Goal: Obtain resource: Obtain resource

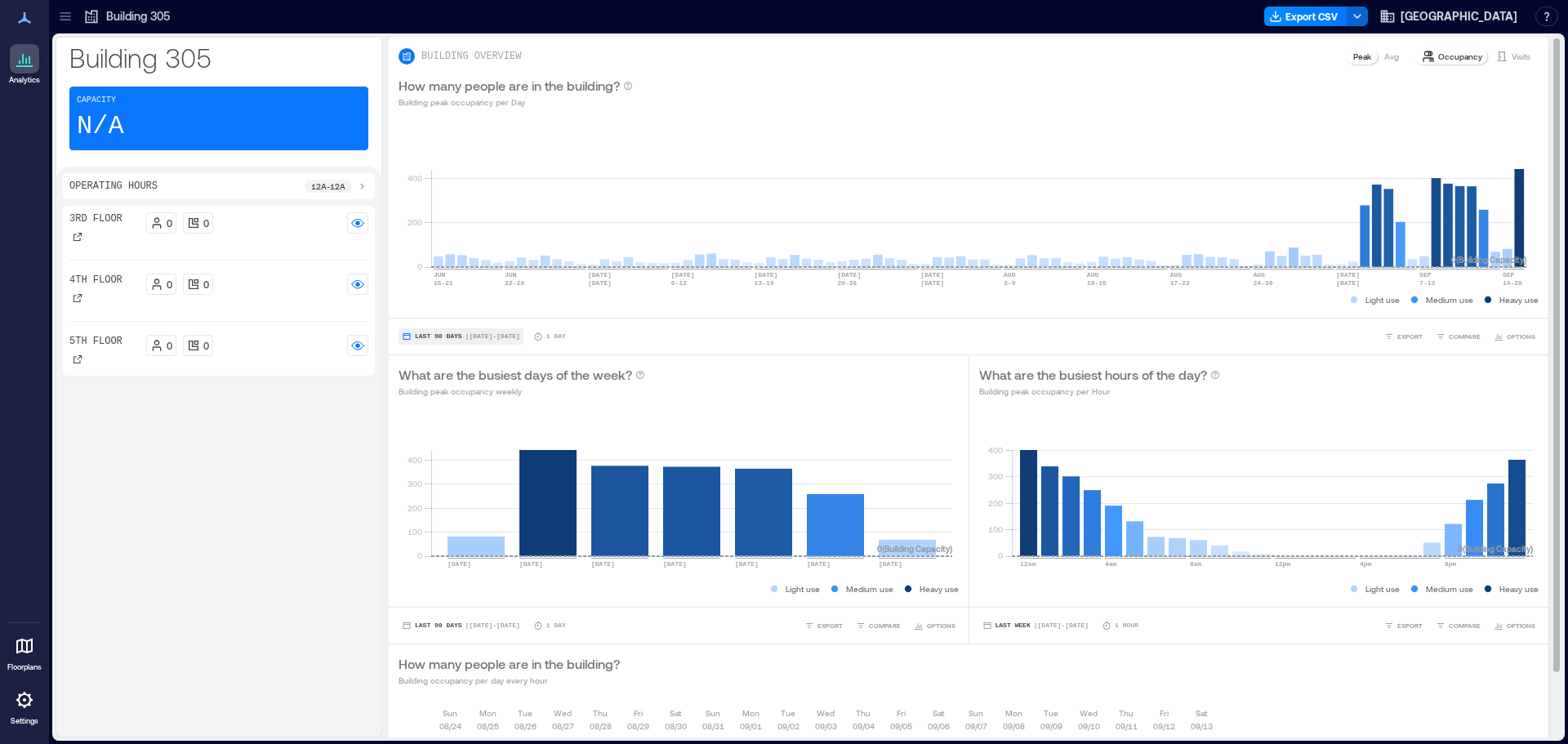
click at [434, 336] on span "Last 90 Days" at bounding box center [438, 336] width 47 height 0
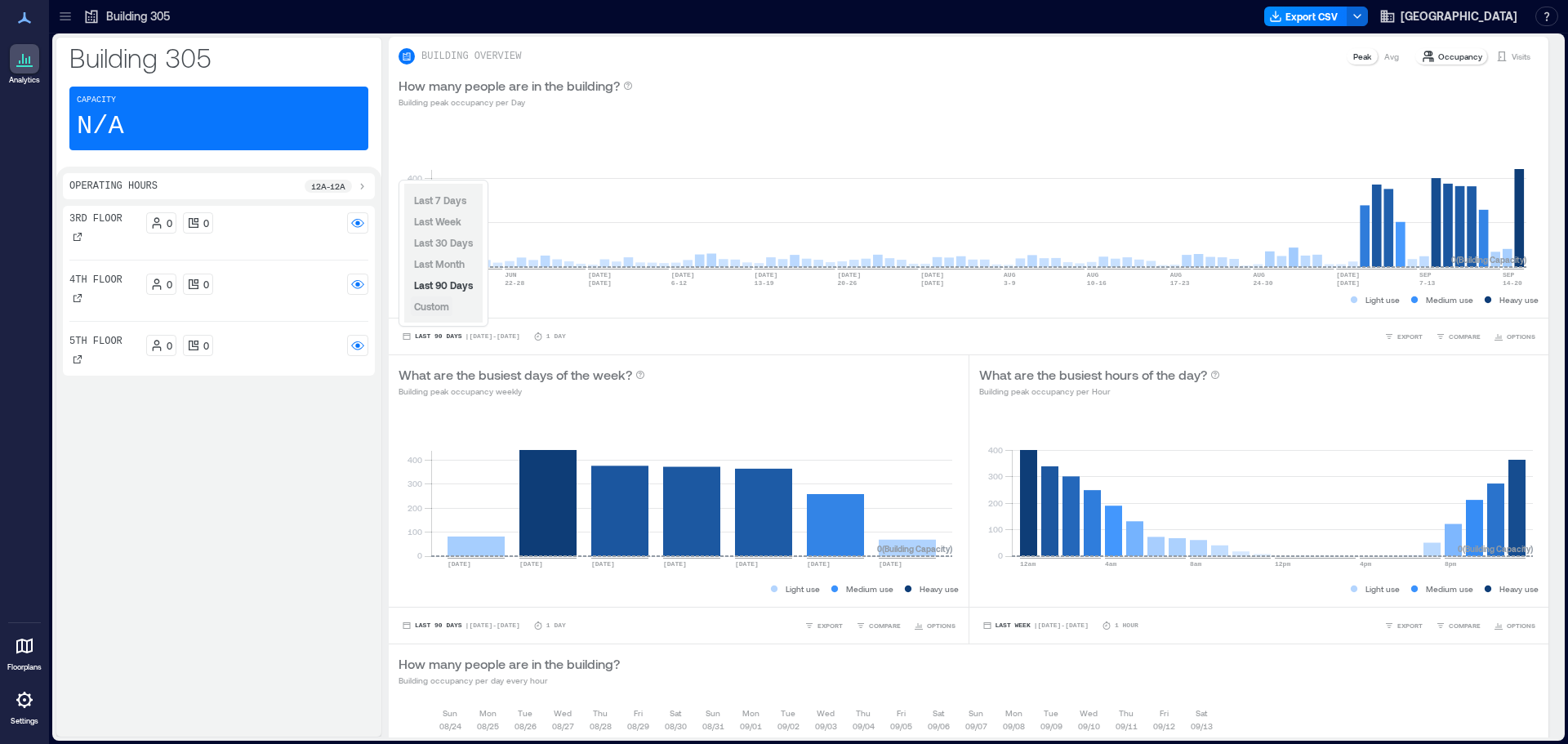
click at [436, 305] on span "Custom" at bounding box center [431, 305] width 35 height 11
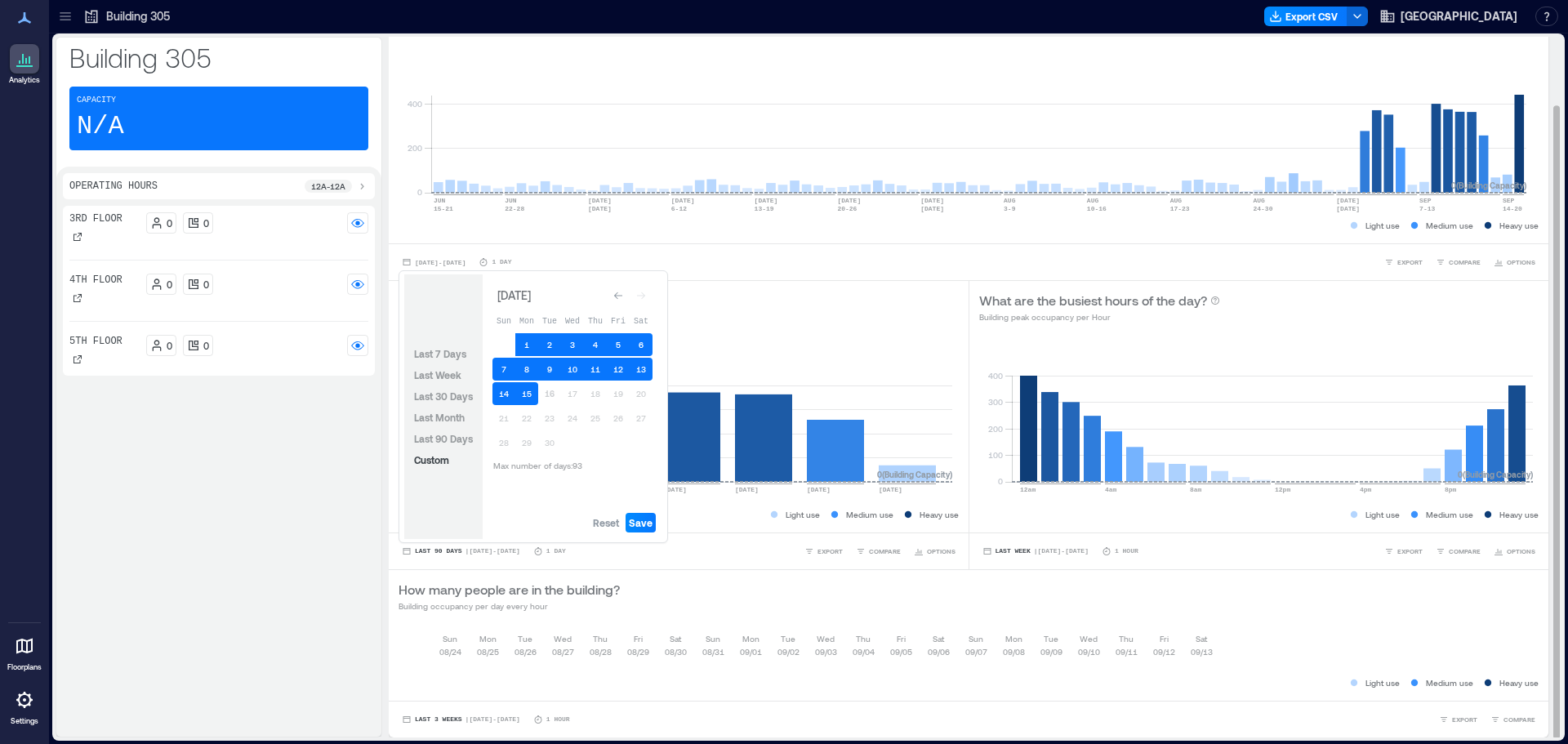
scroll to position [2, 0]
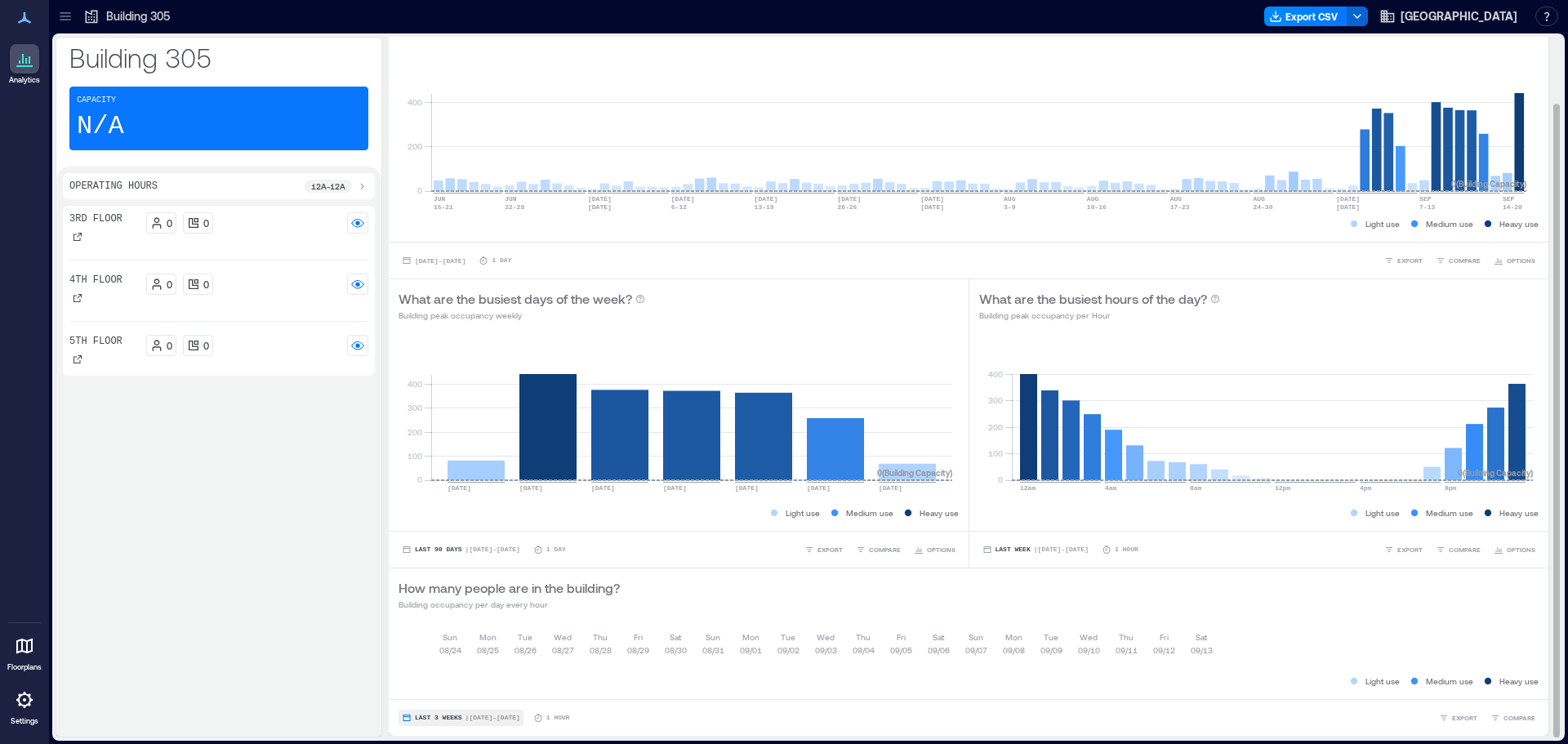
click at [422, 718] on span "Last 3 Weeks" at bounding box center [438, 718] width 47 height 0
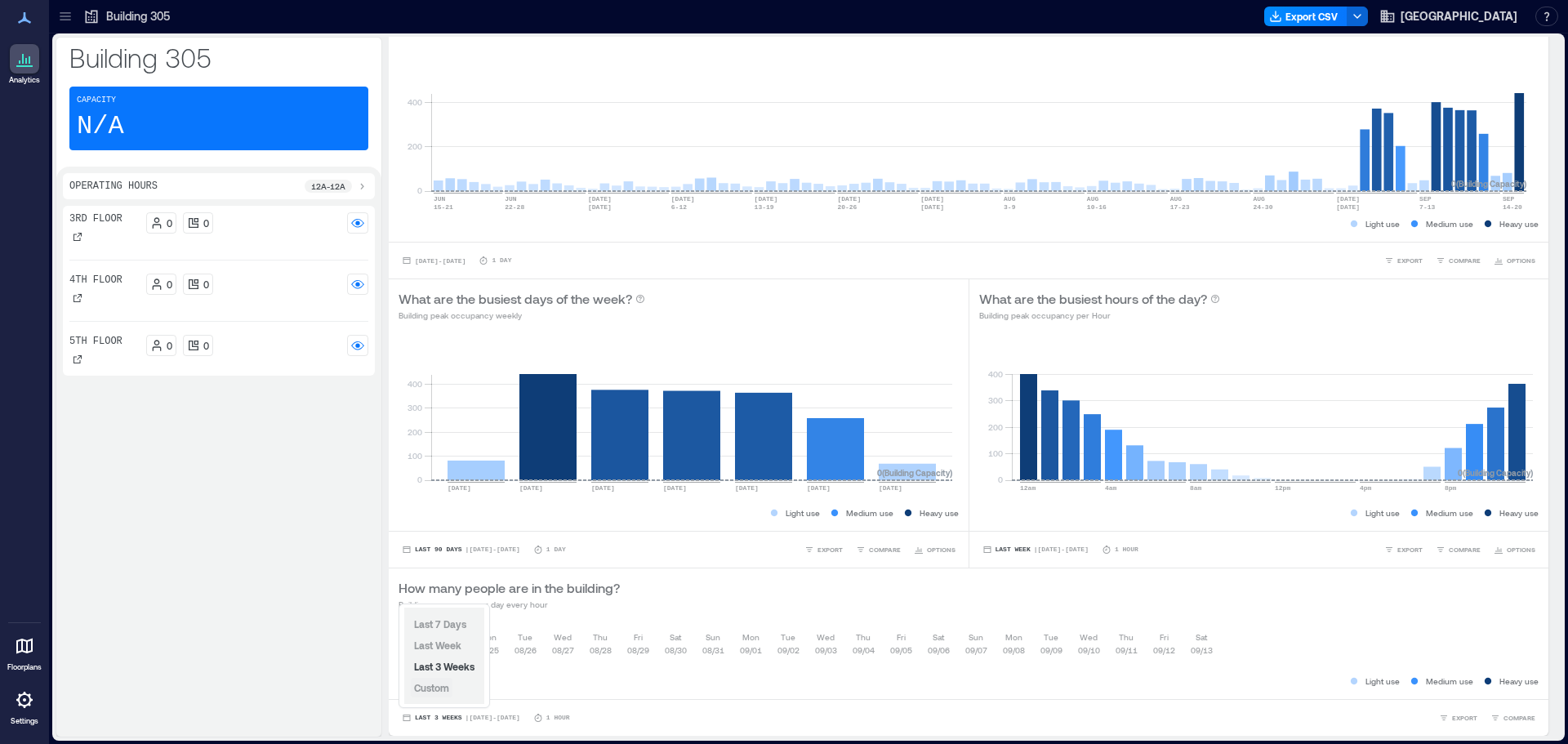
click at [434, 691] on span "Custom" at bounding box center [431, 687] width 35 height 11
click at [827, 689] on div "[DATE] [DATE] [DATE] [DATE] [DATE] [DATE] [DATE] [DATE] [DATE] [DATE] [DATE] [D…" at bounding box center [968, 660] width 1159 height 78
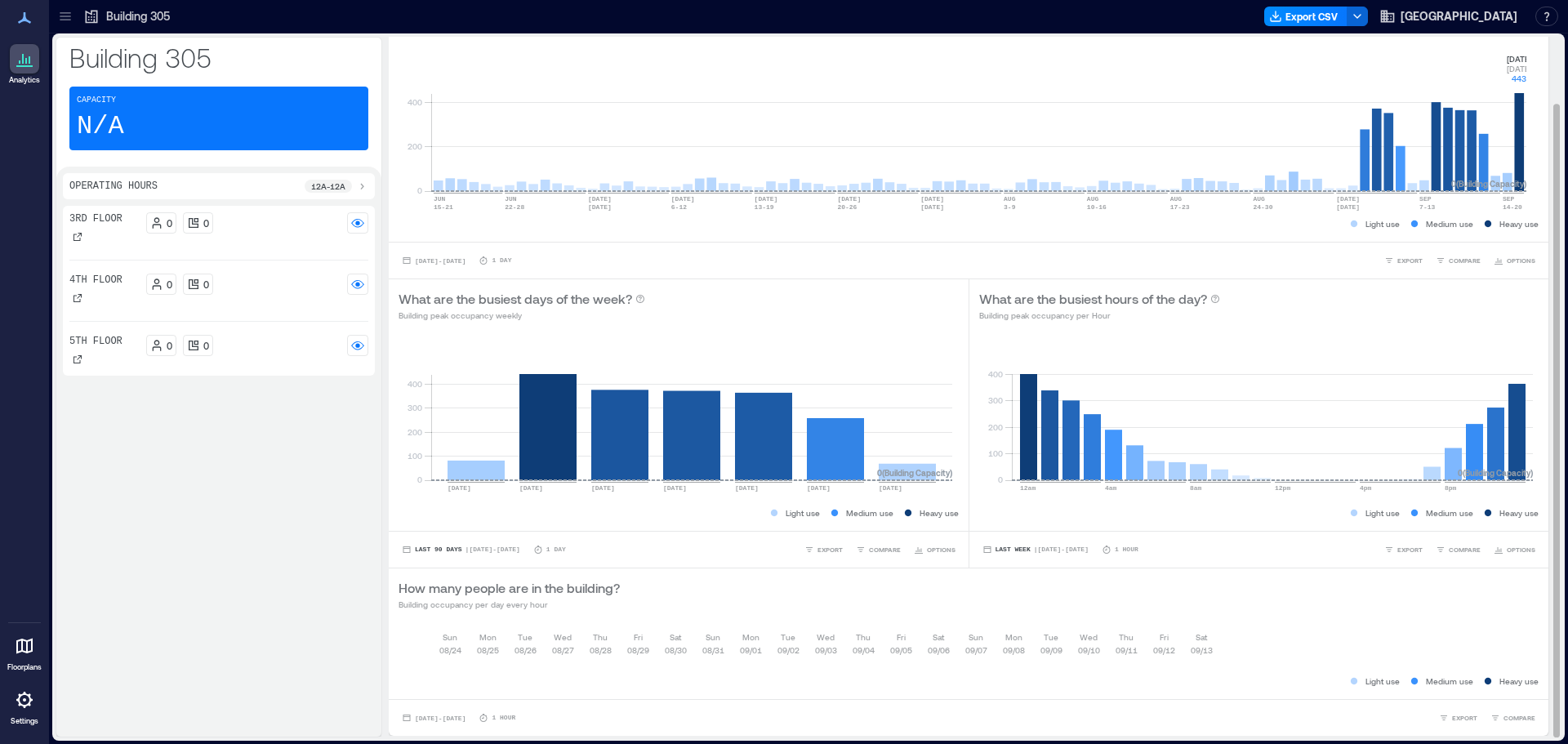
click at [1520, 161] on rect at bounding box center [978, 121] width 1095 height 139
click at [258, 187] on div "Operating Hours 12a - 12a" at bounding box center [219, 185] width 299 height 13
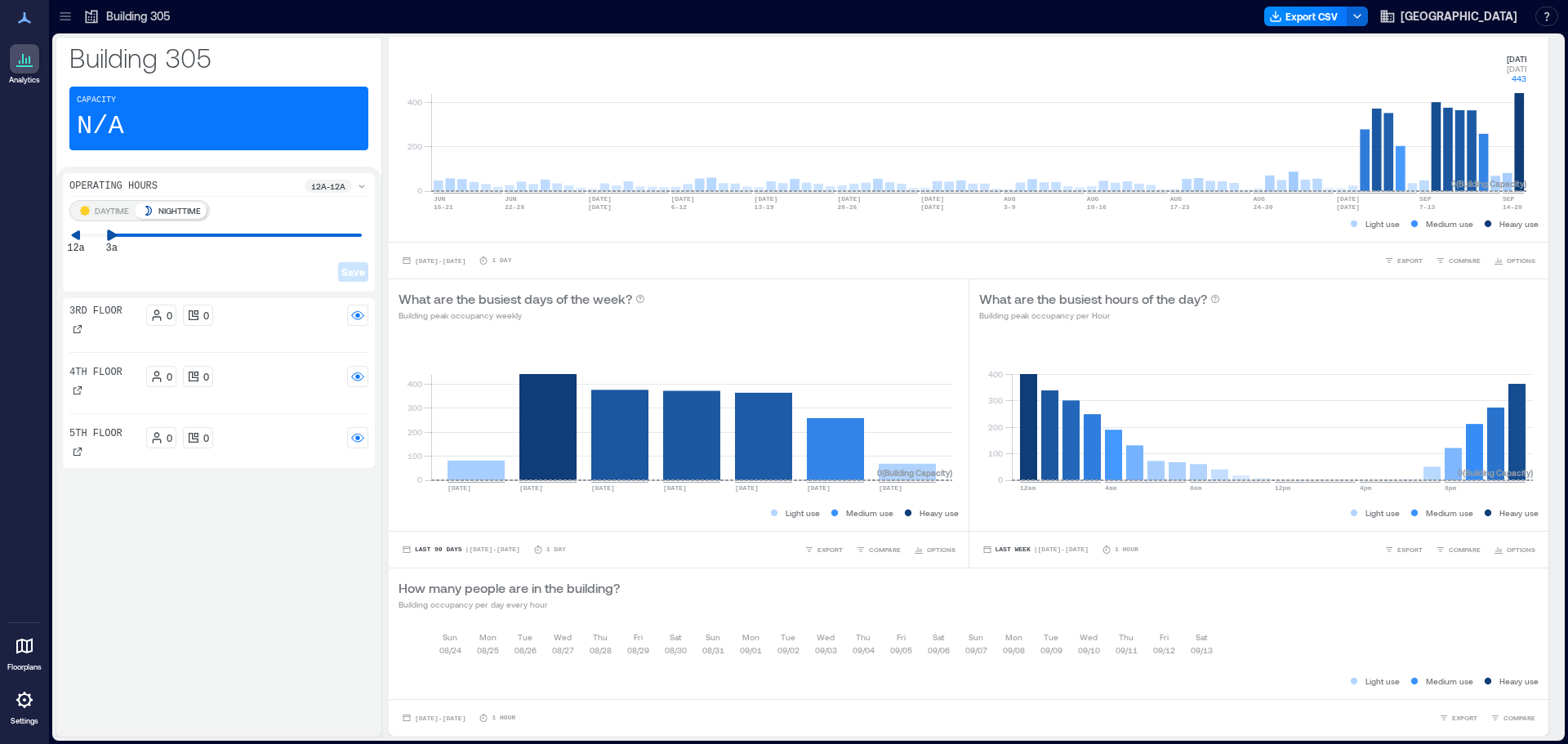
click at [109, 249] on div "DAYTIME NIGHTTIME 12a 3a Save" at bounding box center [219, 241] width 299 height 84
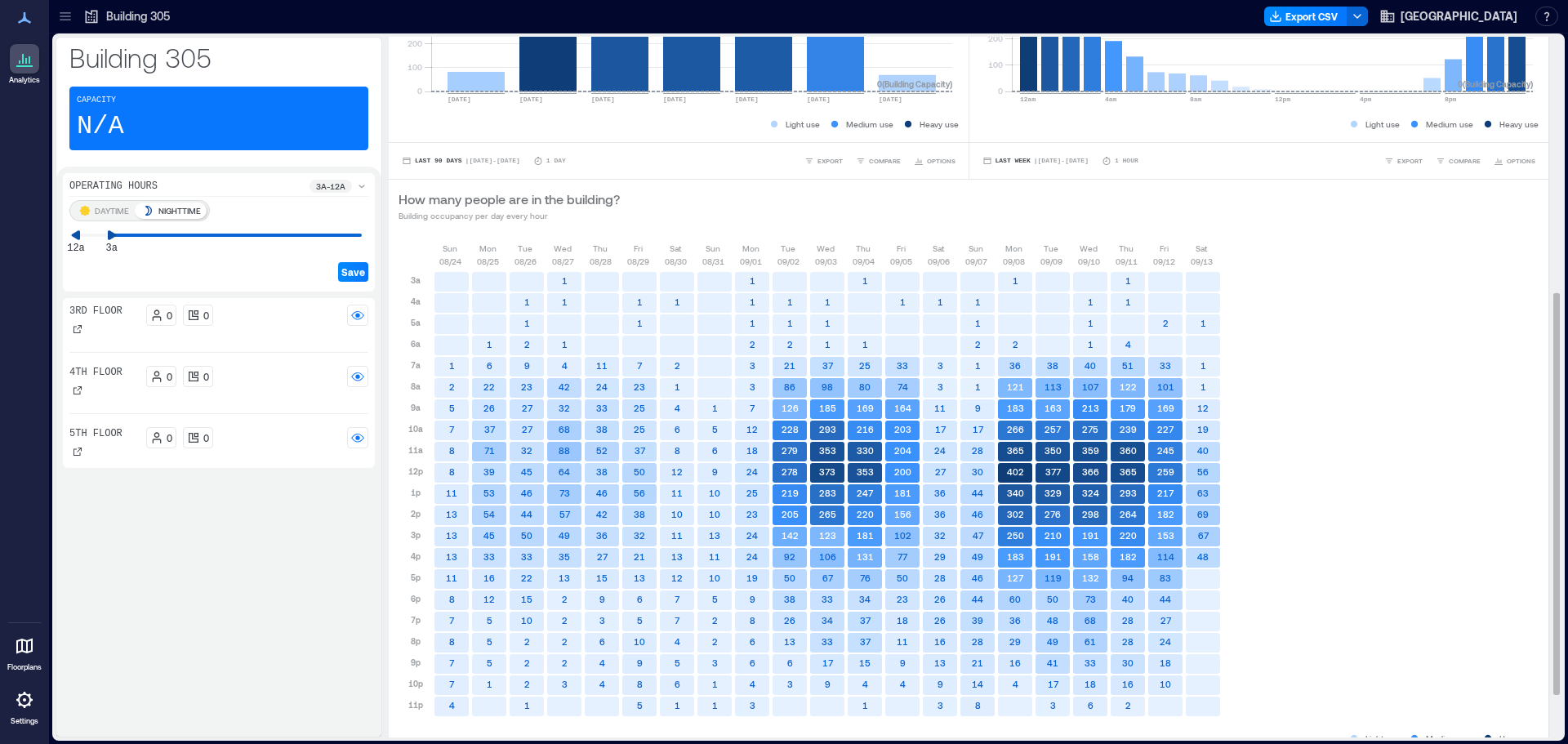
scroll to position [357, 0]
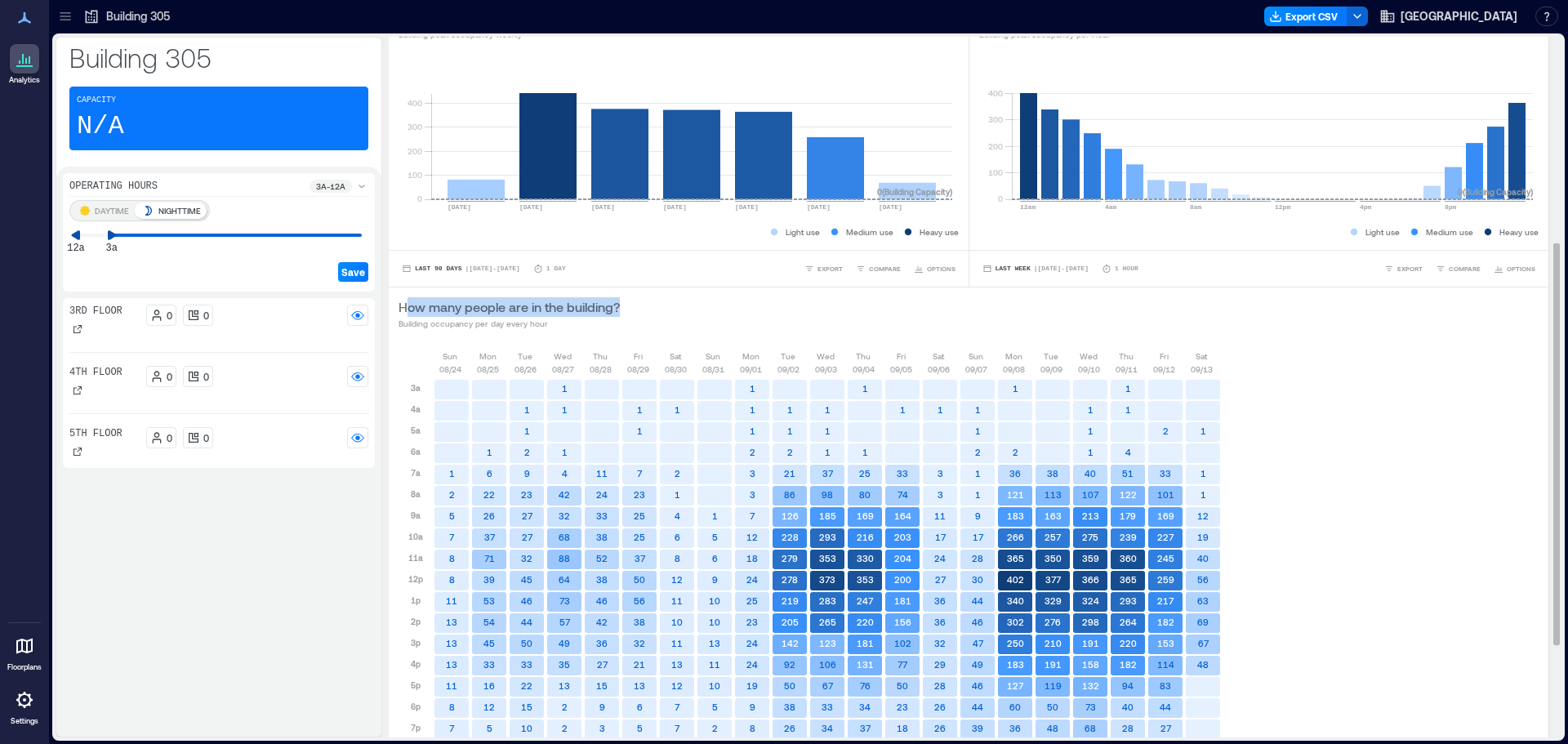
drag, startPoint x: 633, startPoint y: 303, endPoint x: 408, endPoint y: 311, distance: 225.1
click at [408, 311] on div "How many people are in the building? Building occupancy per day every hour" at bounding box center [969, 313] width 1140 height 32
drag, startPoint x: 554, startPoint y: 327, endPoint x: 397, endPoint y: 304, distance: 158.7
click at [397, 304] on div "How many people are in the building? Building occupancy per day every hour" at bounding box center [968, 313] width 1159 height 52
copy div "How many people are in the building? Building occupancy per day every hour"
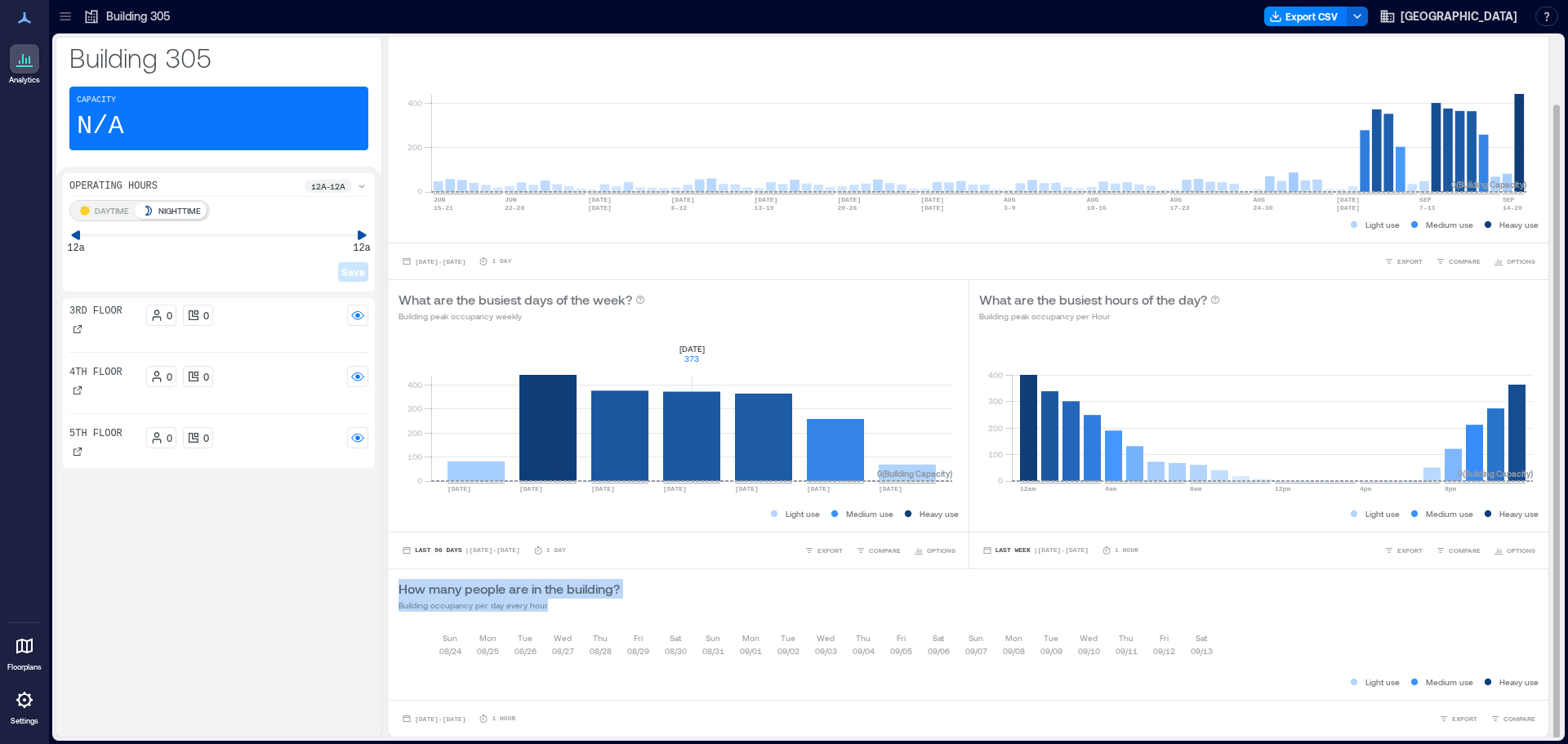
scroll to position [2, 0]
click at [767, 587] on div "How many people are in the building? Building occupancy per day every hour" at bounding box center [969, 594] width 1140 height 32
click at [405, 714] on icon "button" at bounding box center [407, 718] width 8 height 7
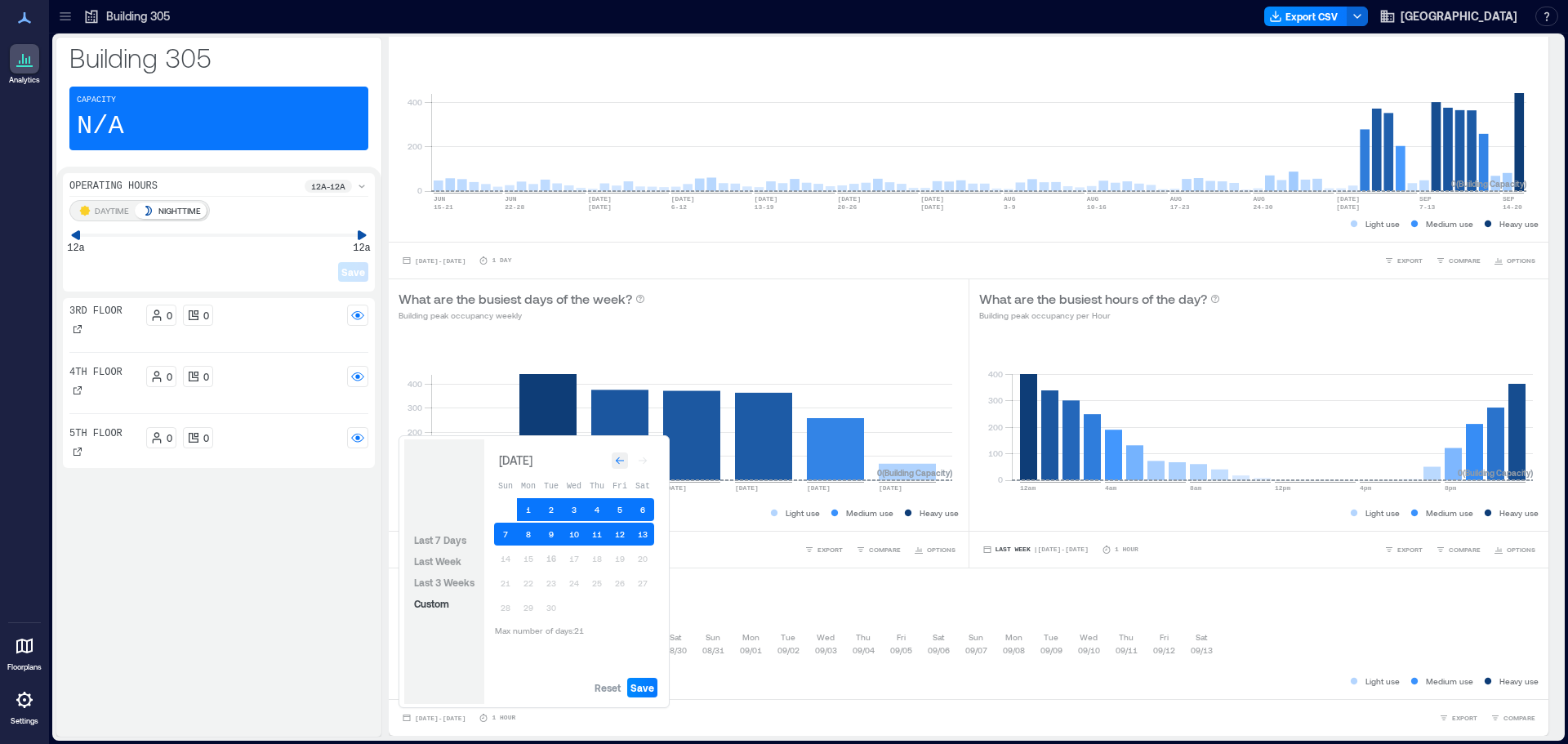
click at [623, 458] on icon "Go to previous month" at bounding box center [619, 460] width 9 height 9
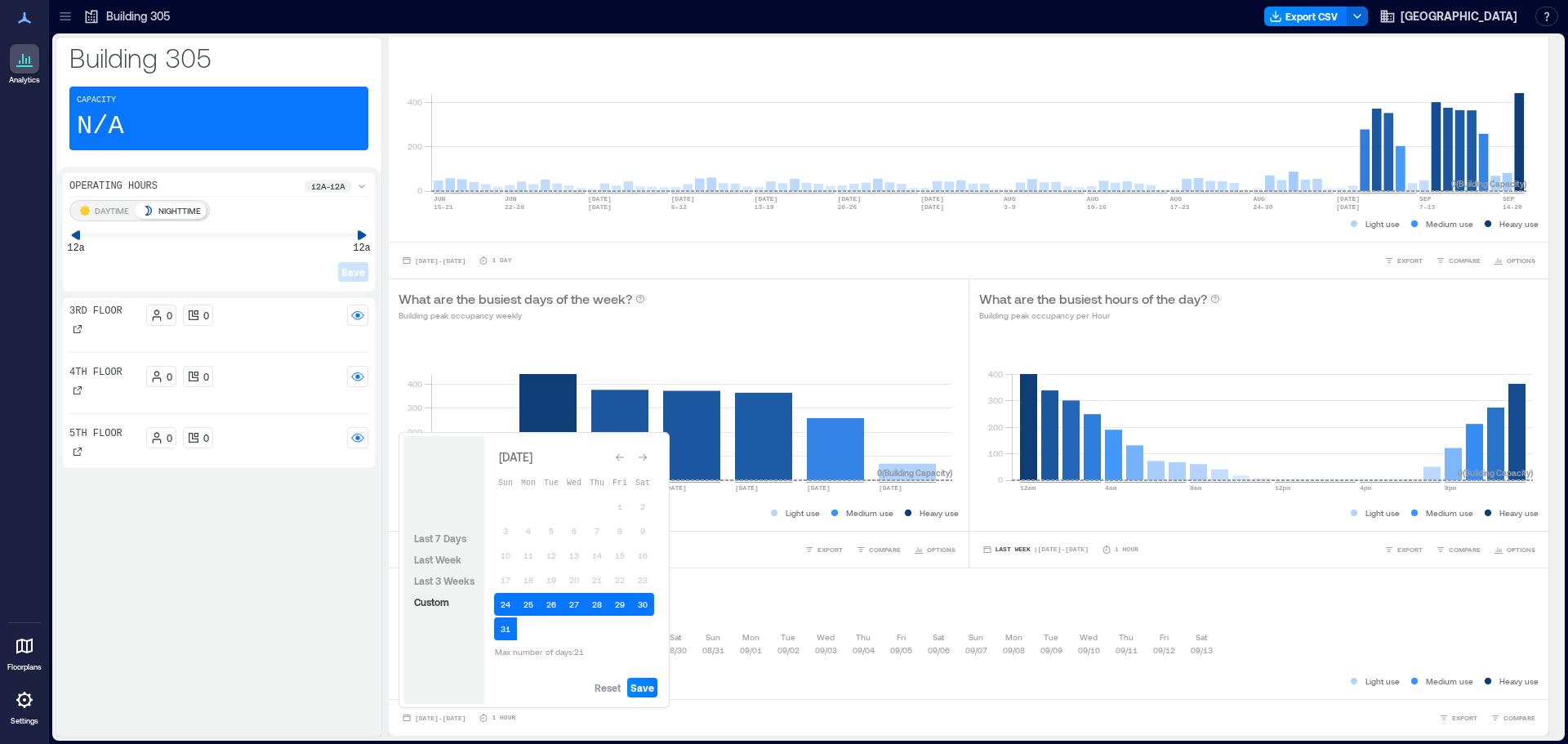
click at [623, 458] on icon "Go to previous month" at bounding box center [619, 456] width 9 height 9
click at [623, 458] on icon "Go to previous month" at bounding box center [619, 460] width 9 height 9
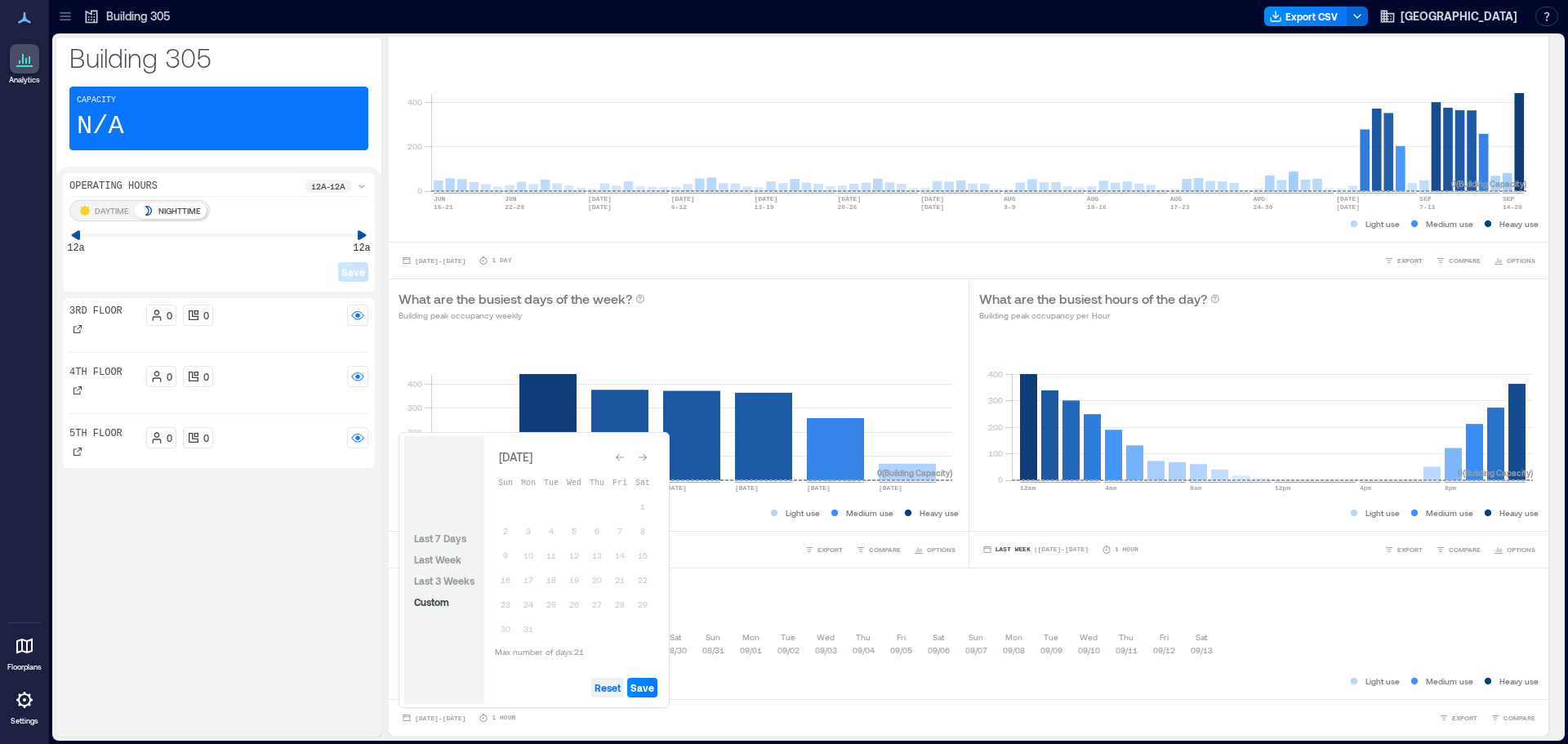
click at [596, 680] on button "Reset" at bounding box center [608, 687] width 32 height 20
click at [523, 630] on button "31" at bounding box center [528, 628] width 23 height 23
click at [646, 461] on icon "Go to next month" at bounding box center [642, 456] width 9 height 9
click at [510, 579] on button "20" at bounding box center [505, 583] width 23 height 23
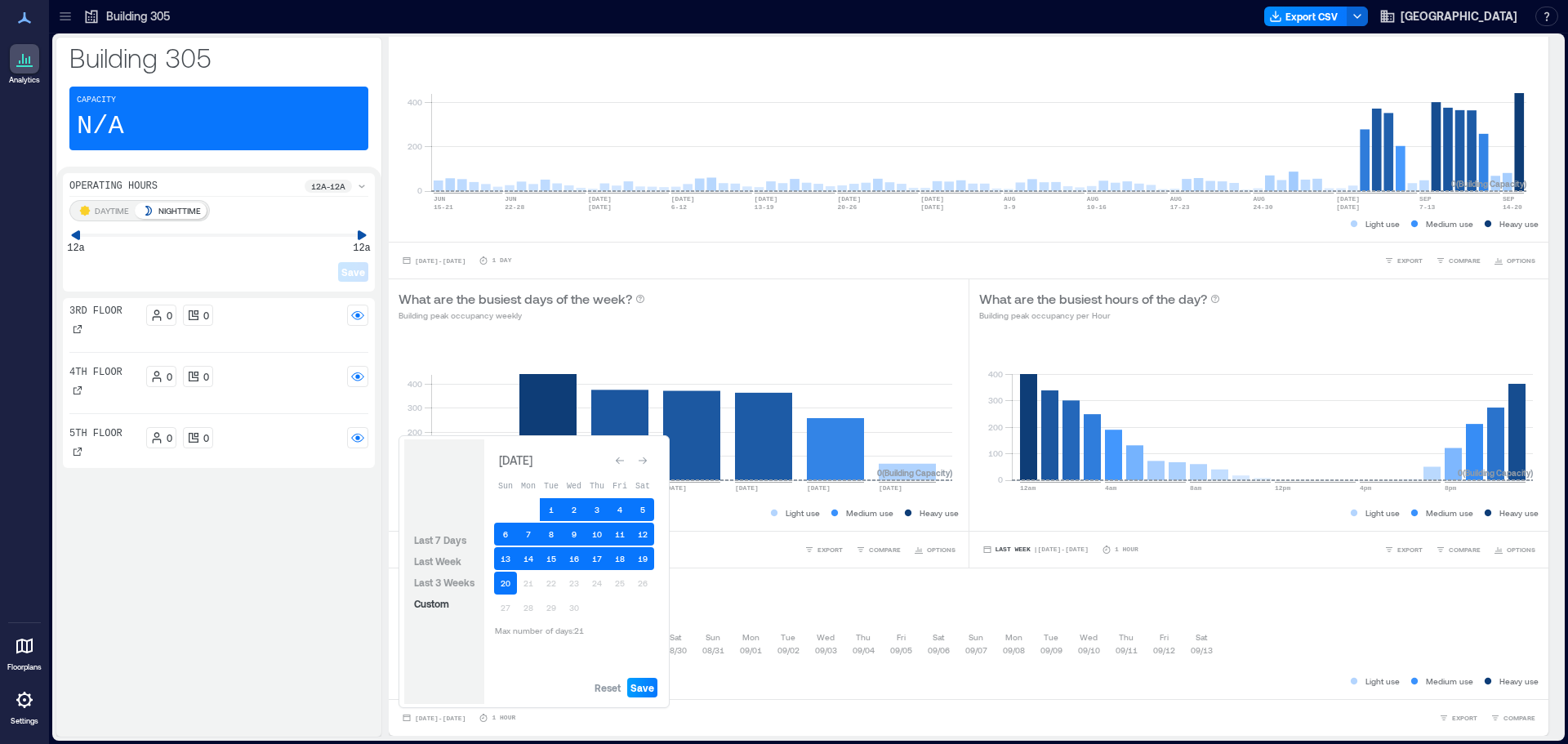
click at [653, 684] on span "Save" at bounding box center [643, 687] width 24 height 13
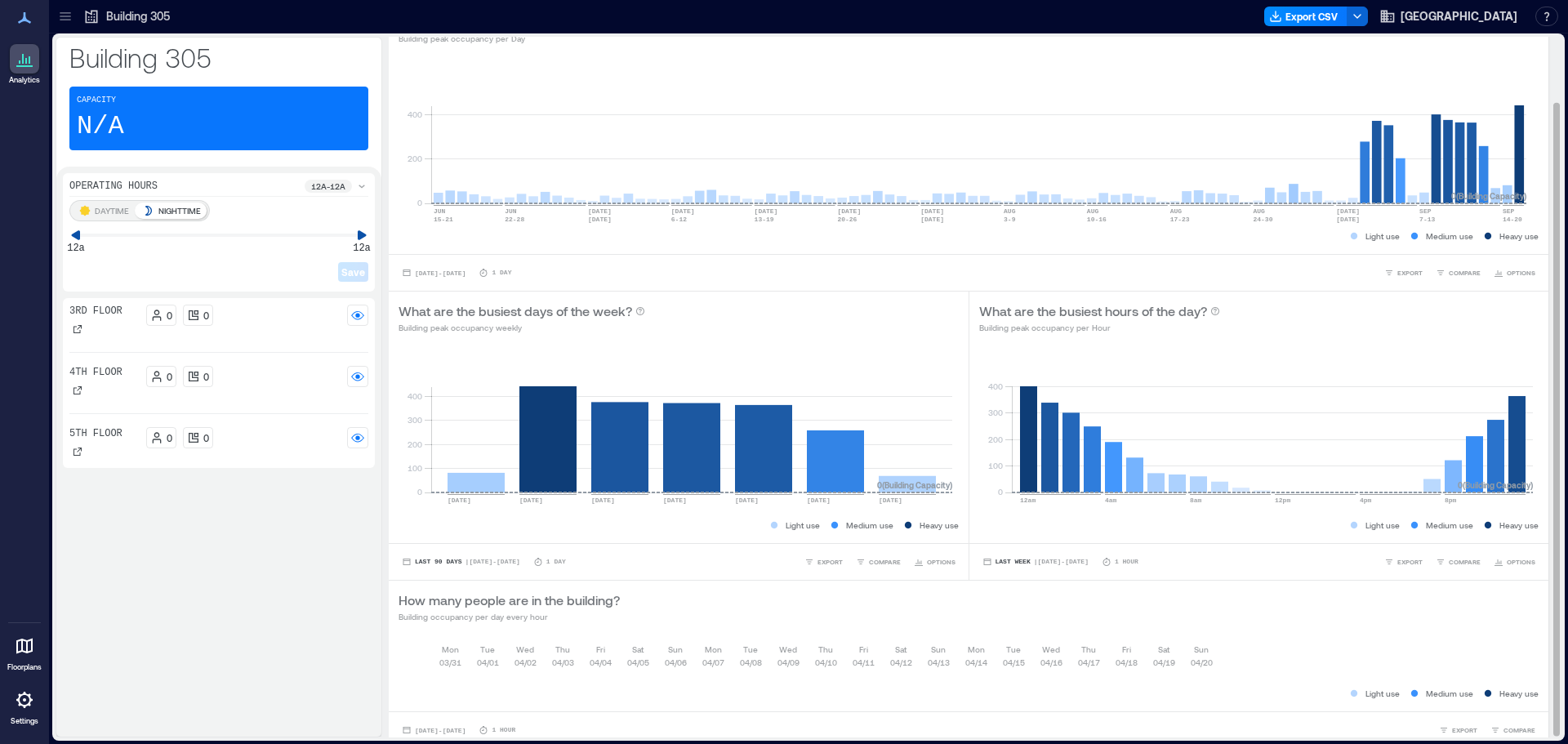
scroll to position [74, 0]
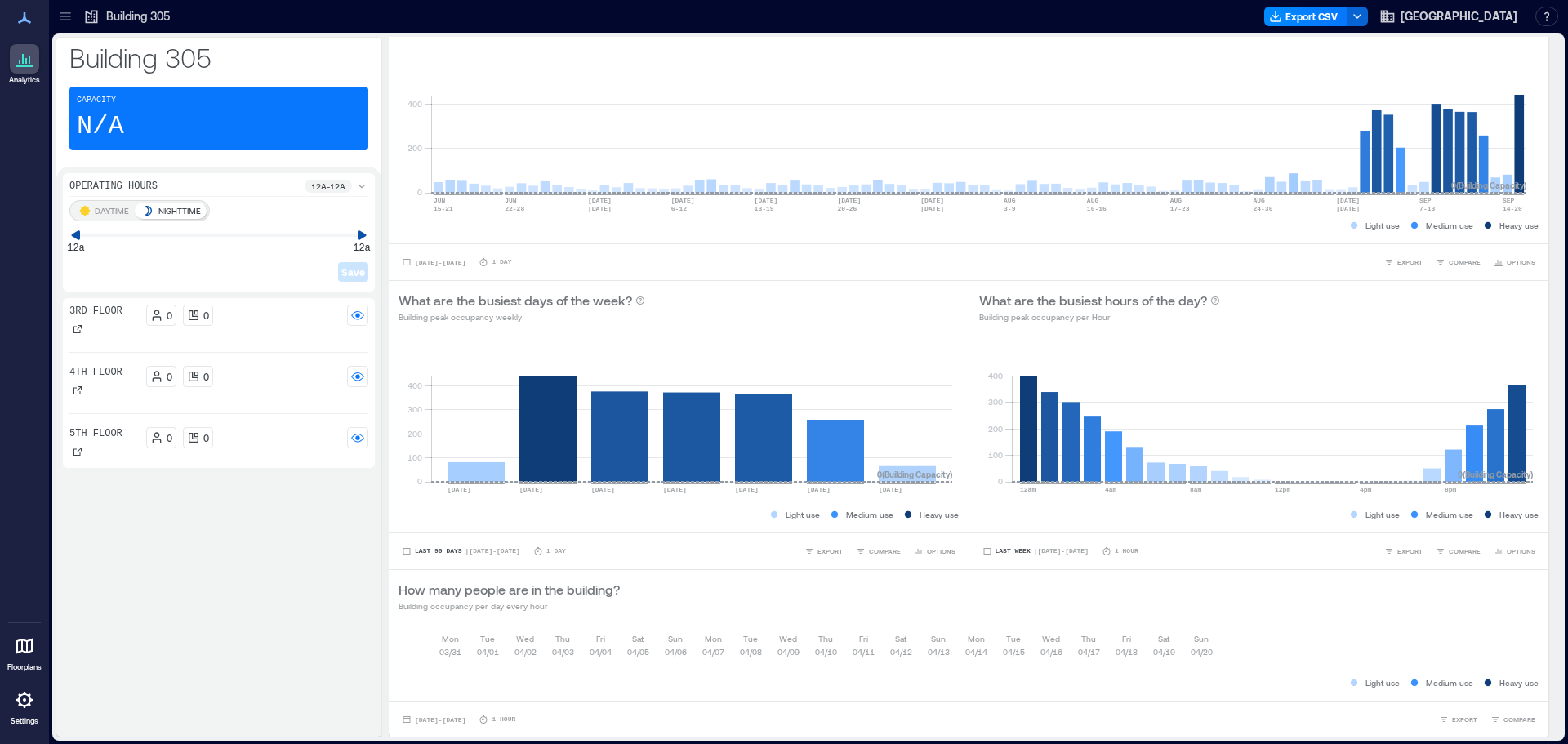
click at [353, 180] on div "12a - 12a" at bounding box center [336, 185] width 64 height 13
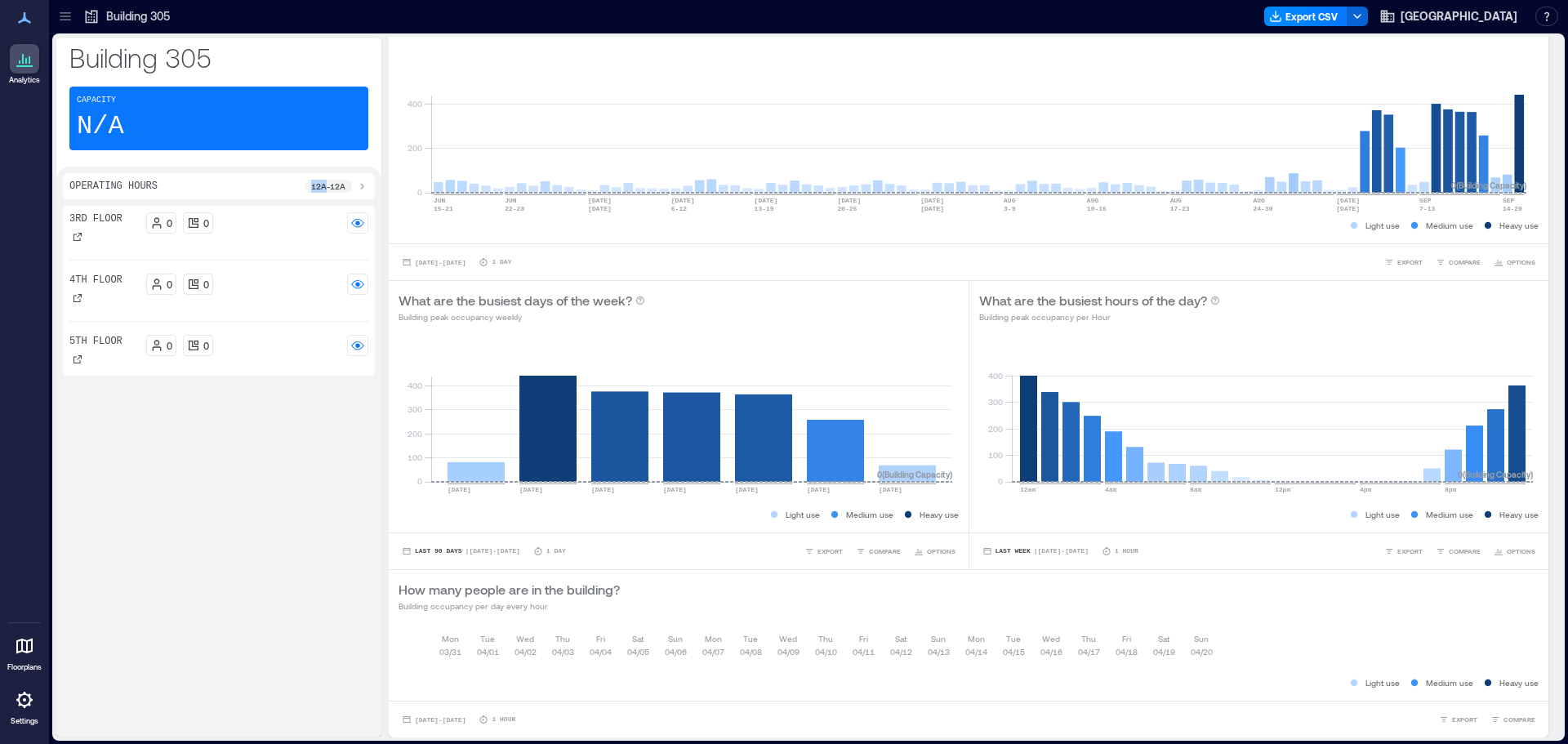
drag, startPoint x: 322, startPoint y: 181, endPoint x: 285, endPoint y: 178, distance: 37.1
click at [285, 178] on div "Operating Hours 12a - 12a" at bounding box center [219, 186] width 312 height 26
click at [300, 176] on div "Operating Hours 12a - 12a" at bounding box center [219, 186] width 312 height 26
click at [318, 184] on p "12a - 12a" at bounding box center [328, 185] width 34 height 13
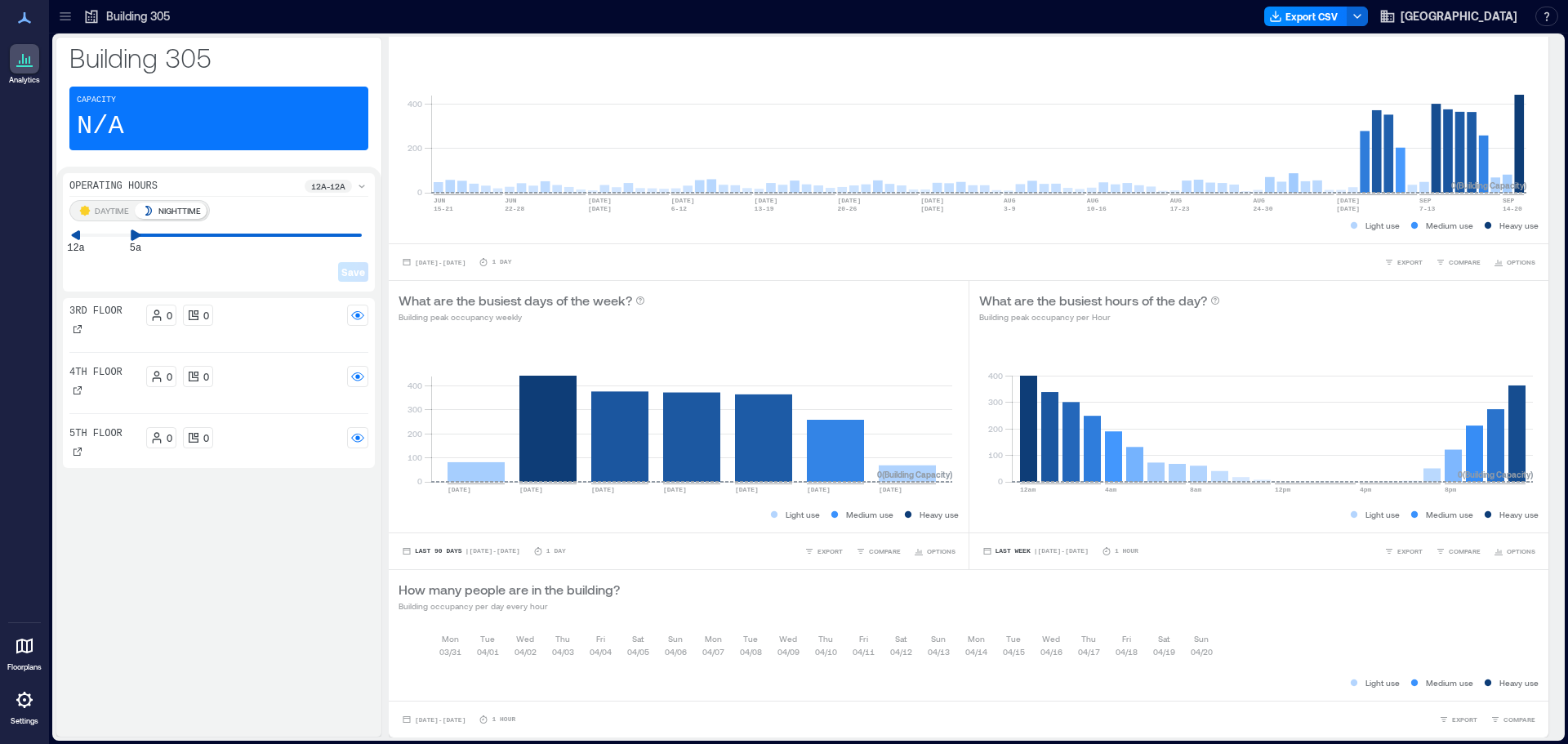
click at [137, 239] on icon at bounding box center [135, 235] width 11 height 11
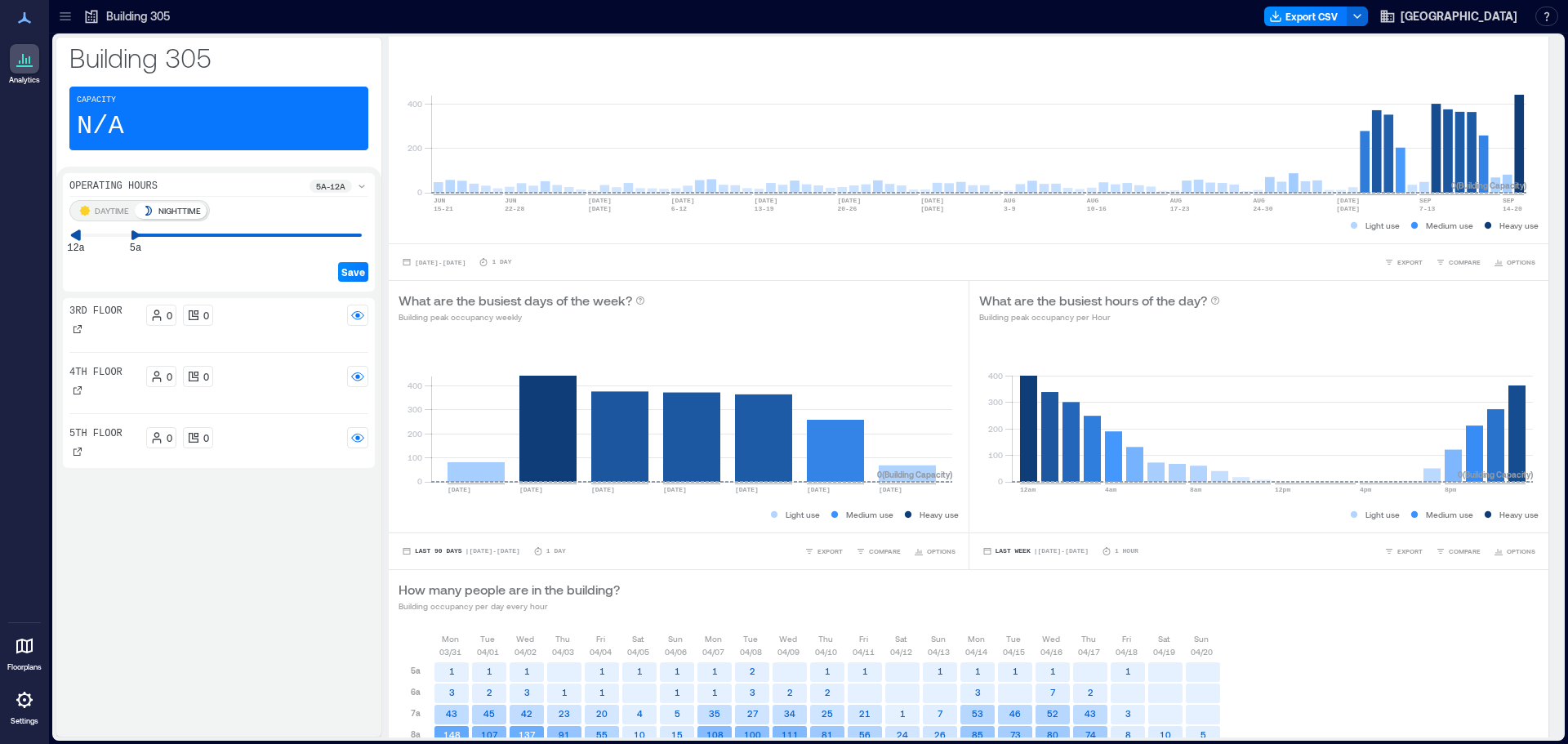
click at [77, 235] on icon at bounding box center [75, 235] width 9 height 10
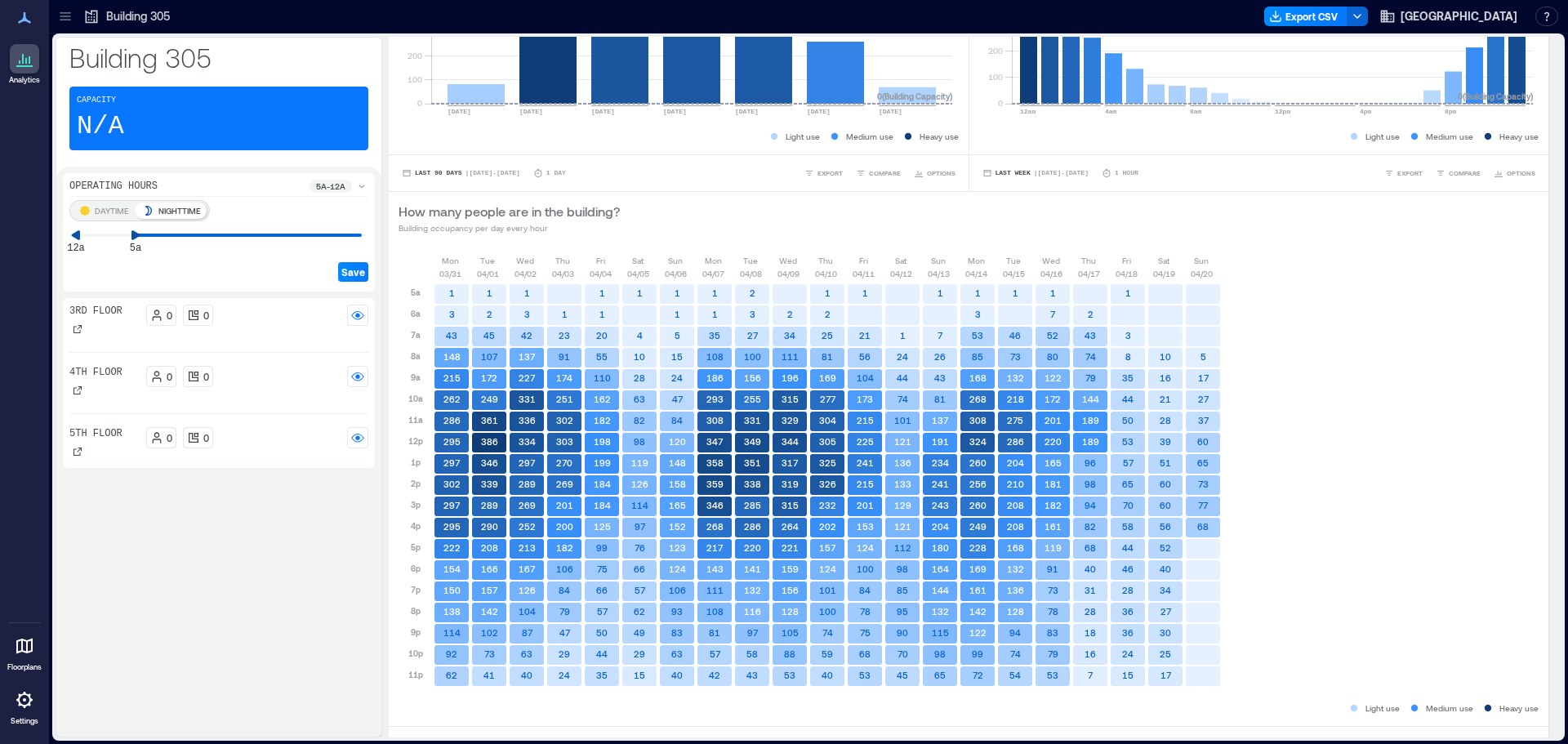
scroll to position [478, 0]
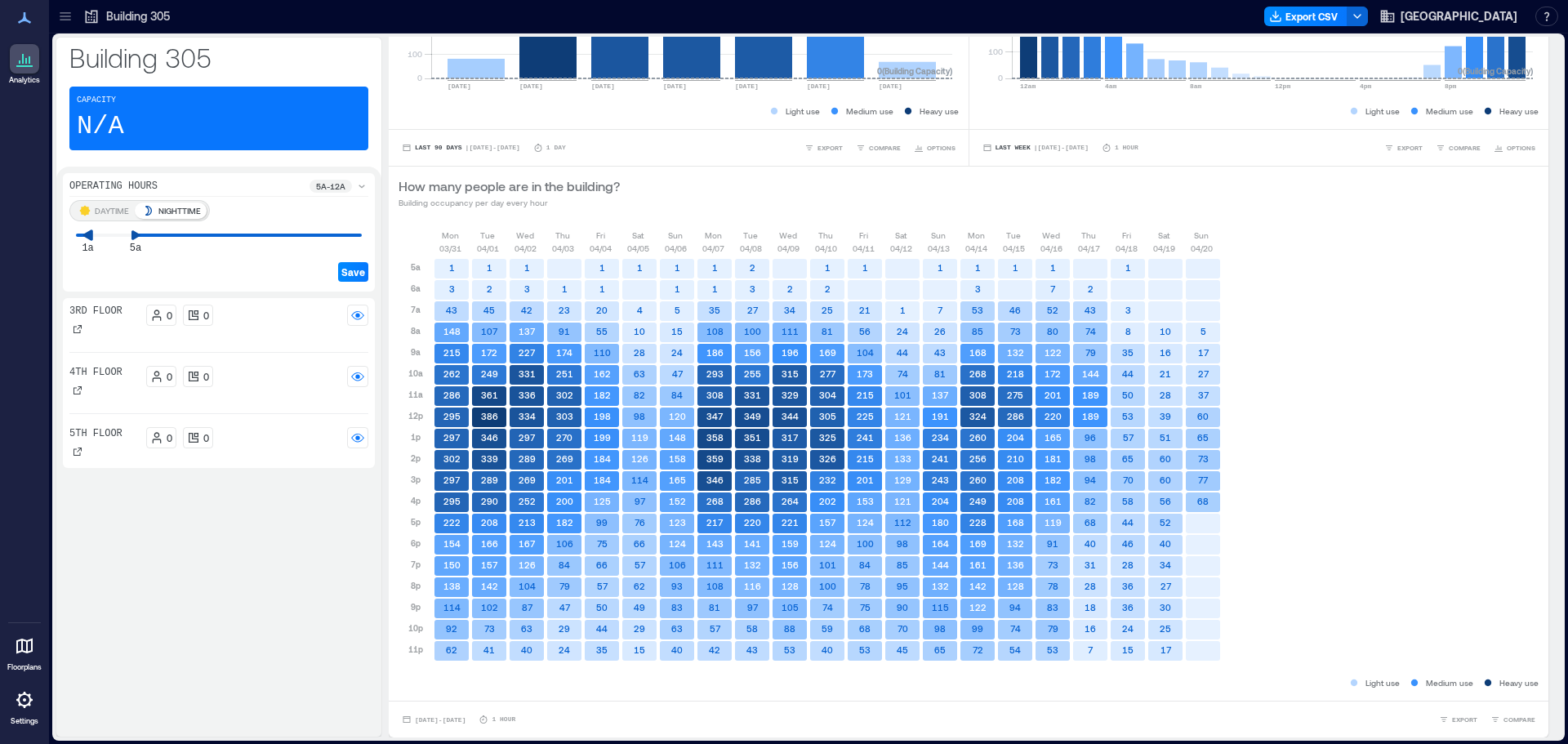
click at [85, 235] on icon at bounding box center [87, 235] width 9 height 10
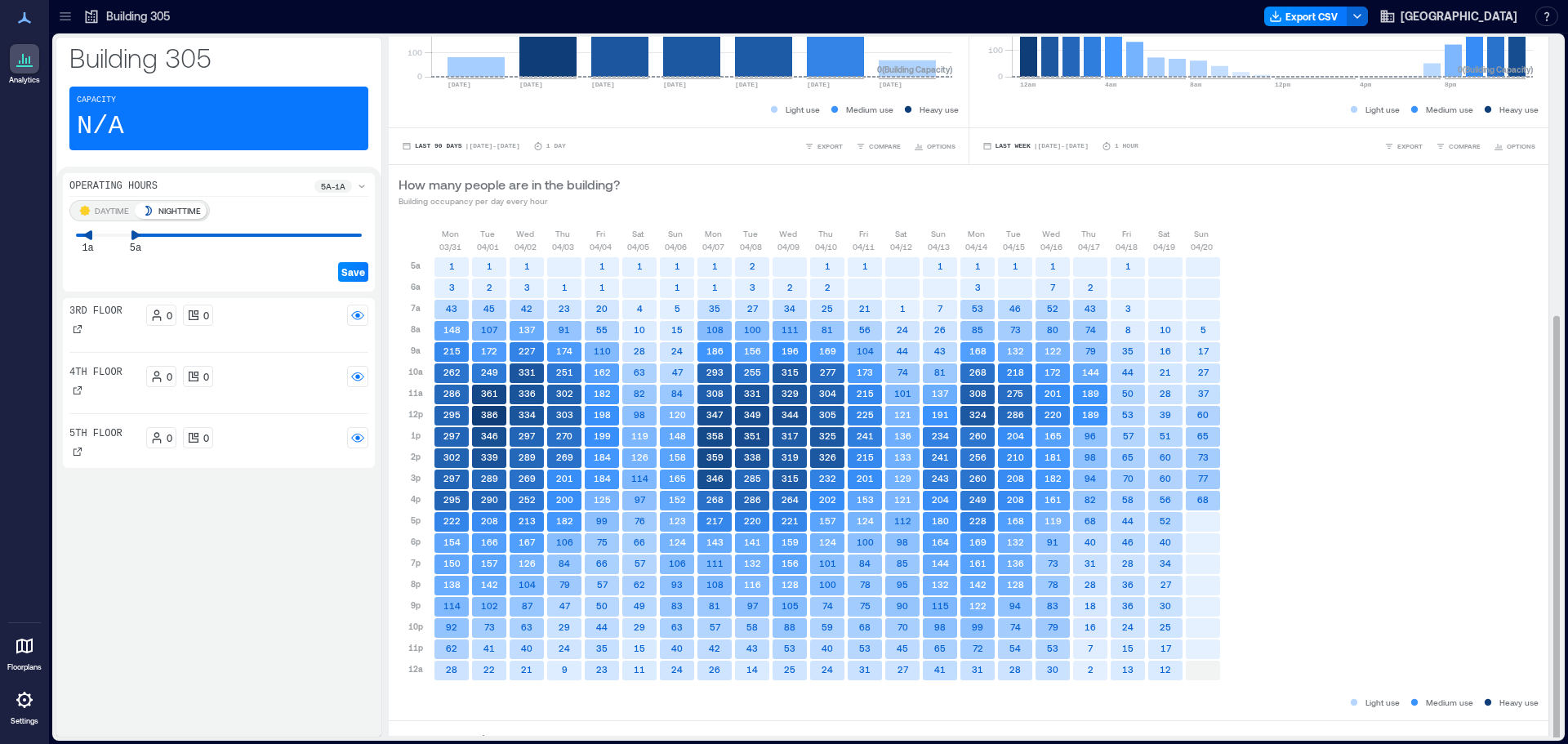
scroll to position [0, 0]
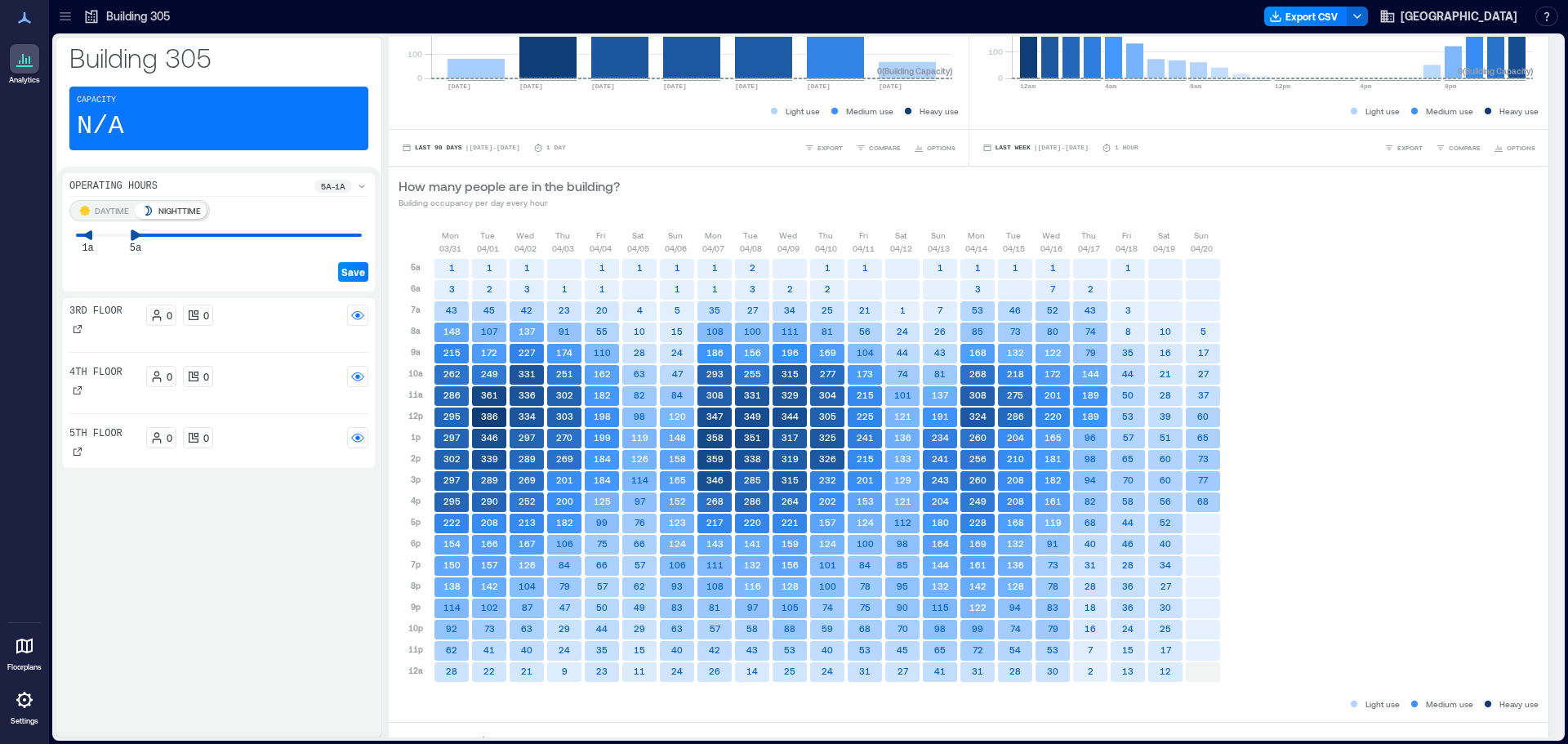
click at [131, 236] on icon at bounding box center [135, 235] width 9 height 10
click at [259, 237] on div "DAYTIME NIGHTTIME 5a 5a Save" at bounding box center [219, 241] width 299 height 84
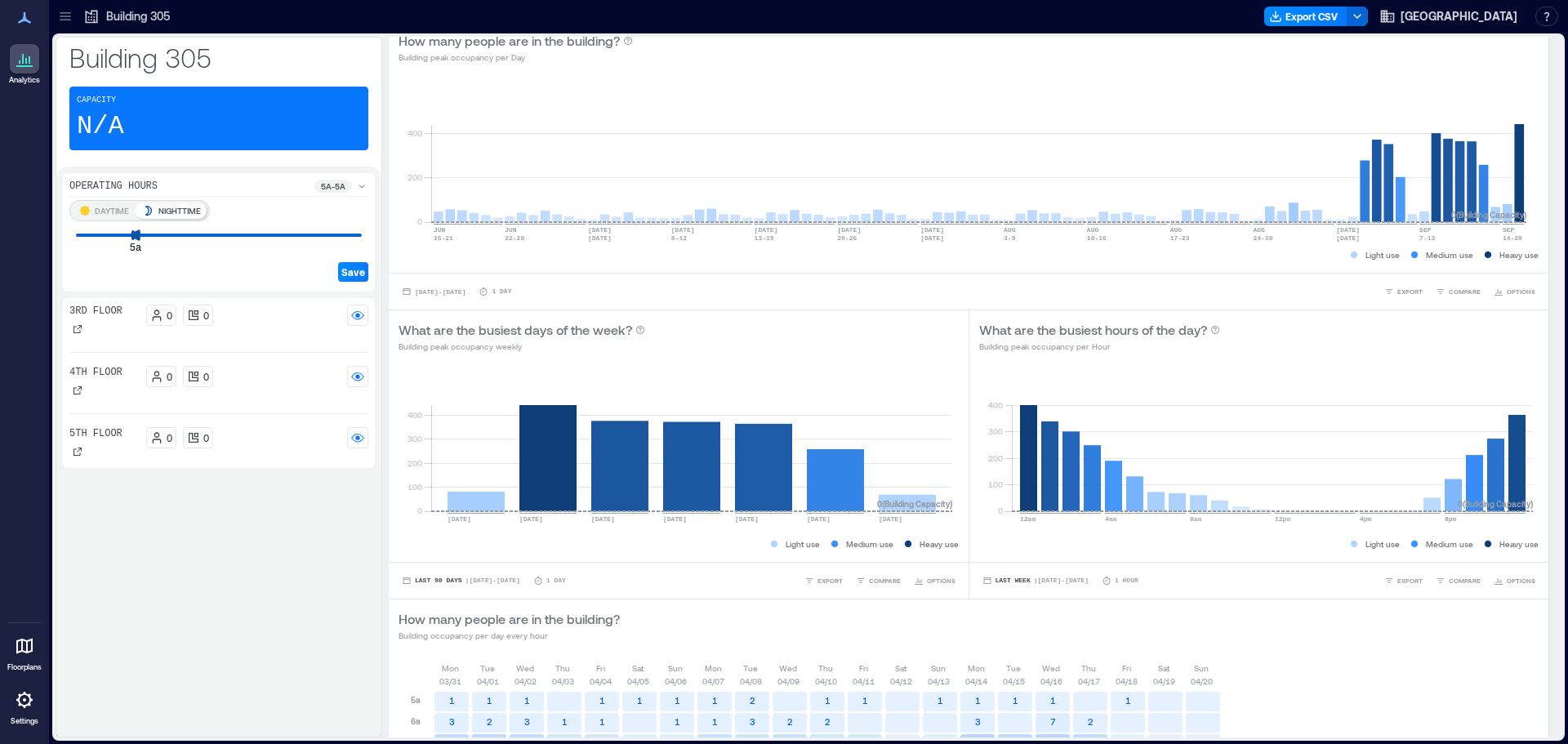
scroll to position [478, 0]
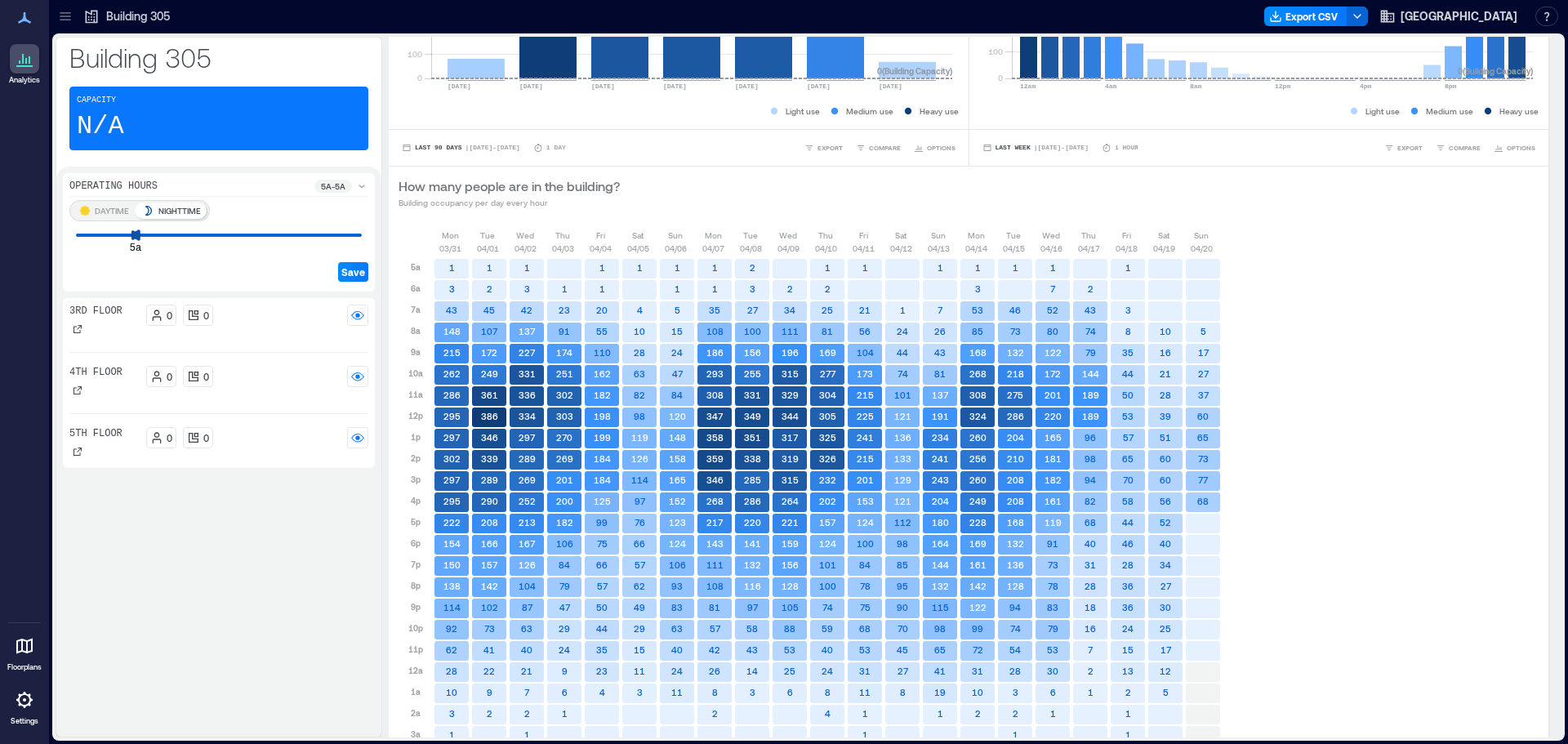
click at [321, 237] on div "DAYTIME NIGHTTIME 5a 5a Save" at bounding box center [219, 241] width 299 height 84
click at [322, 234] on icon at bounding box center [326, 235] width 9 height 10
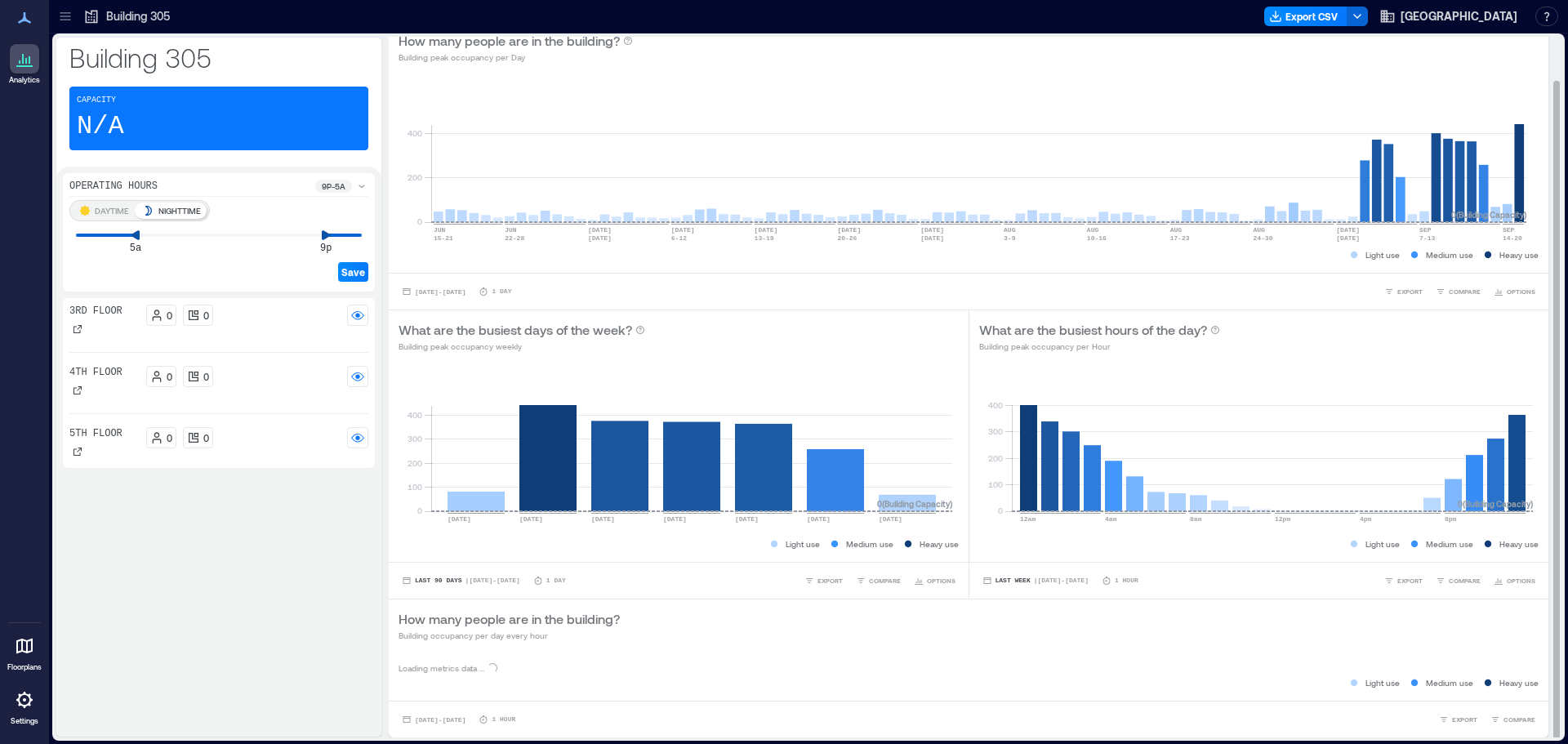
scroll to position [244, 0]
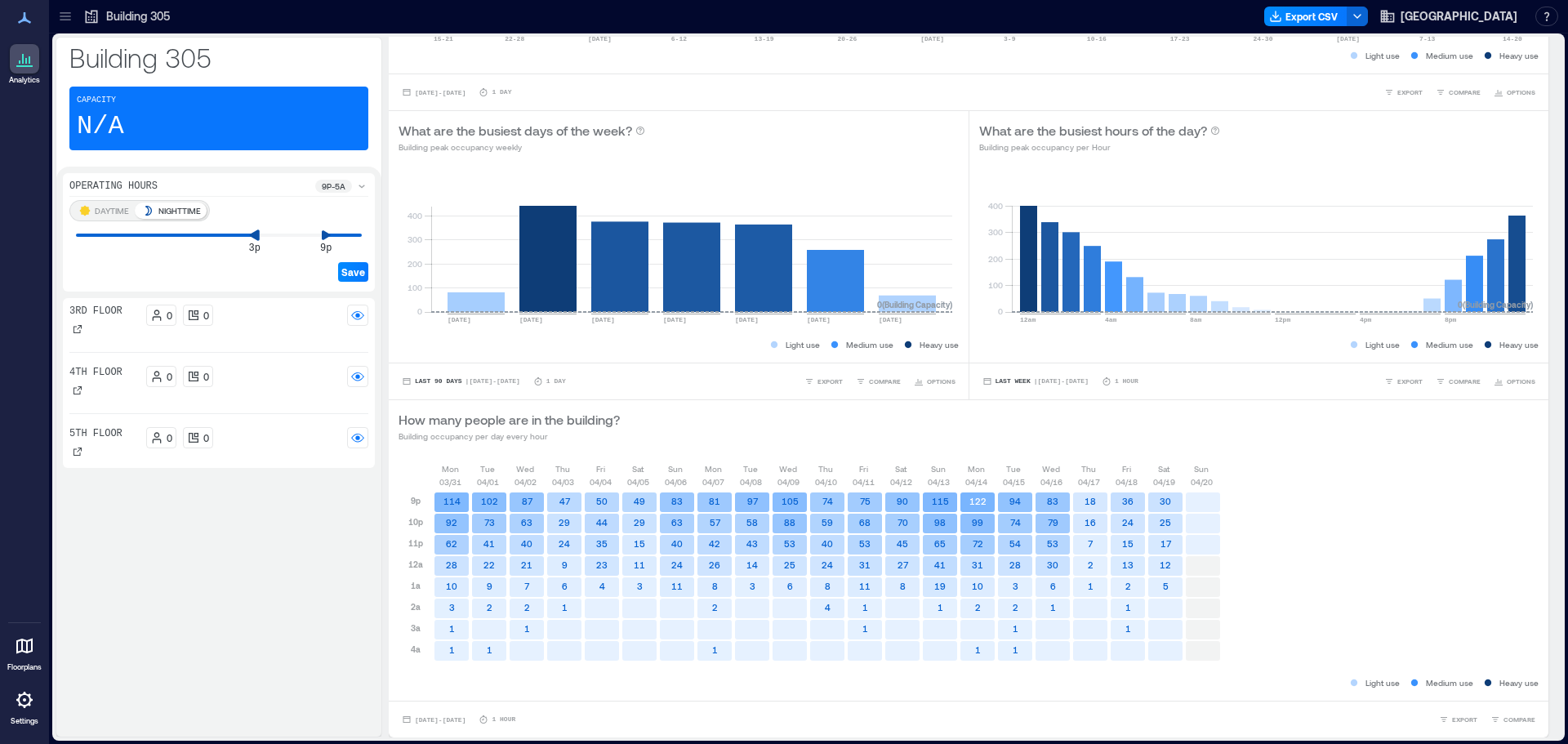
click at [250, 225] on div "DAYTIME NIGHTTIME 3p 9p" at bounding box center [219, 218] width 299 height 36
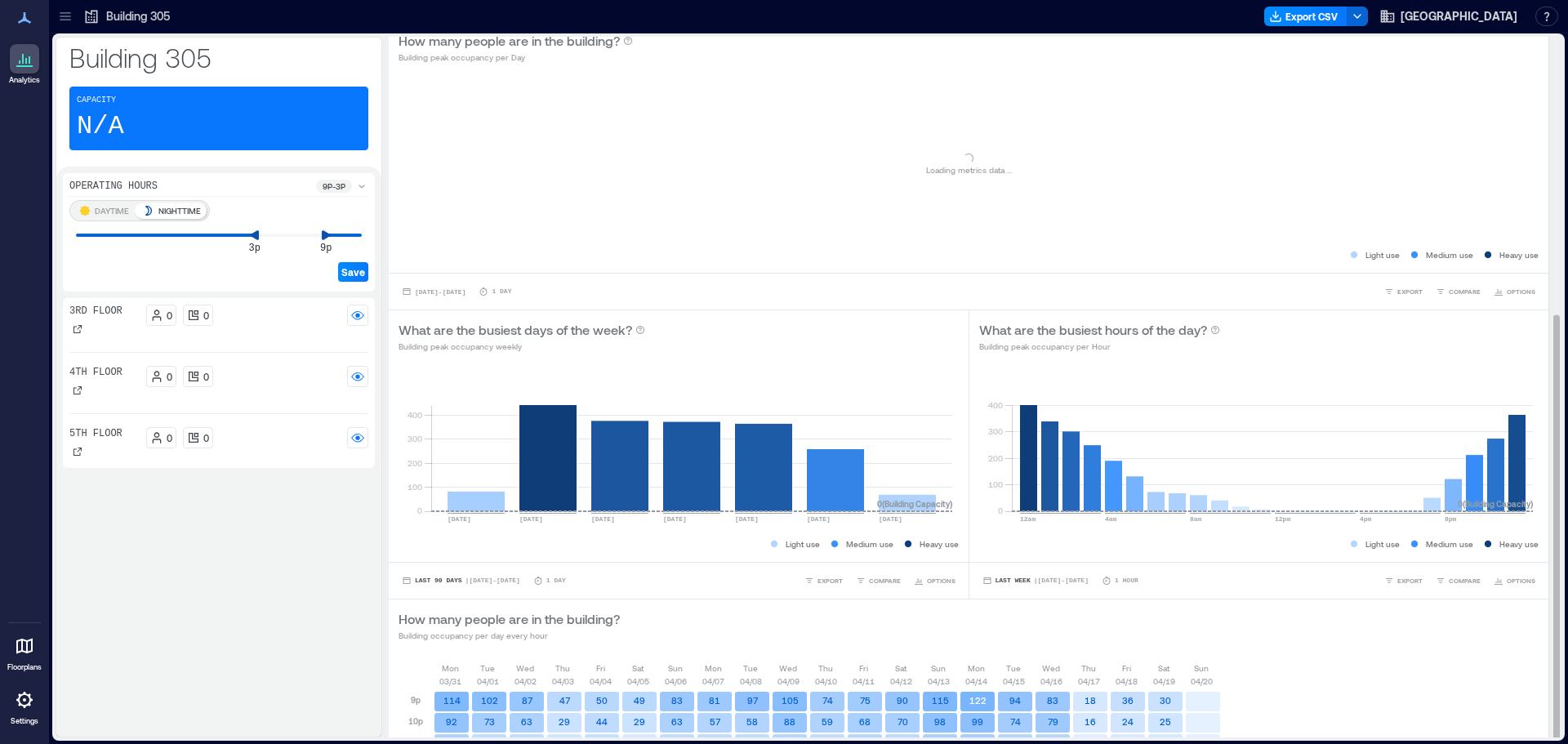
scroll to position [456, 0]
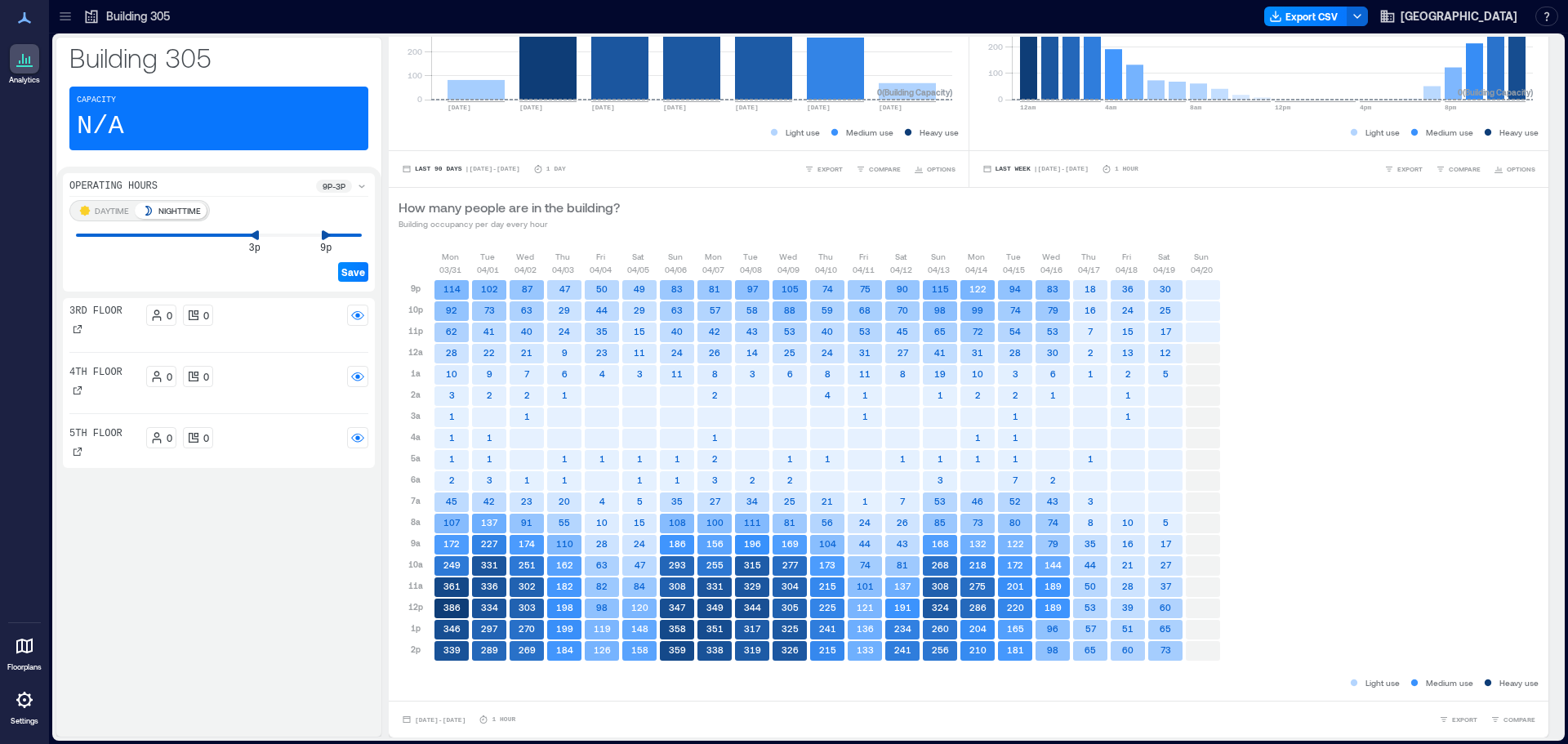
click at [318, 236] on div "Save" at bounding box center [219, 259] width 299 height 46
click at [152, 239] on icon at bounding box center [146, 235] width 9 height 10
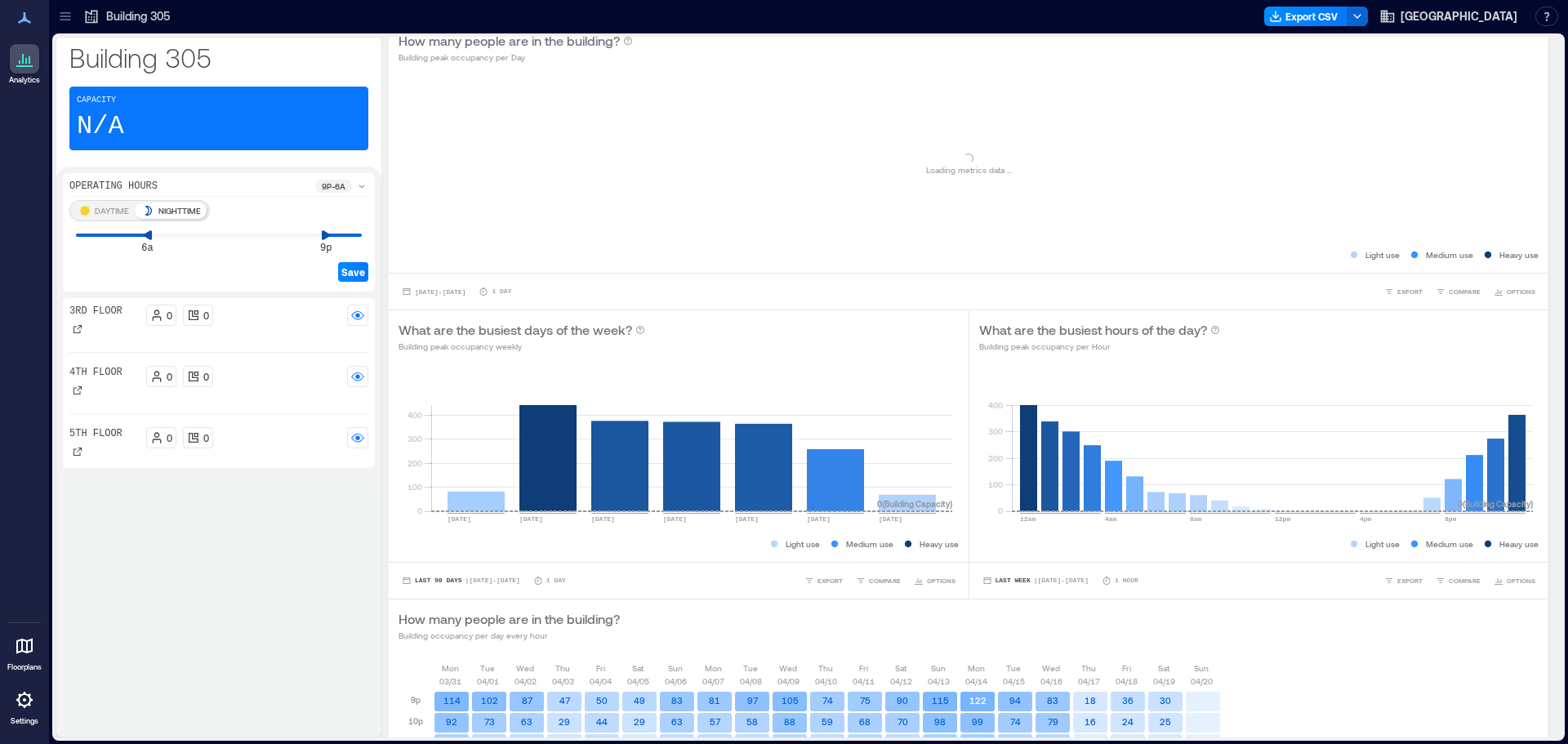
scroll to position [265, 0]
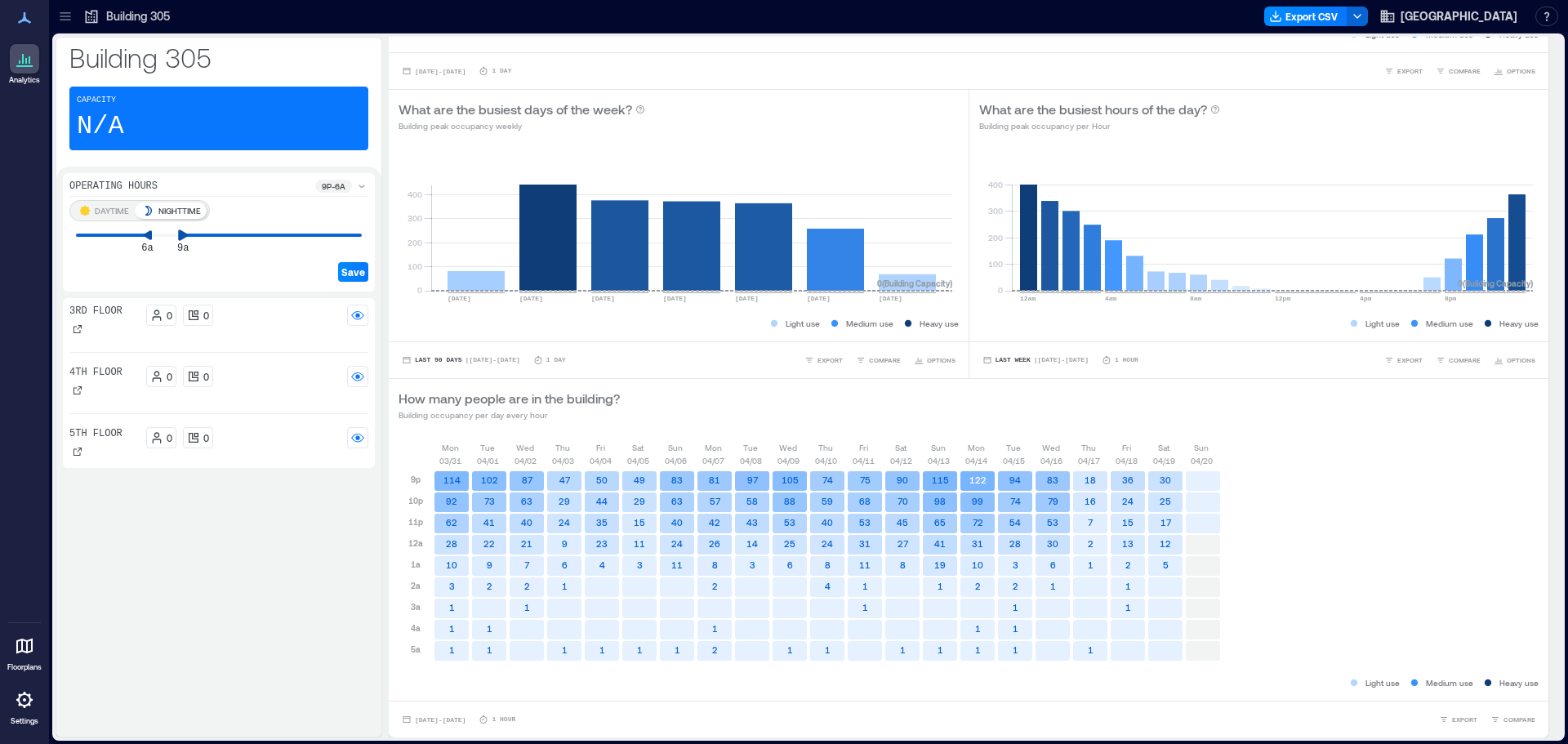
click at [185, 239] on icon at bounding box center [183, 235] width 11 height 11
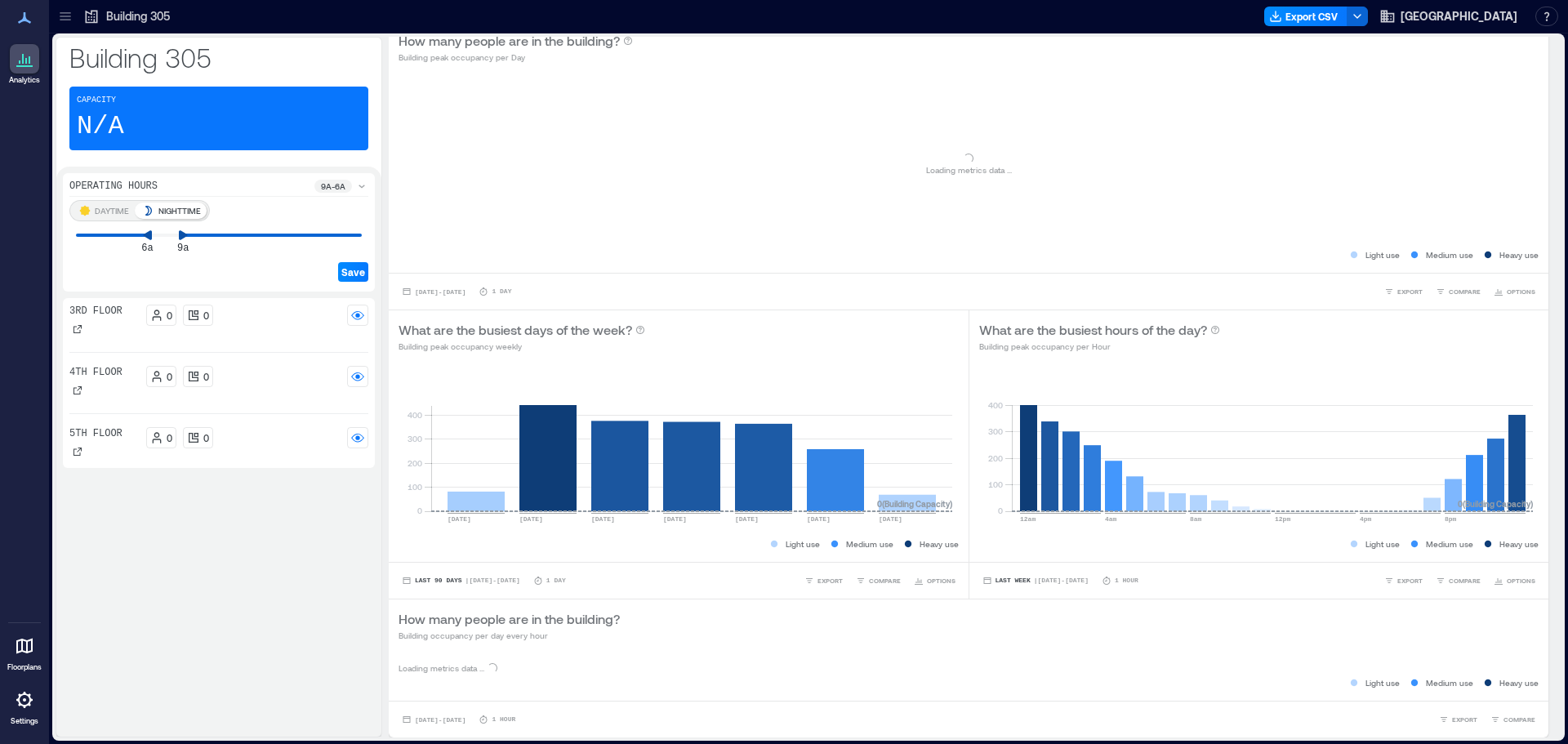
scroll to position [478, 0]
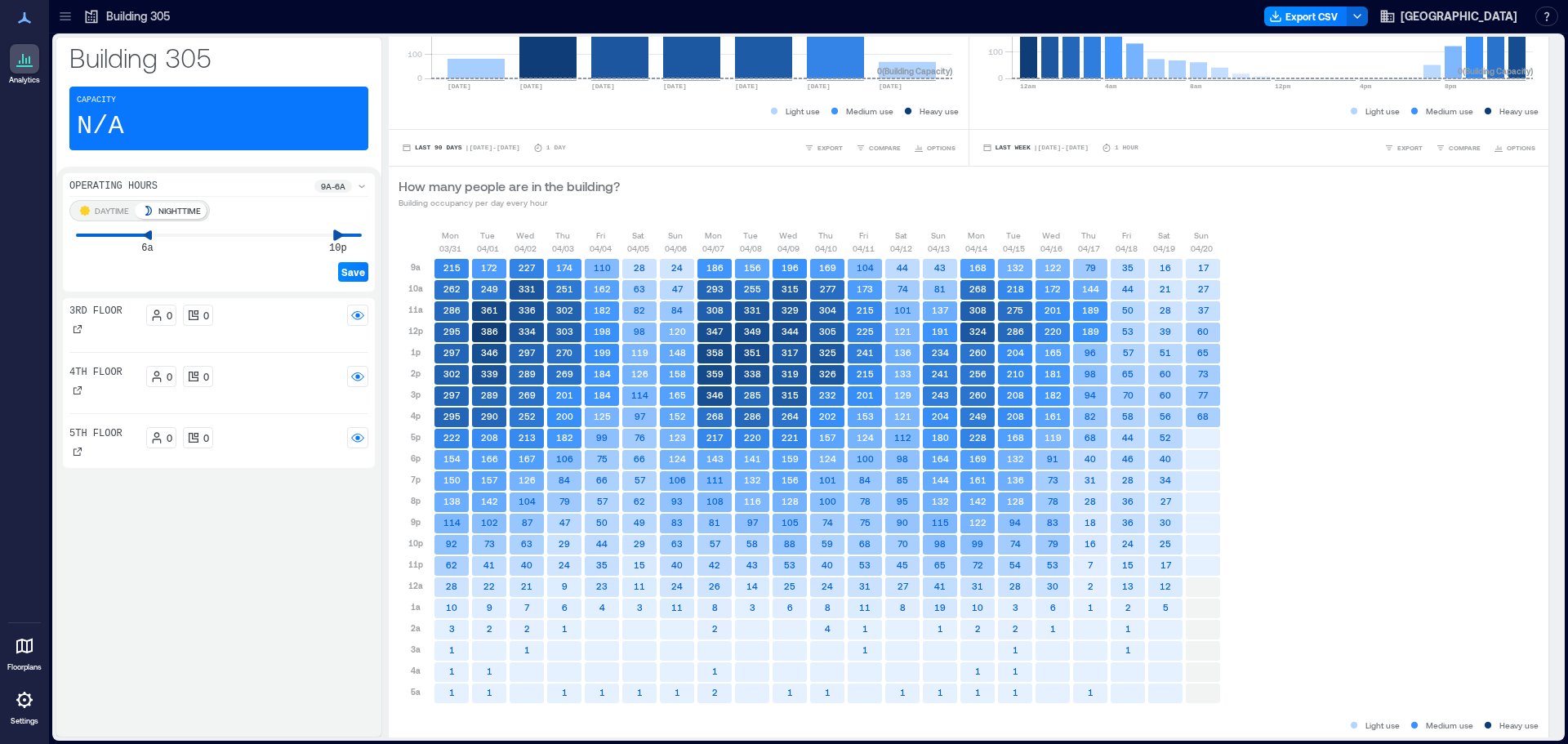
click at [334, 245] on div "DAYTIME NIGHTTIME 6a 10p Save" at bounding box center [219, 241] width 299 height 84
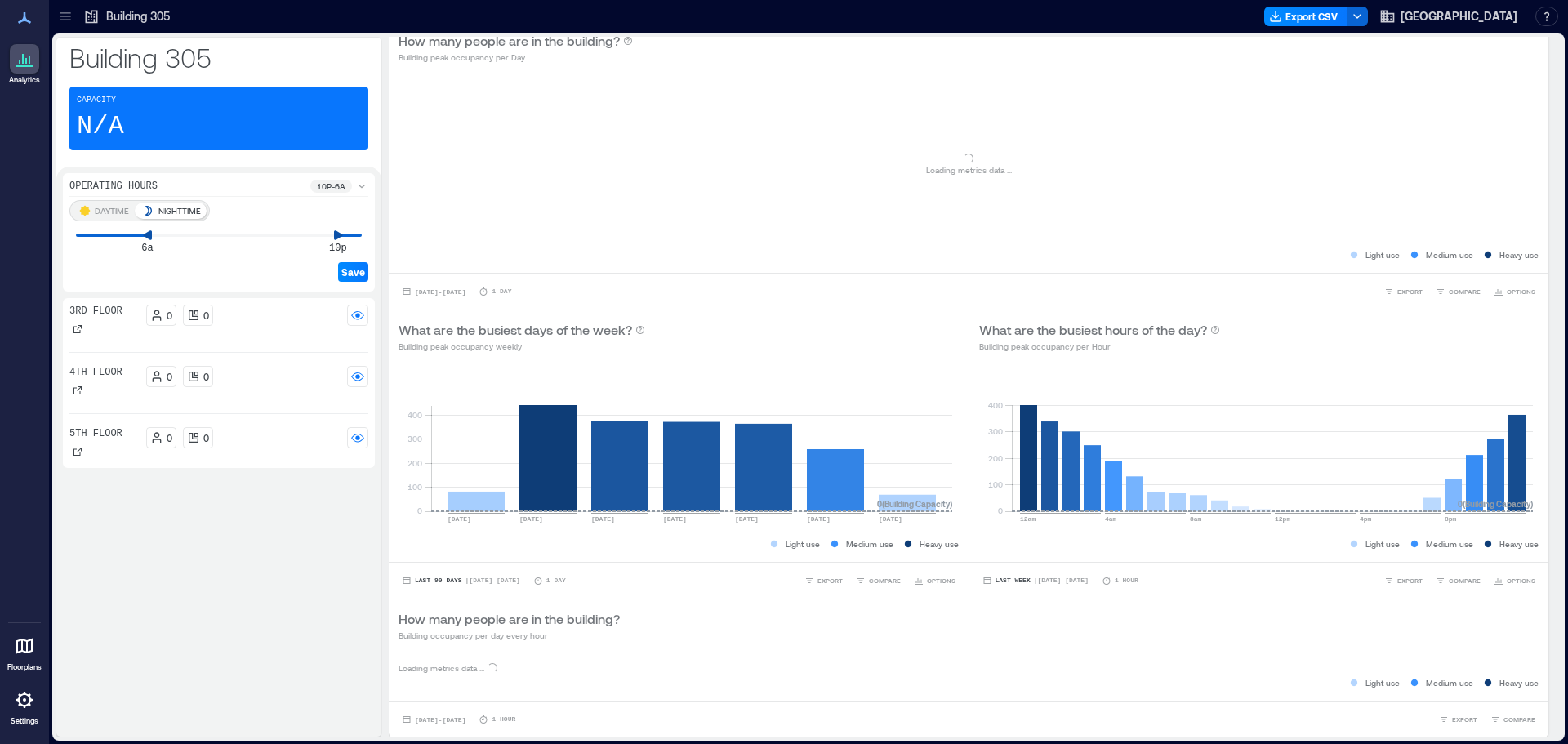
scroll to position [244, 0]
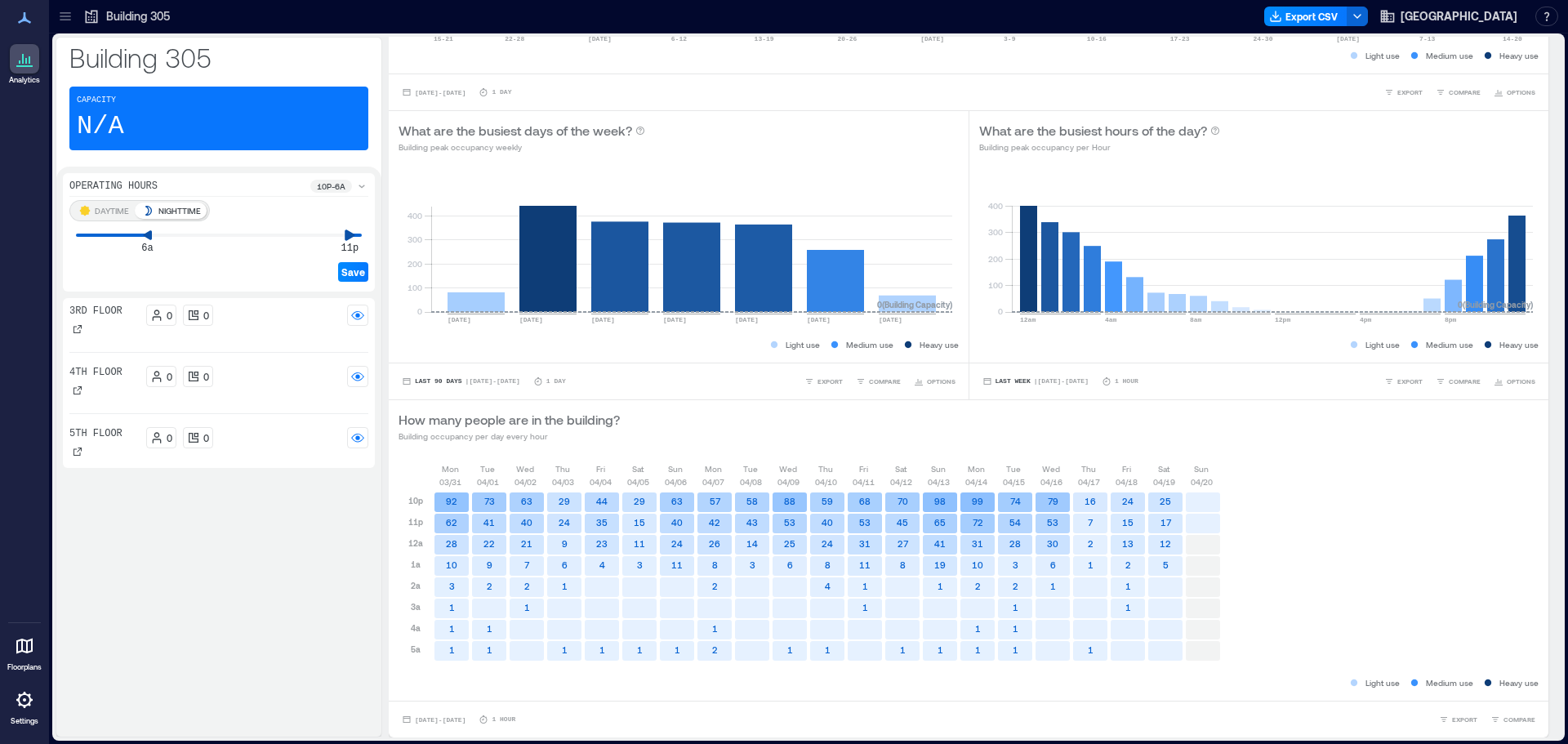
click at [345, 236] on icon at bounding box center [350, 235] width 11 height 11
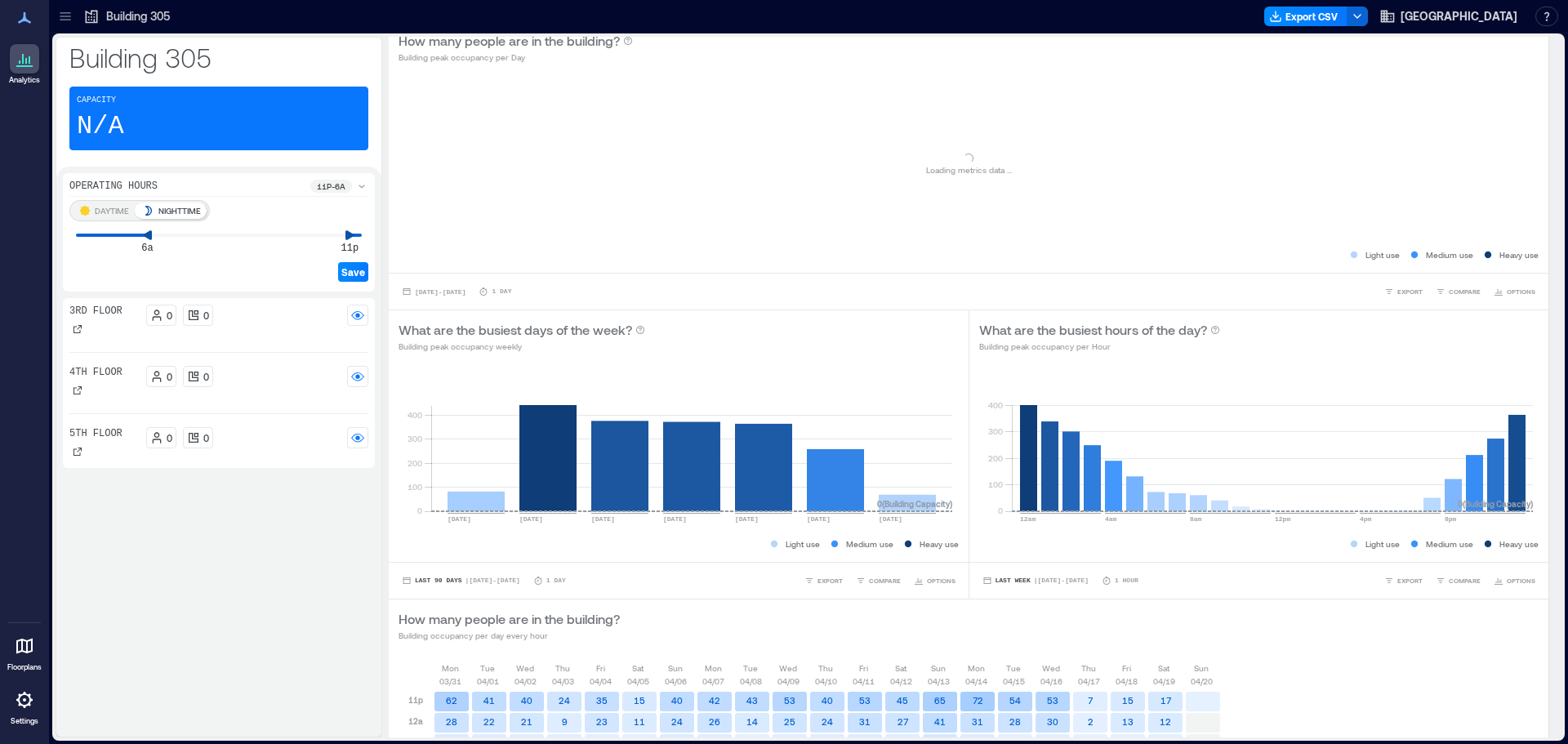
scroll to position [223, 0]
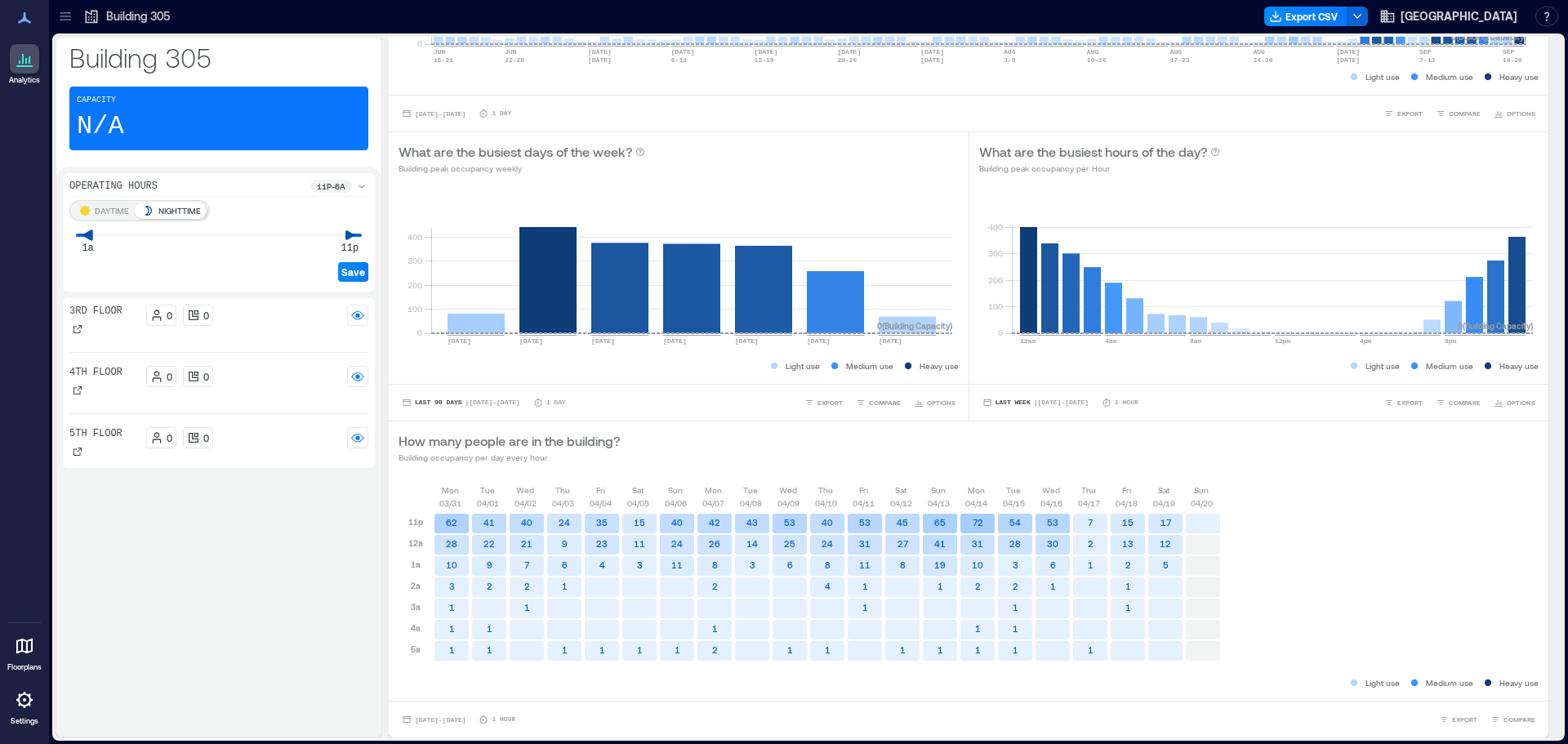
click at [90, 237] on icon at bounding box center [87, 235] width 9 height 10
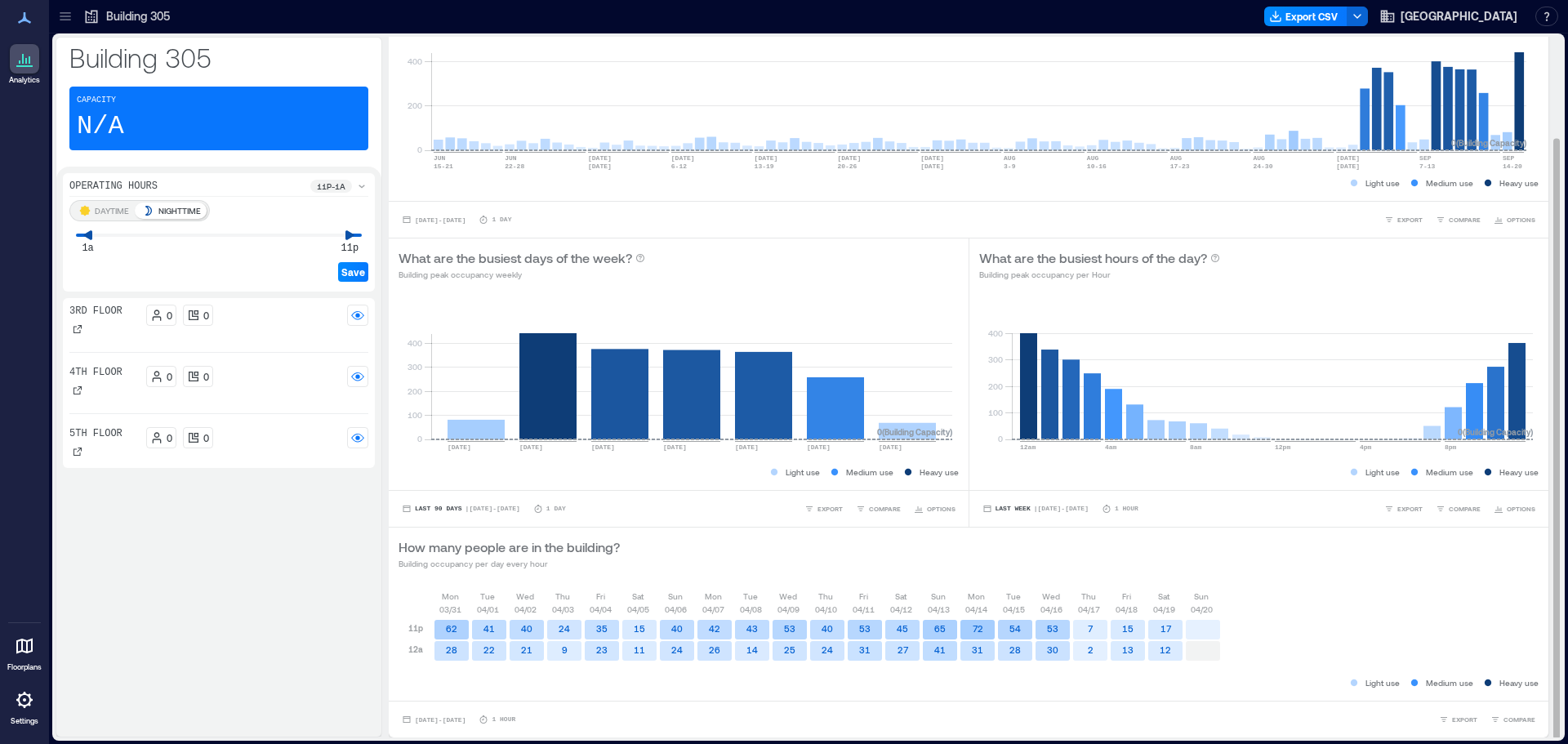
scroll to position [2, 0]
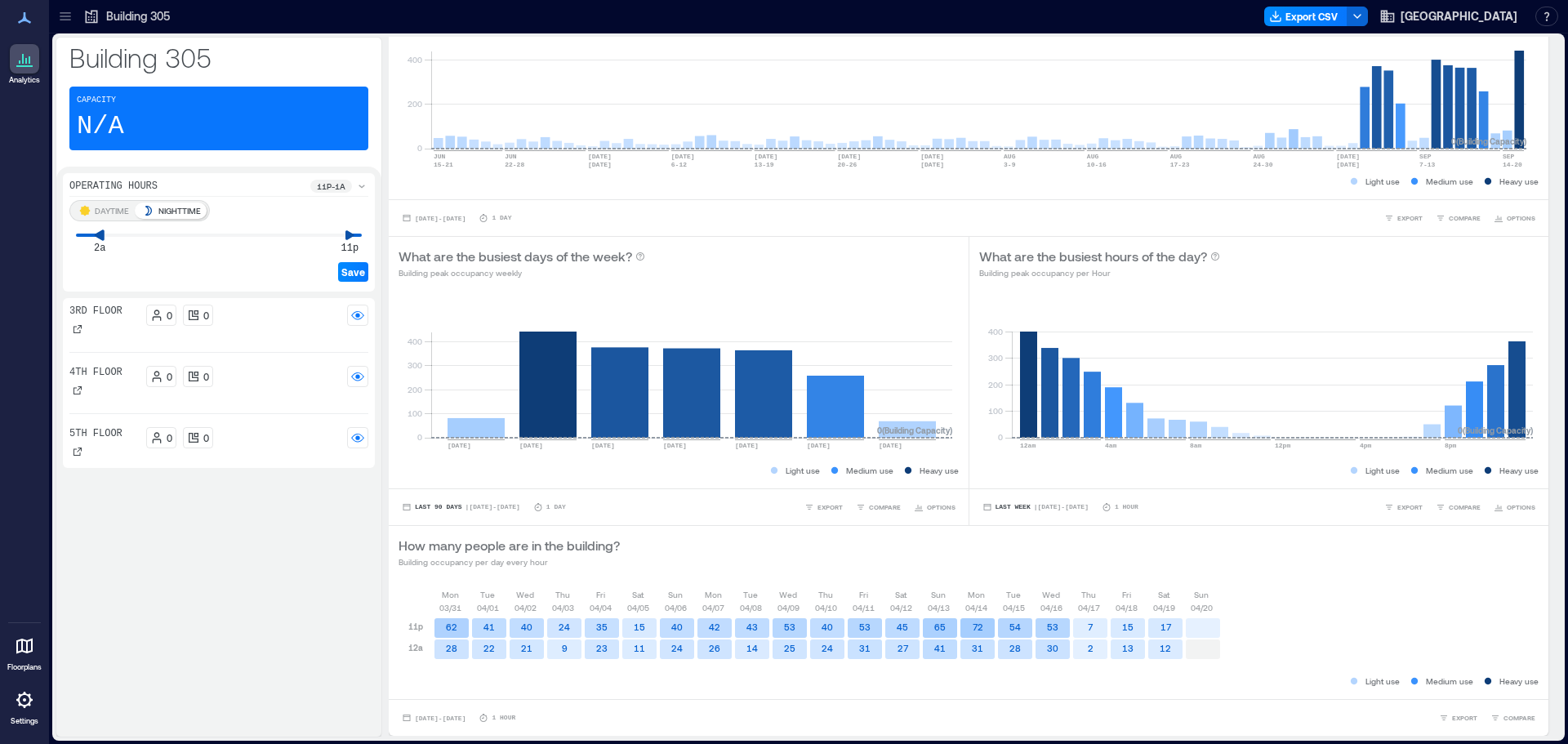
click at [95, 235] on icon at bounding box center [99, 235] width 9 height 10
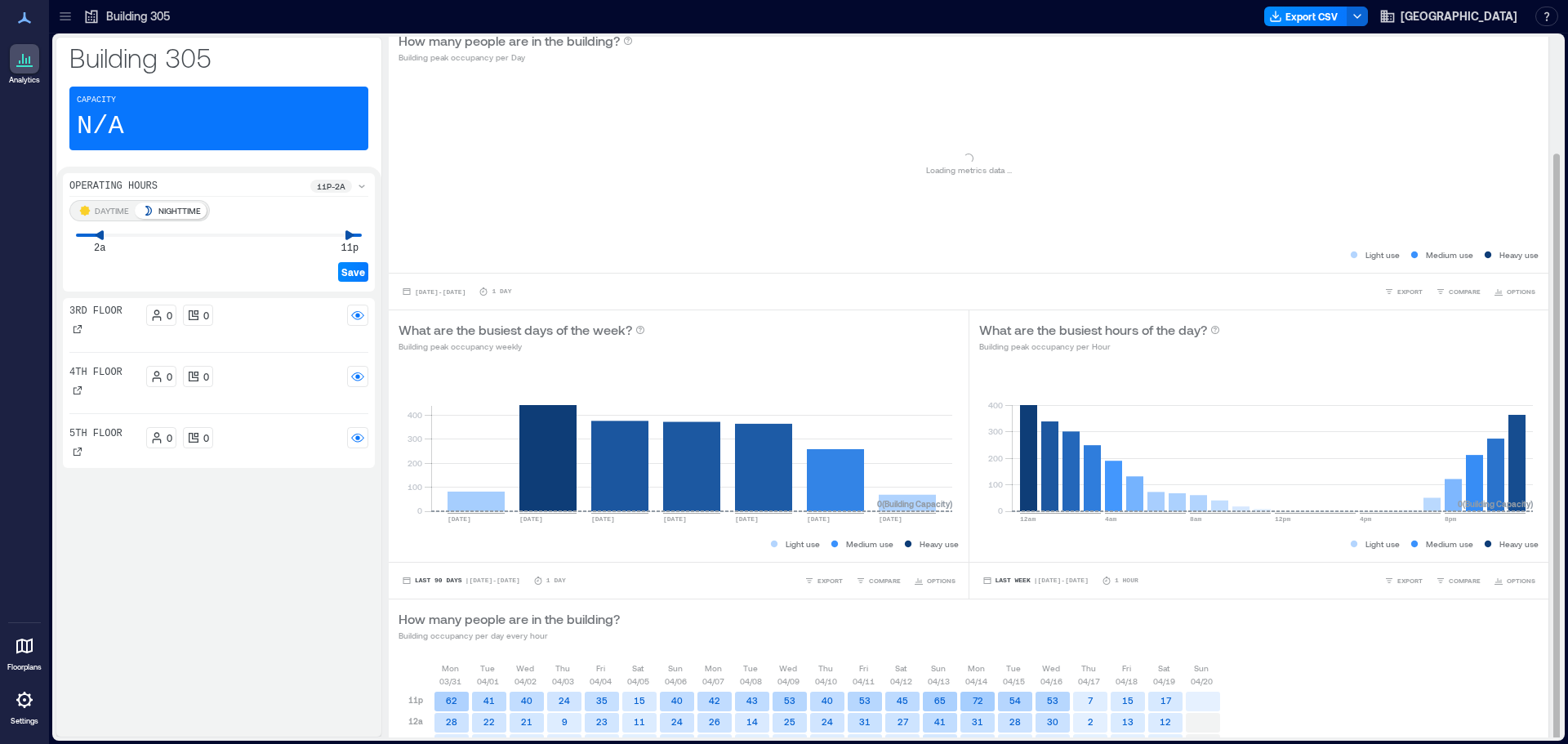
scroll to position [138, 0]
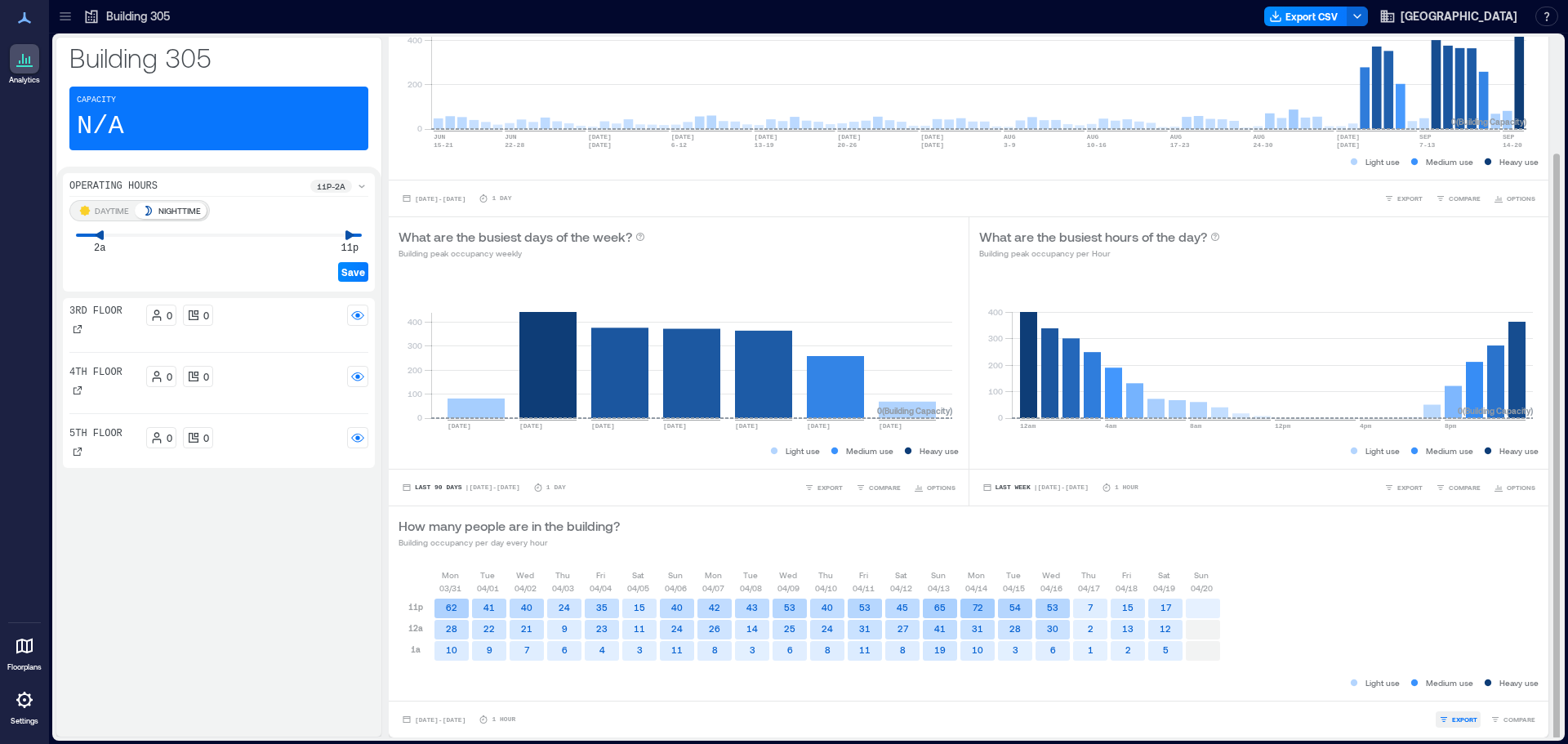
click at [1458, 718] on span "EXPORT" at bounding box center [1465, 718] width 26 height 9
click at [1455, 679] on span "IMAGE" at bounding box center [1458, 675] width 21 height 9
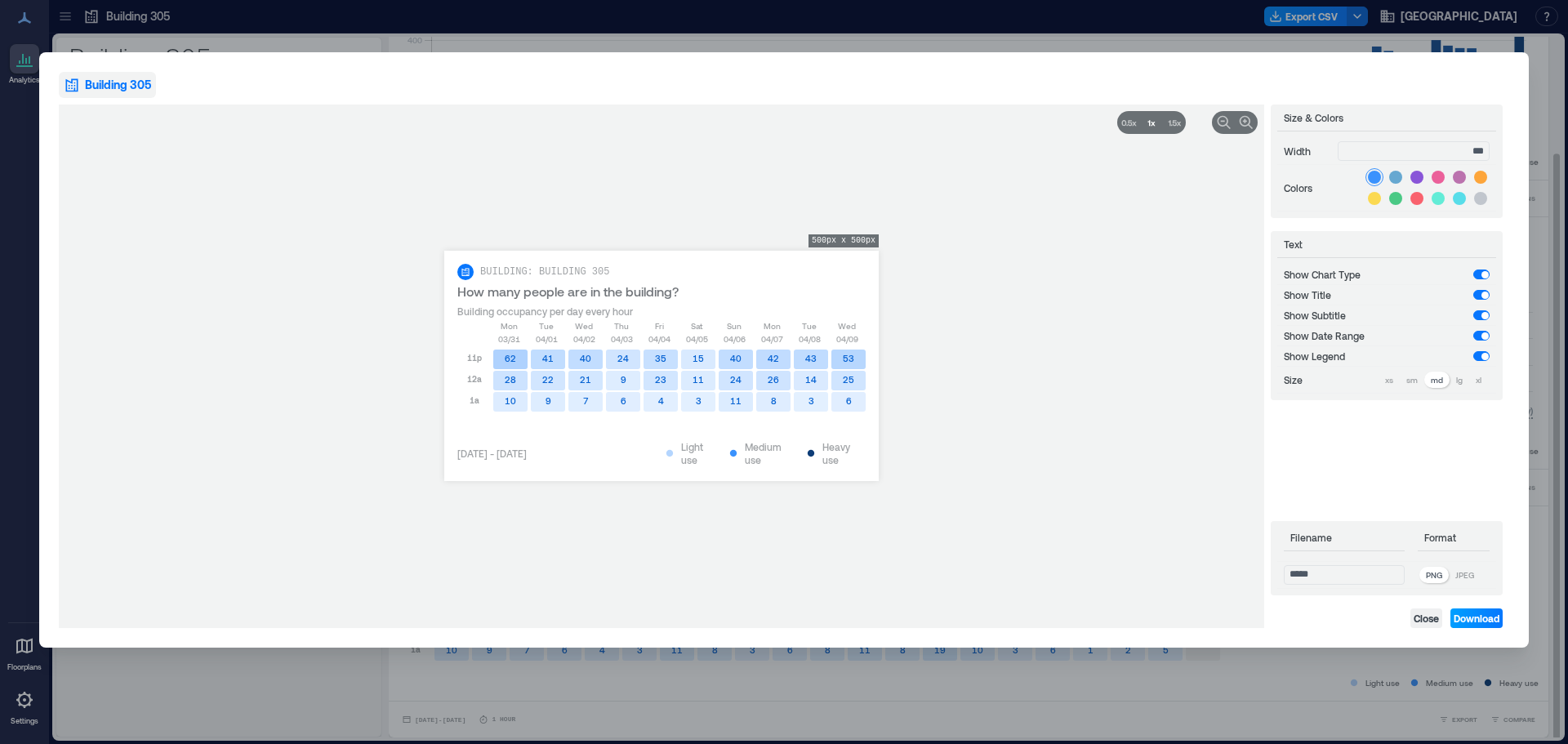
click at [1466, 617] on span "Download" at bounding box center [1477, 618] width 46 height 13
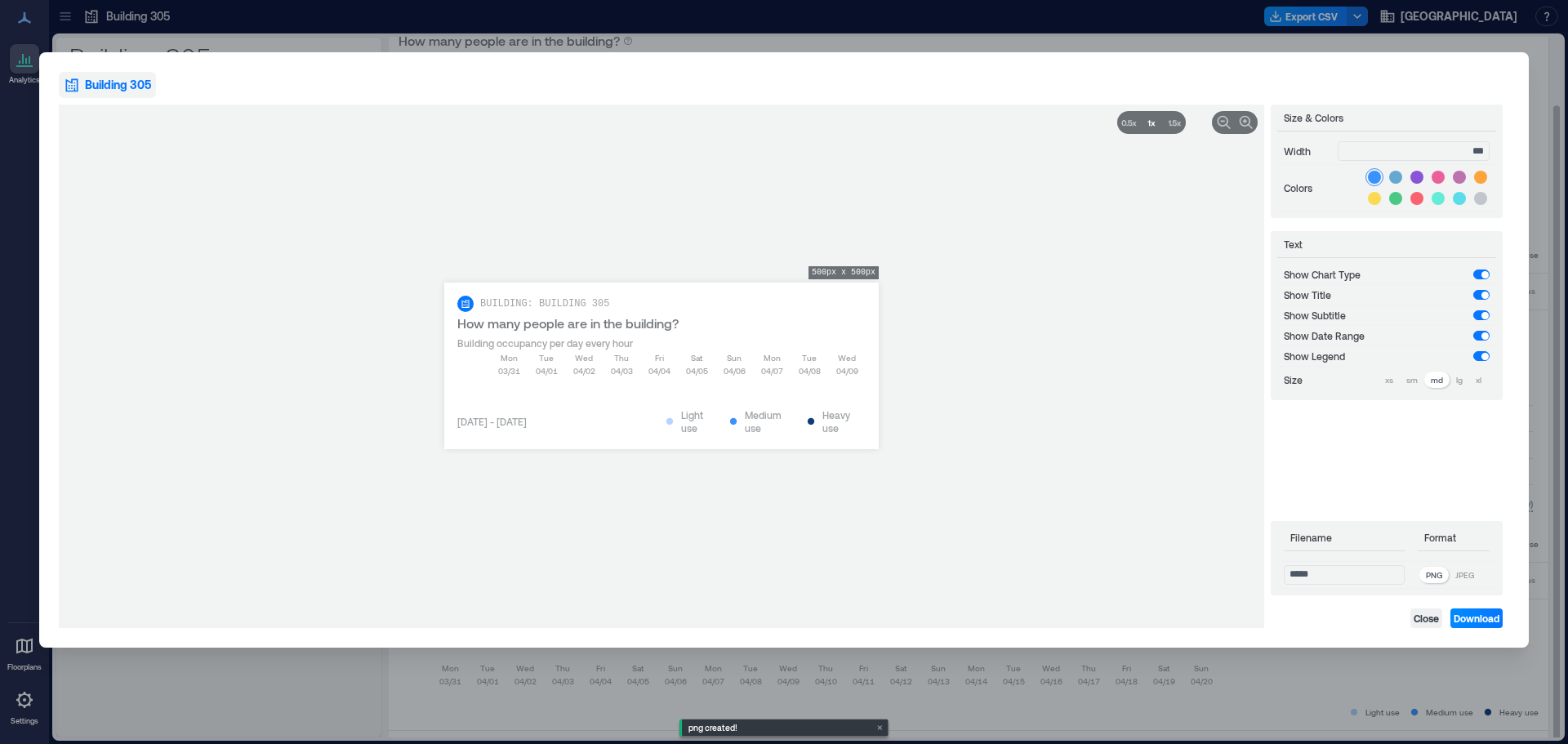
scroll to position [74, 0]
click at [1474, 573] on p "JPEG" at bounding box center [1465, 574] width 19 height 13
click at [1460, 629] on div "**********" at bounding box center [784, 349] width 1489 height 595
click at [1465, 622] on span "Download" at bounding box center [1477, 618] width 46 height 13
click at [792, 578] on div "**********" at bounding box center [662, 365] width 1205 height 523
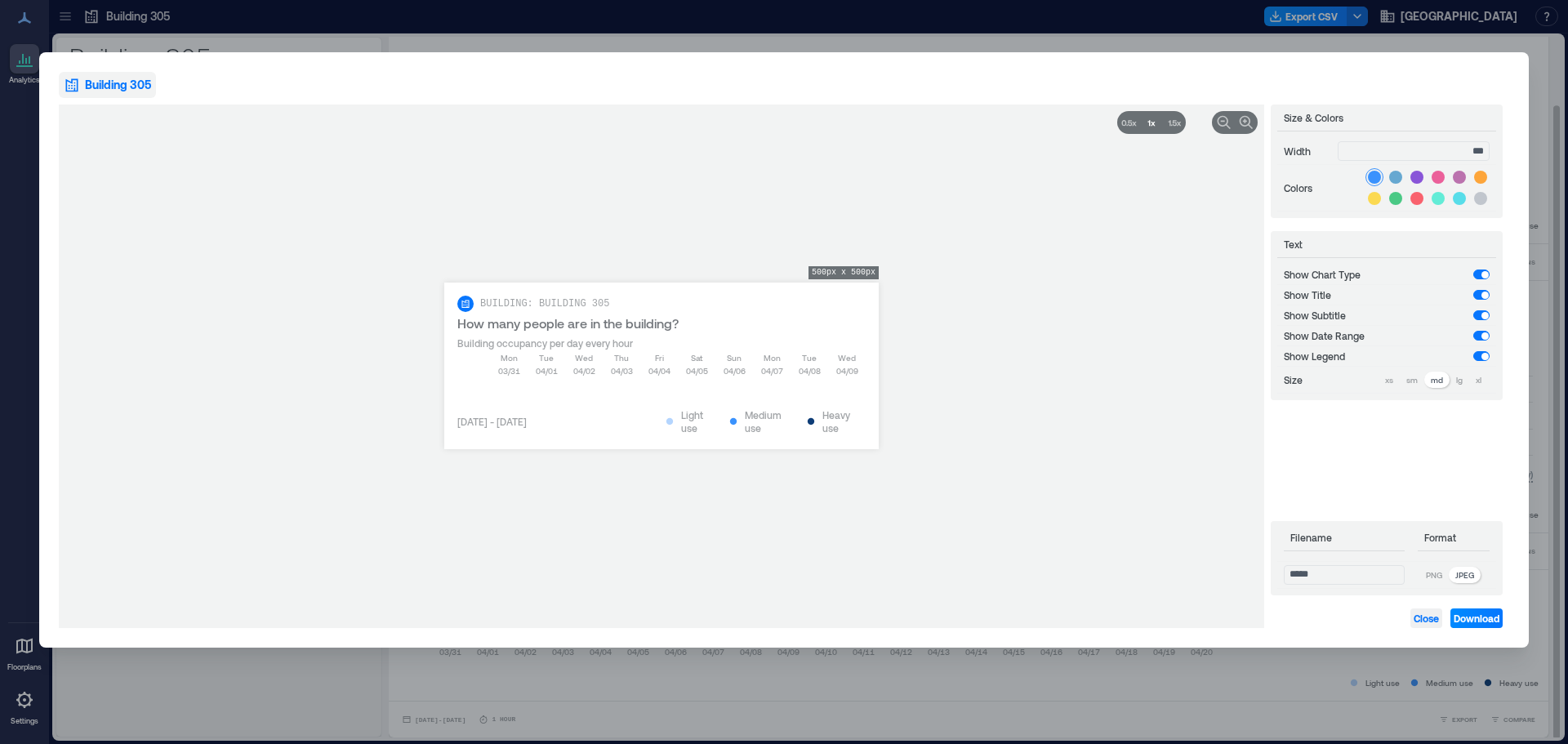
click at [1425, 617] on span "Close" at bounding box center [1426, 618] width 26 height 13
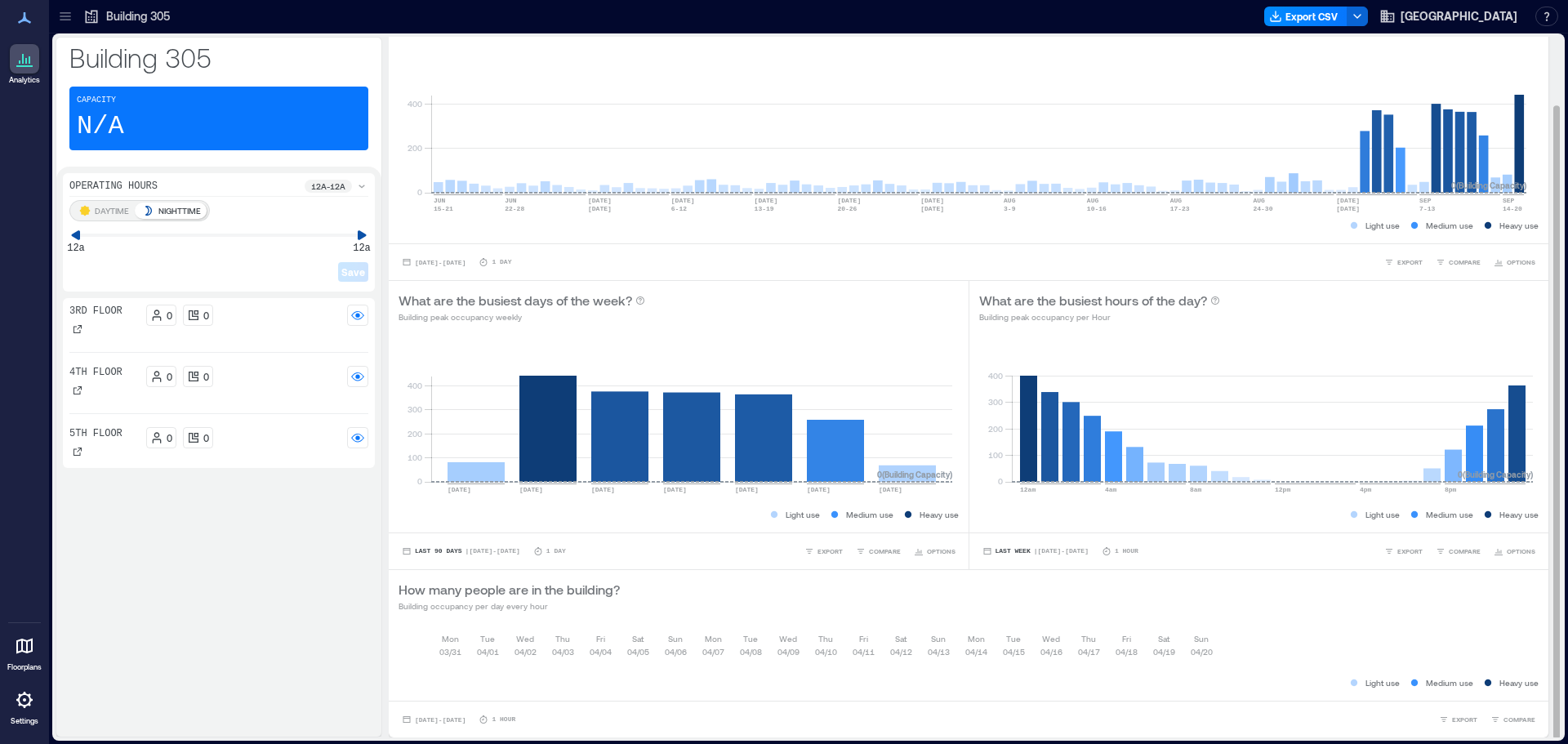
scroll to position [2, 0]
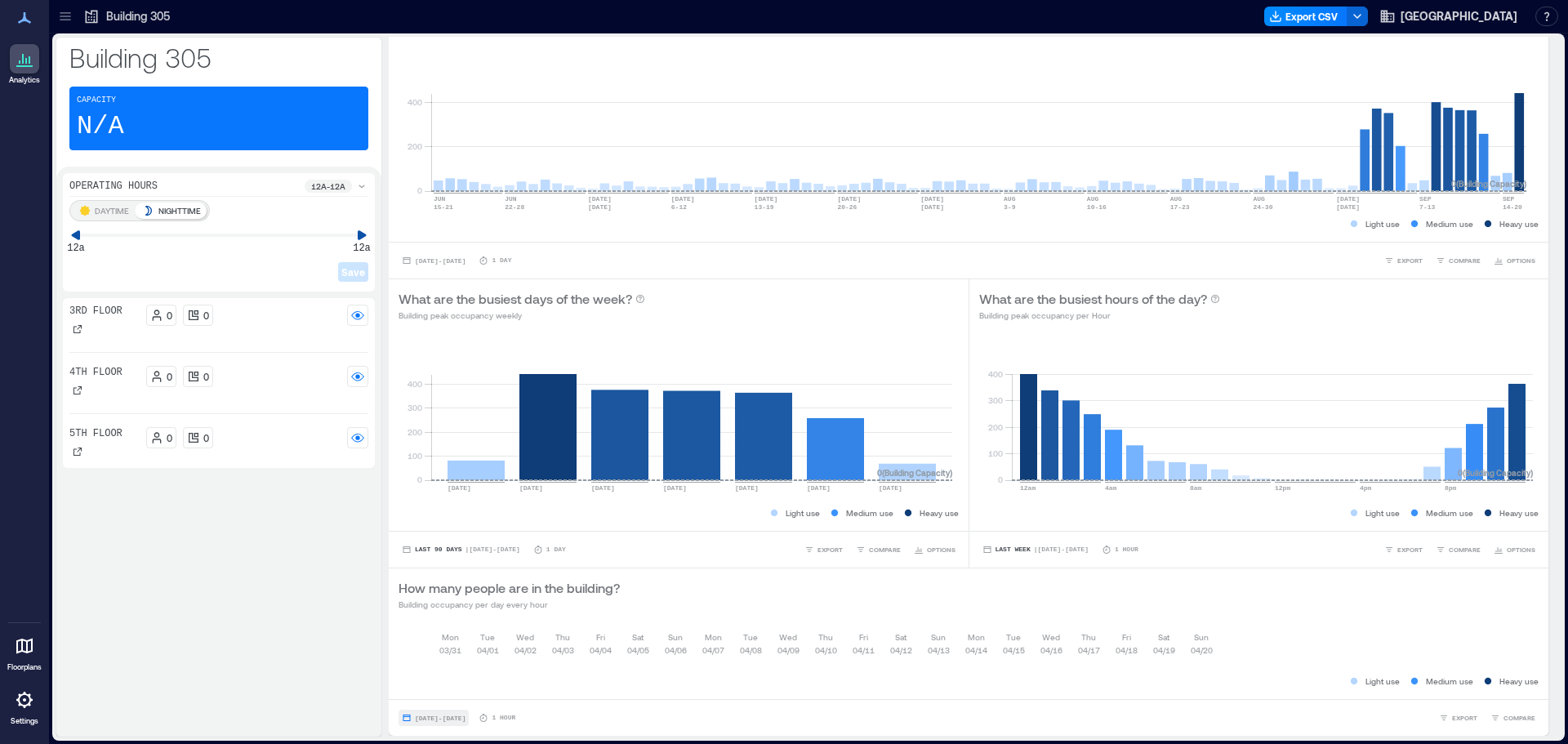
click at [455, 718] on span "[DATE] - [DATE]" at bounding box center [440, 718] width 50 height 8
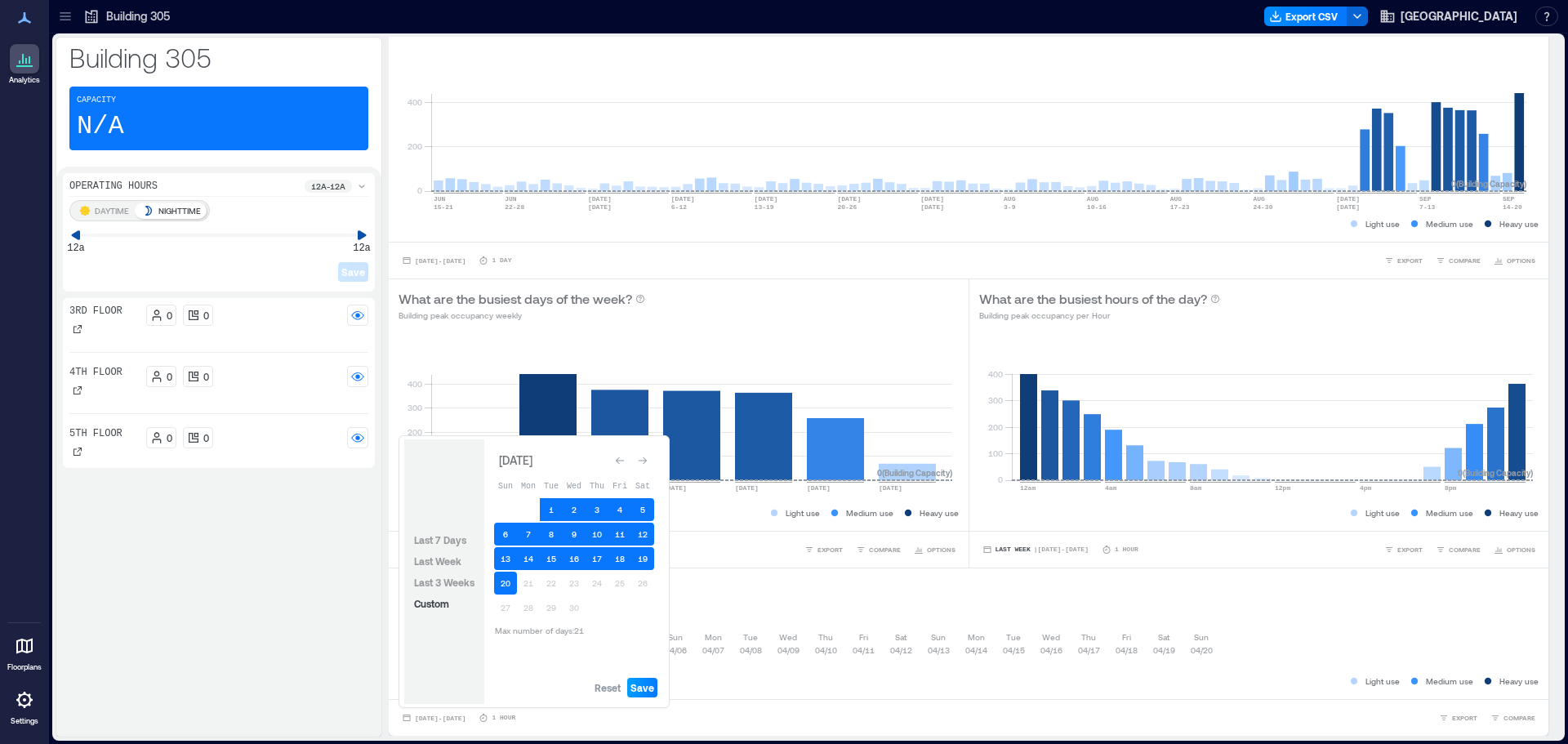
click at [638, 688] on span "Save" at bounding box center [643, 687] width 24 height 13
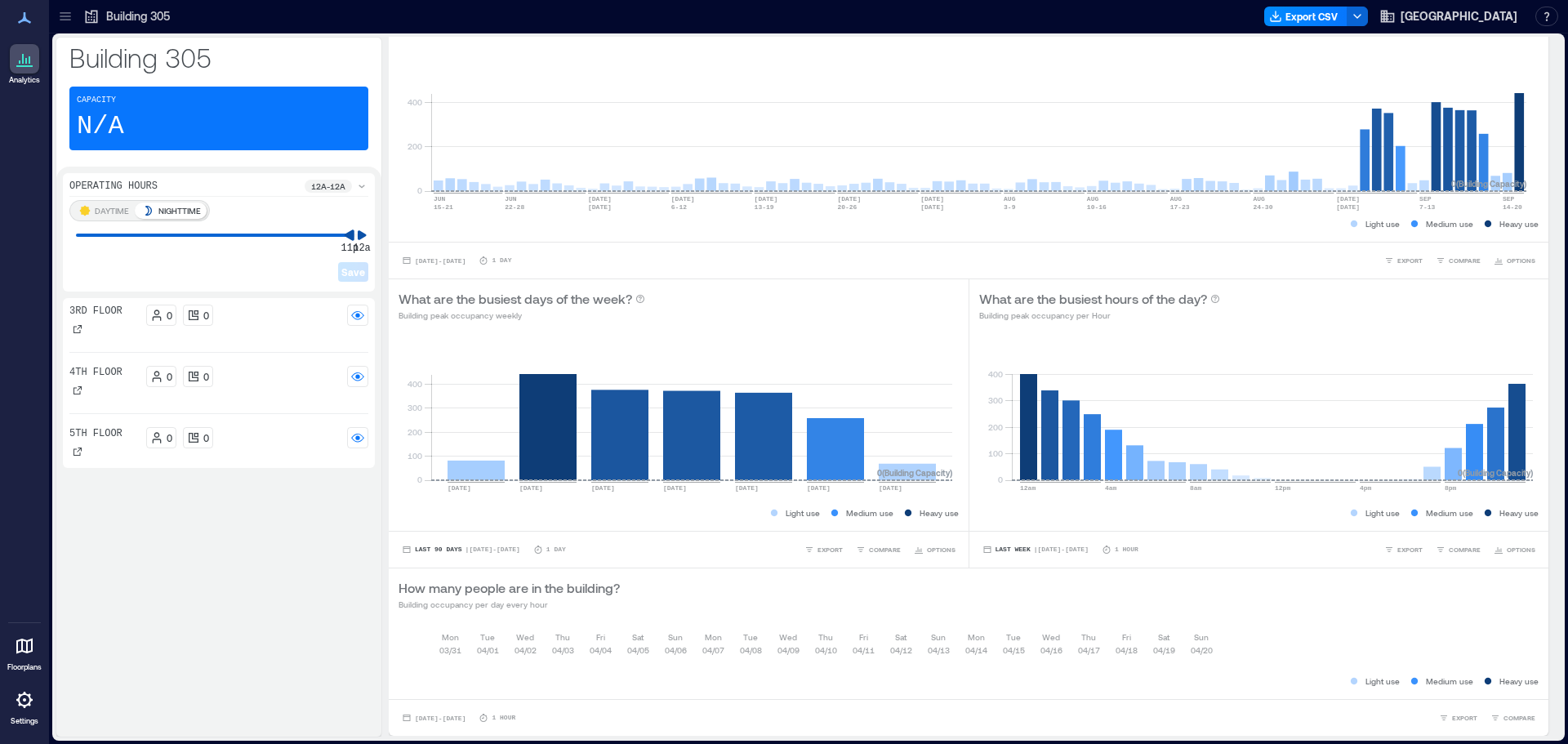
click at [347, 230] on icon at bounding box center [350, 235] width 11 height 11
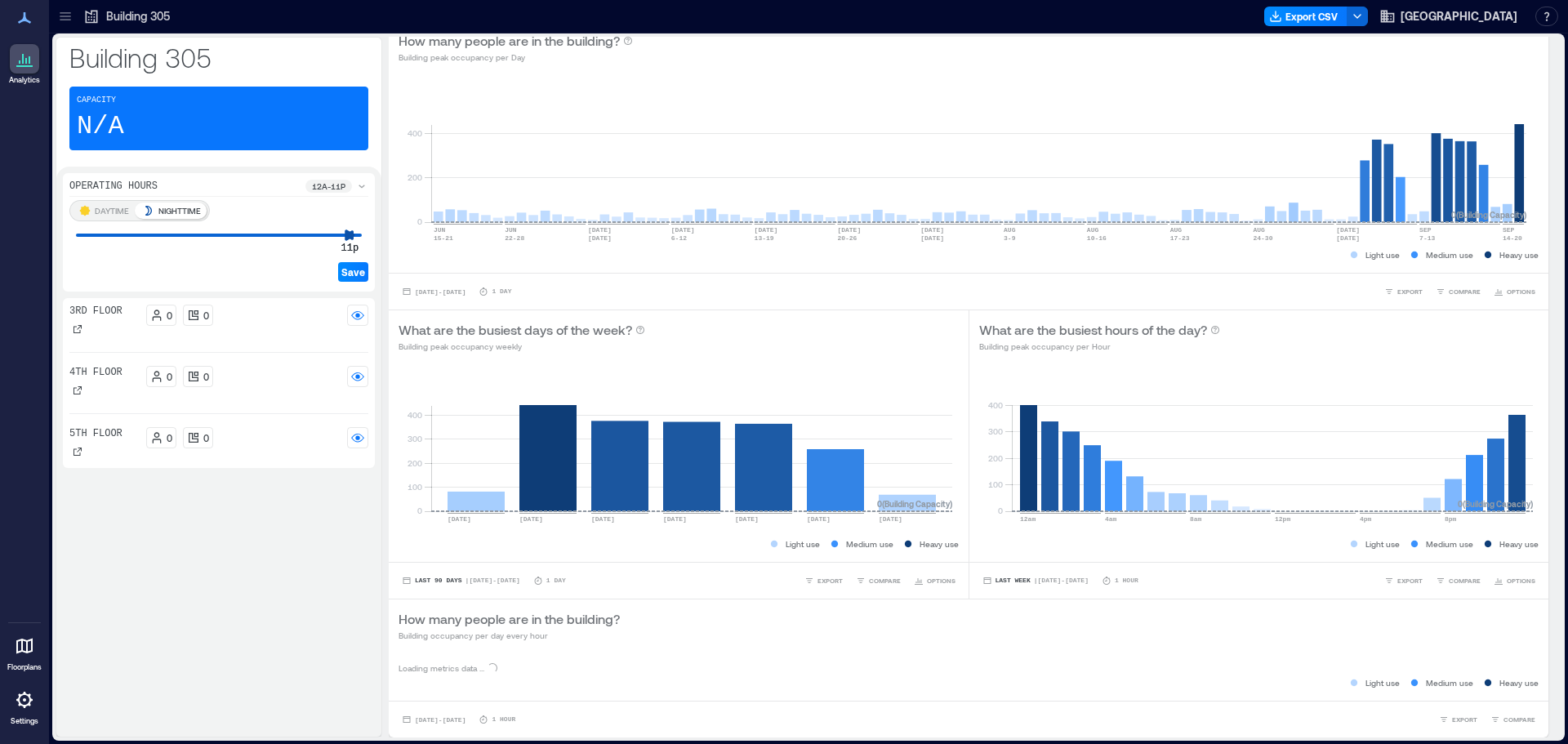
scroll to position [74, 0]
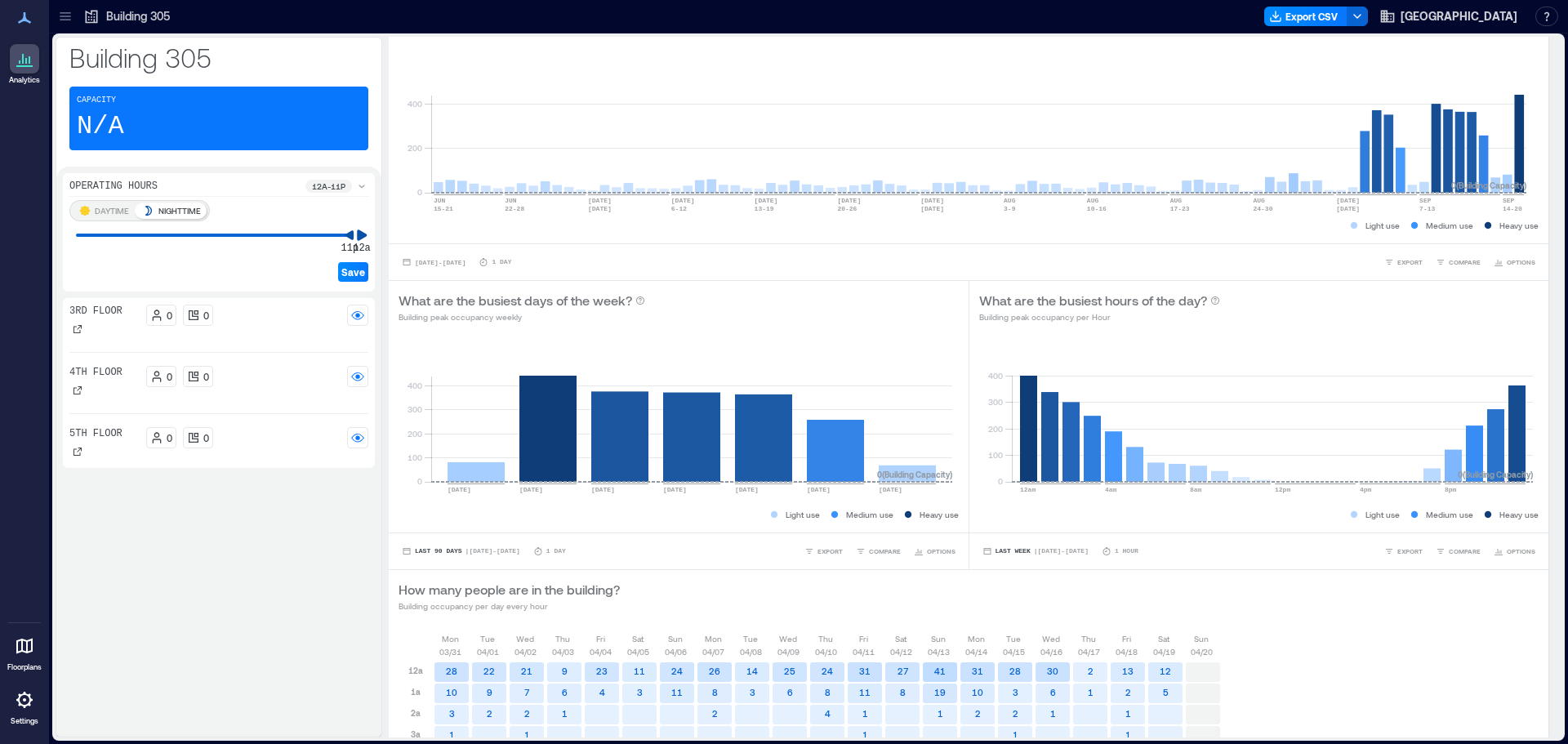
click at [451, 253] on div "Building 305 Capacity N/A Operating Hours 12a - 11p DAYTIME NIGHTTIME 11p 12a S…" at bounding box center [808, 387] width 1506 height 700
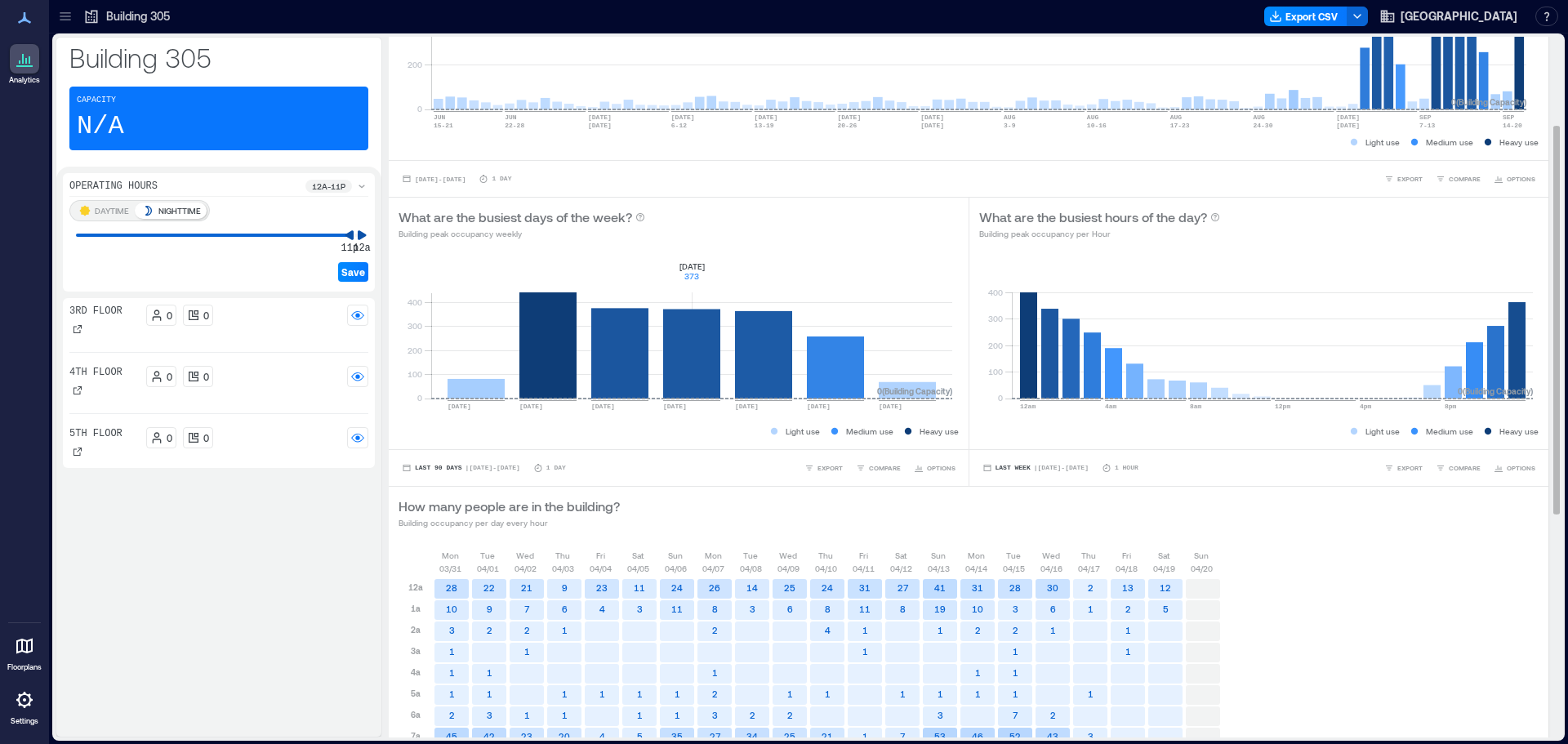
scroll to position [319, 0]
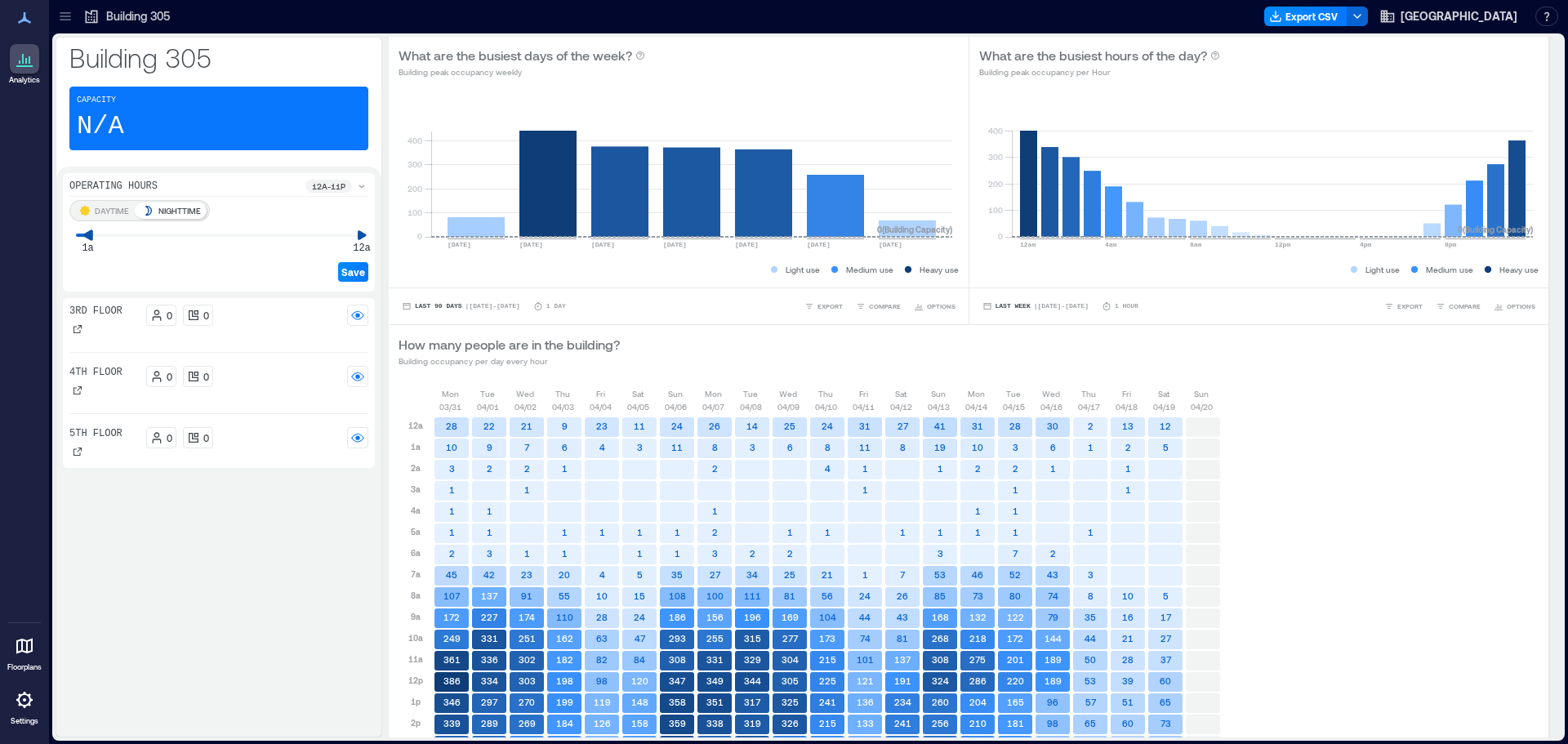
click at [89, 230] on icon at bounding box center [88, 235] width 11 height 11
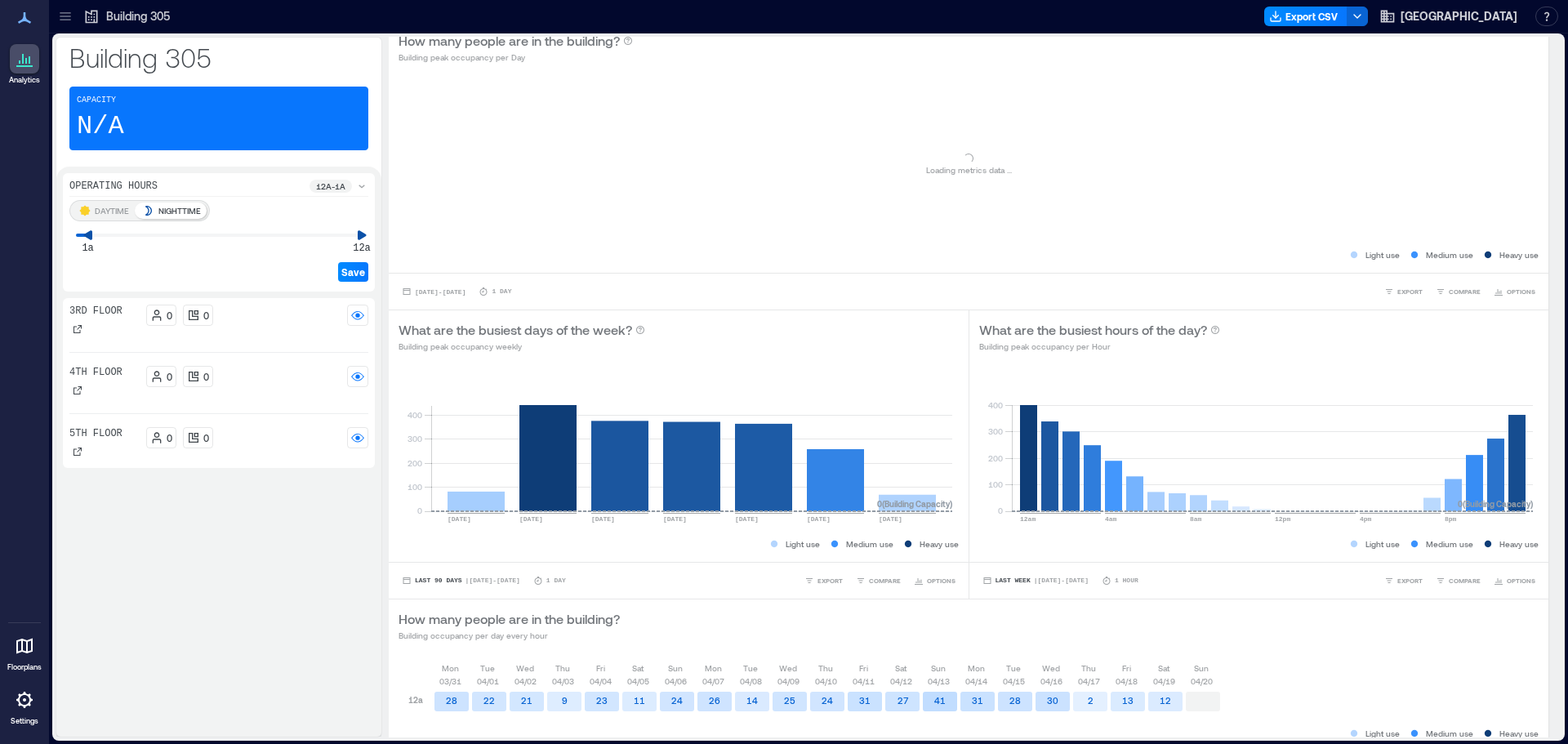
scroll to position [96, 0]
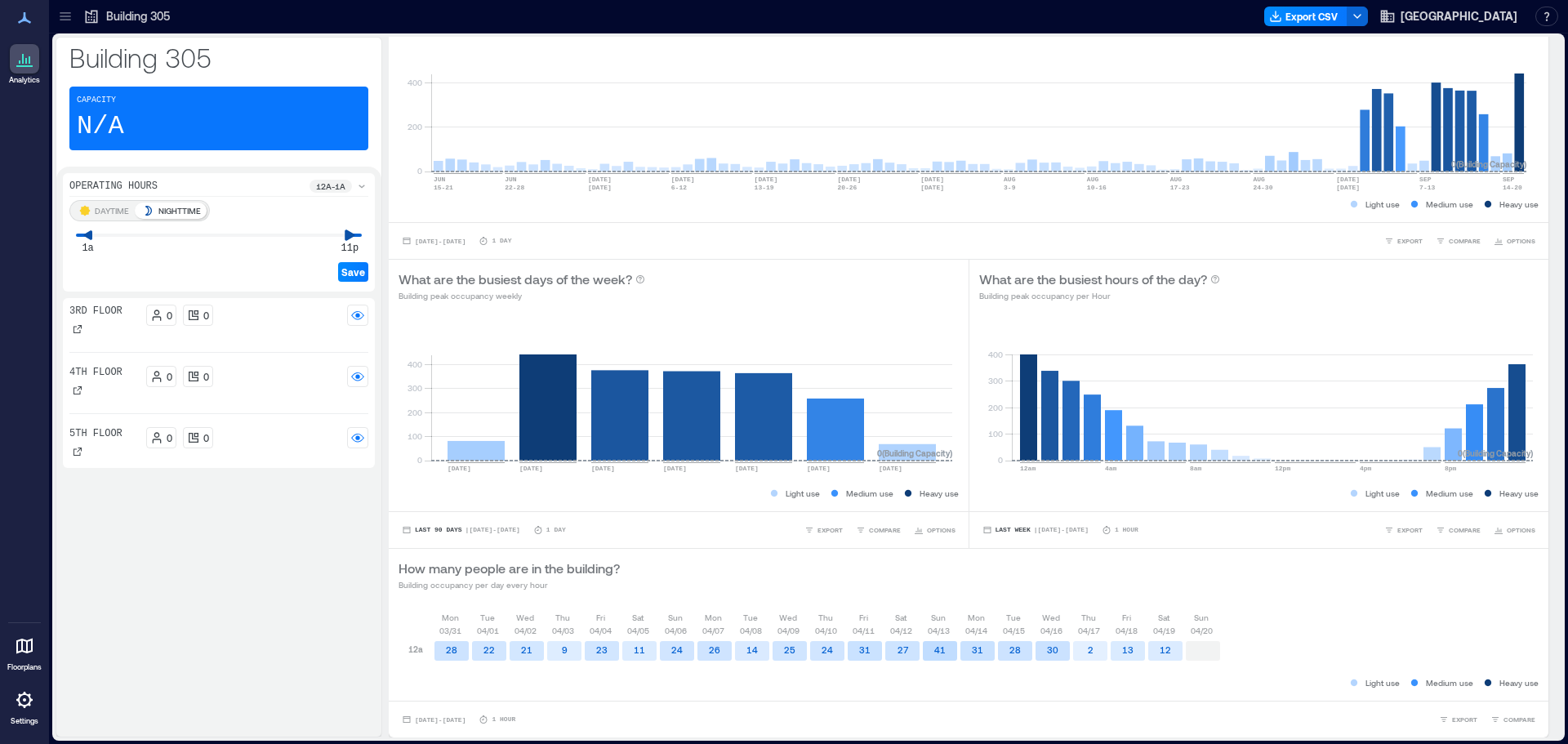
click at [353, 235] on icon at bounding box center [350, 235] width 9 height 10
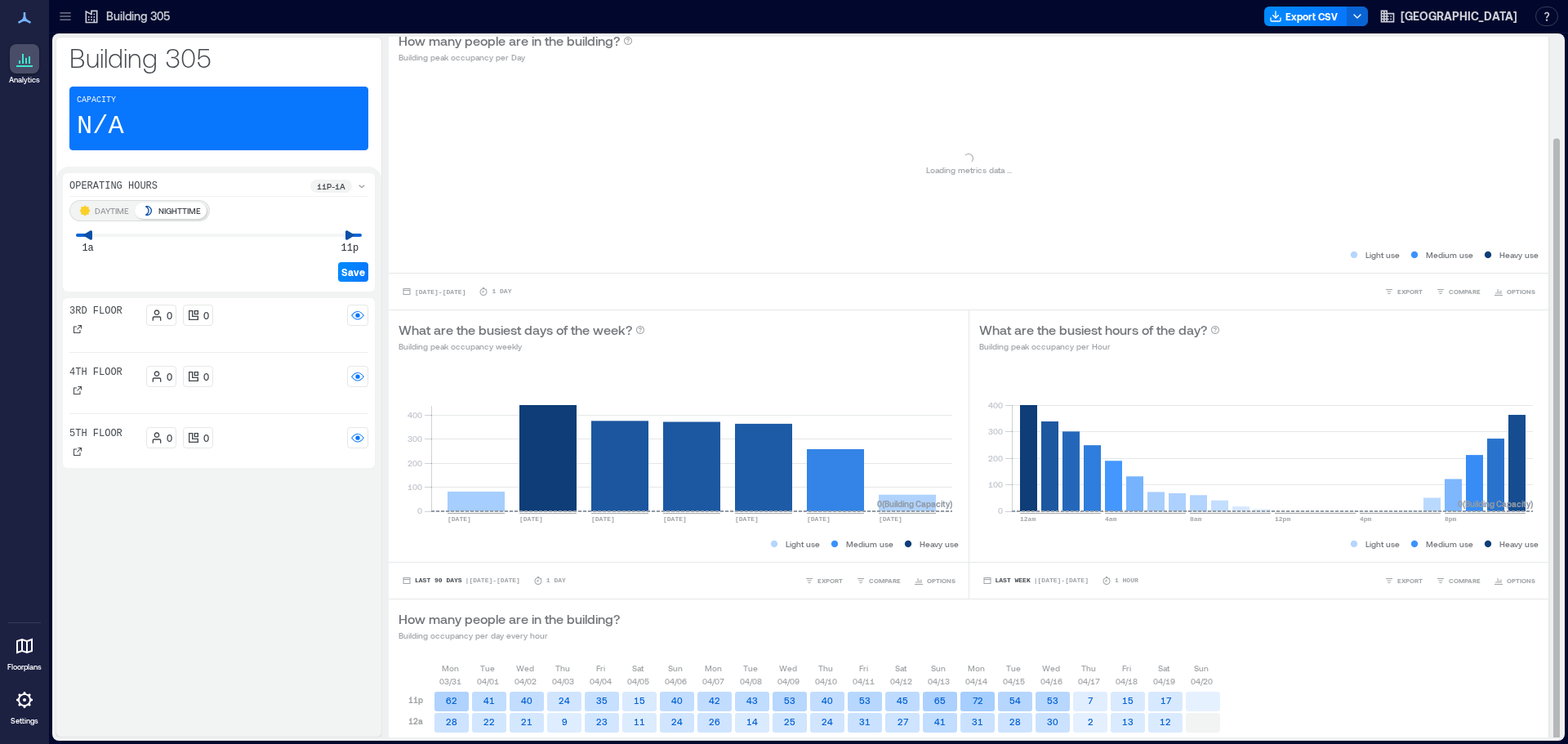
scroll to position [117, 0]
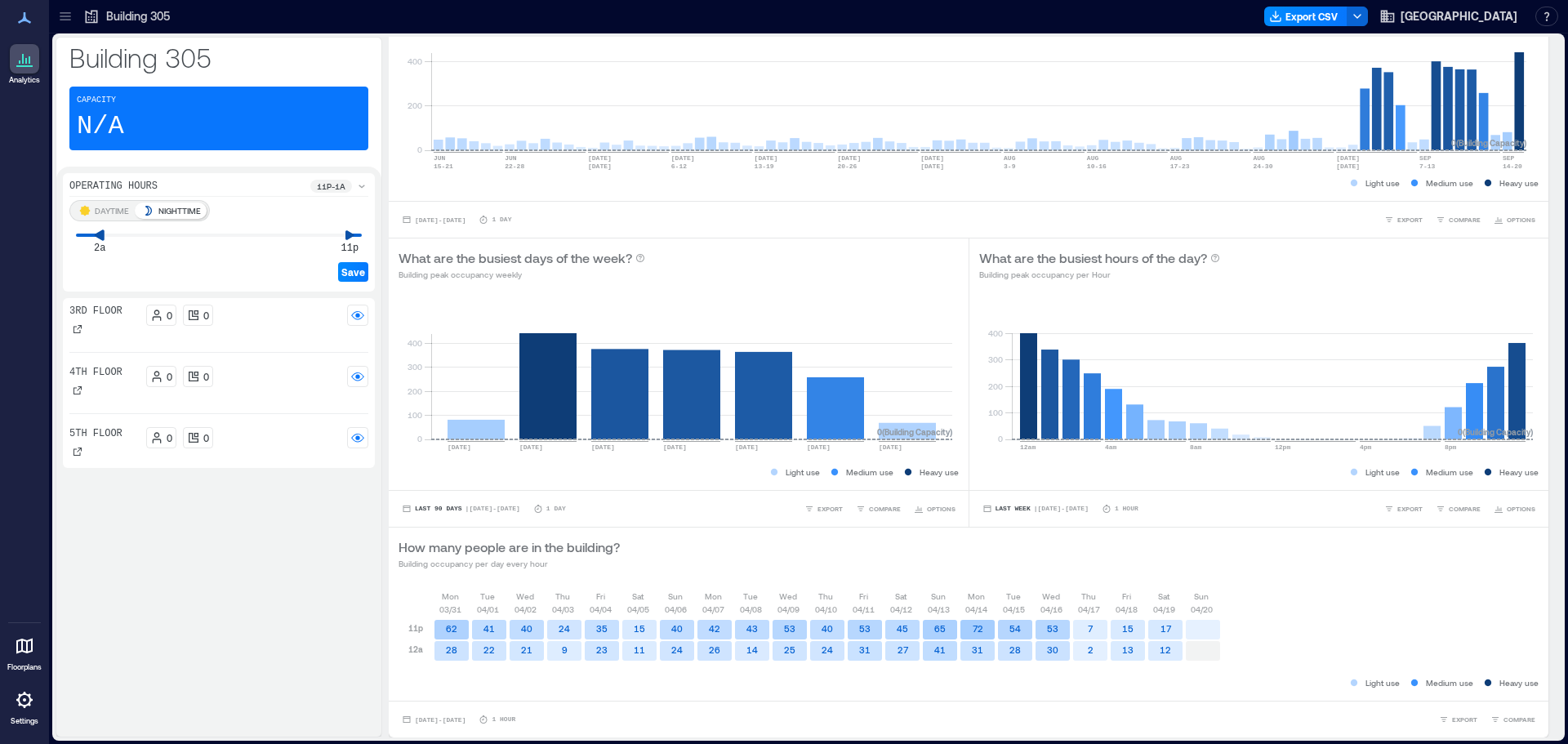
click at [100, 235] on icon at bounding box center [99, 235] width 9 height 10
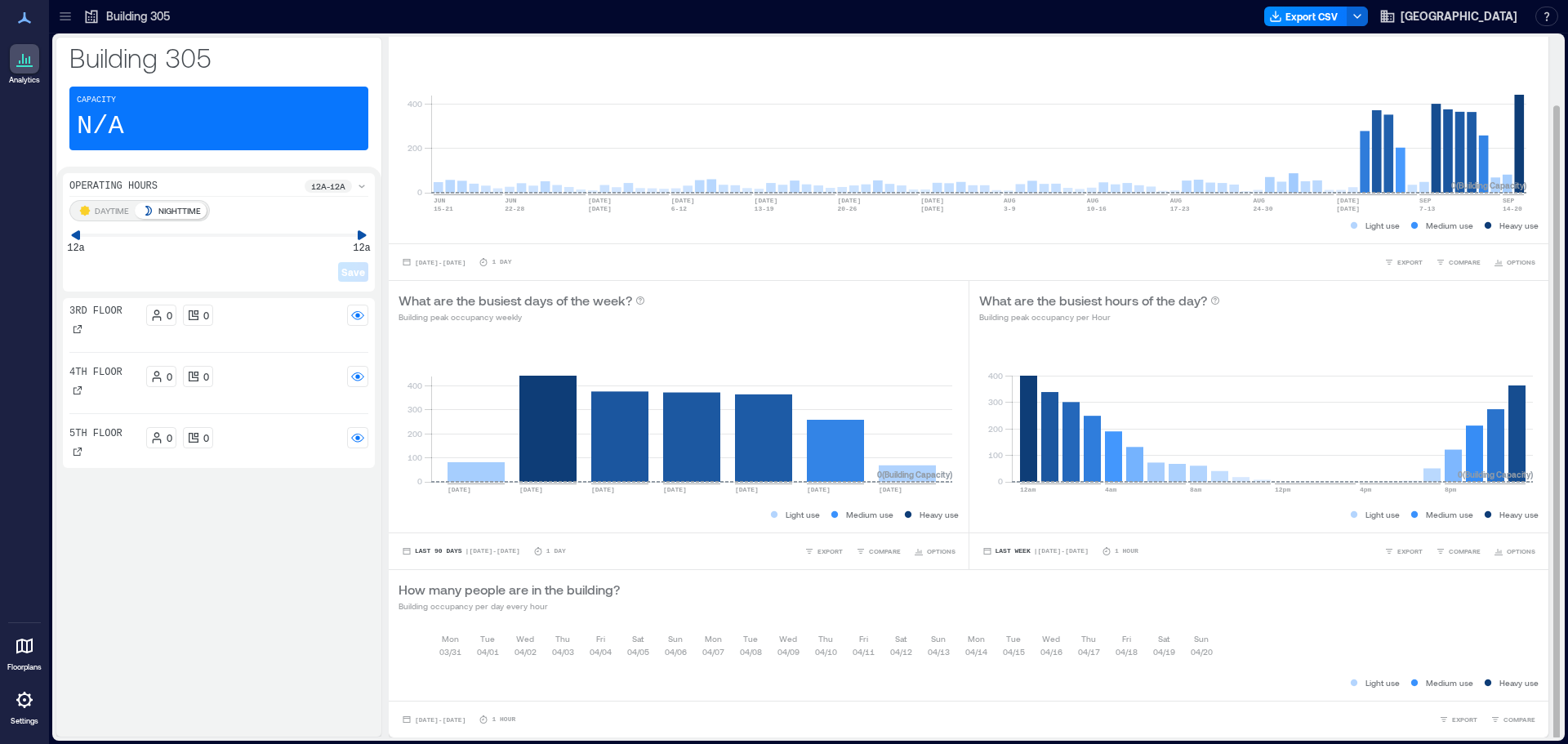
scroll to position [2, 0]
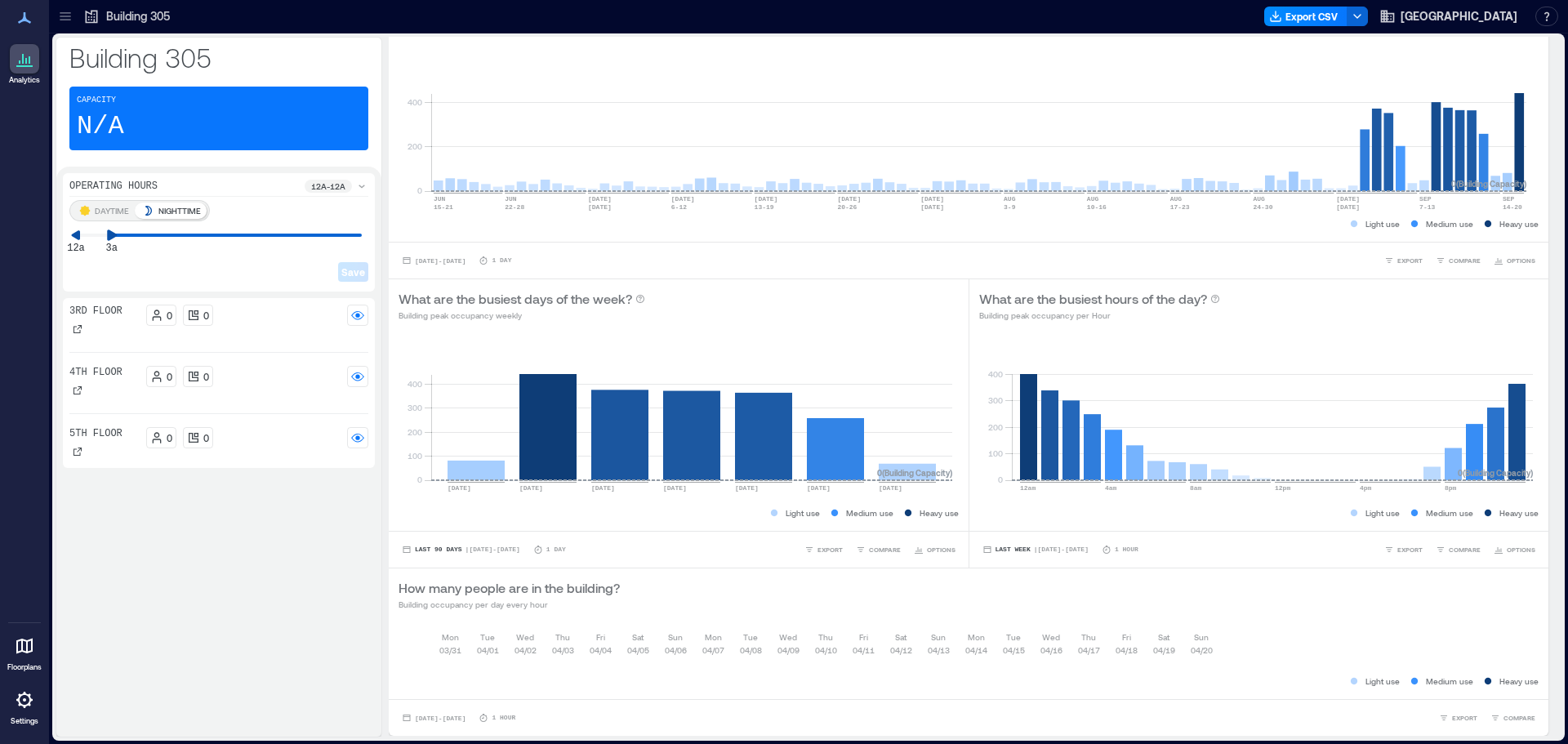
click at [115, 241] on div "DAYTIME NIGHTTIME 12a 3a Save" at bounding box center [219, 241] width 299 height 84
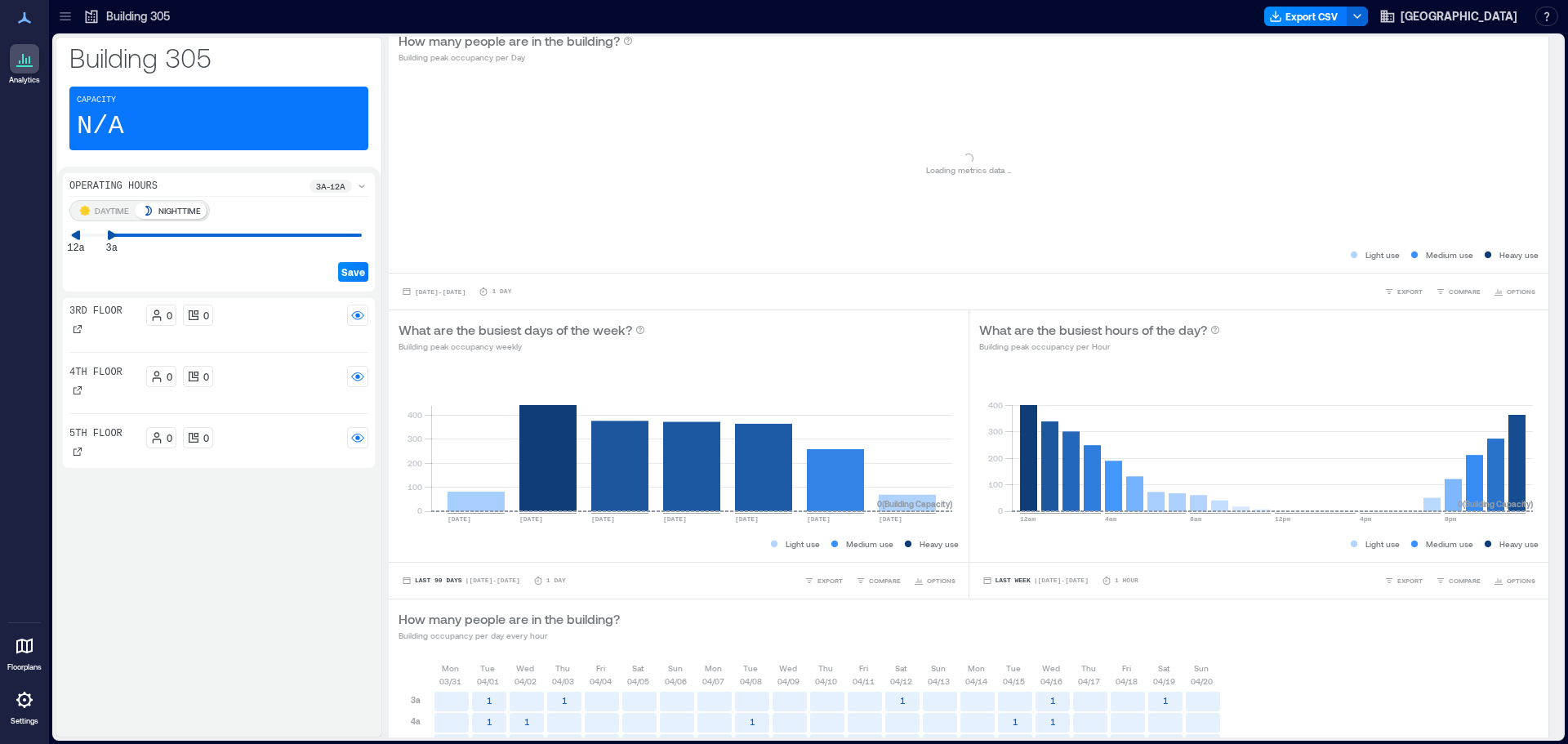
scroll to position [319, 0]
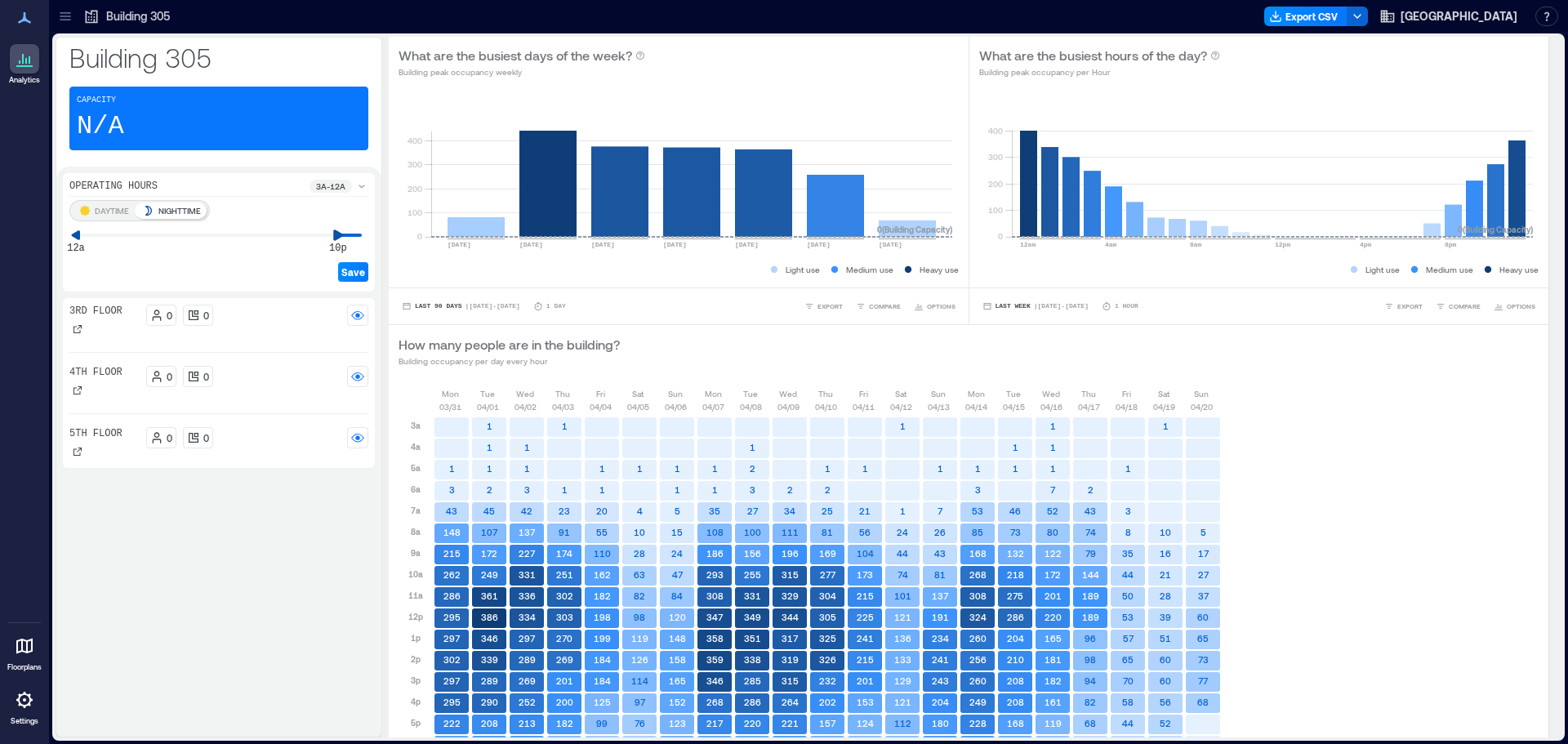
click at [339, 235] on icon at bounding box center [337, 235] width 11 height 11
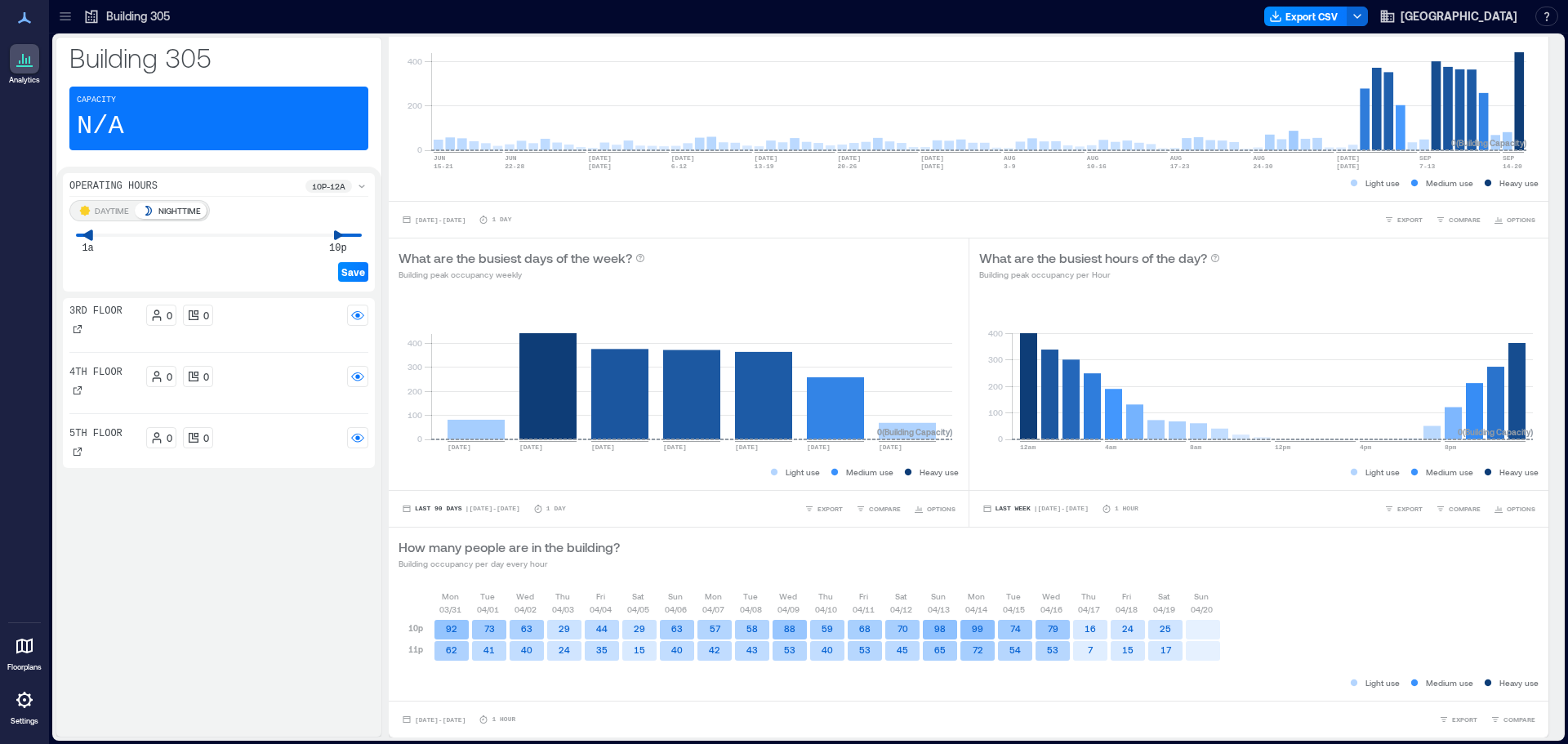
click at [85, 234] on icon at bounding box center [87, 235] width 9 height 10
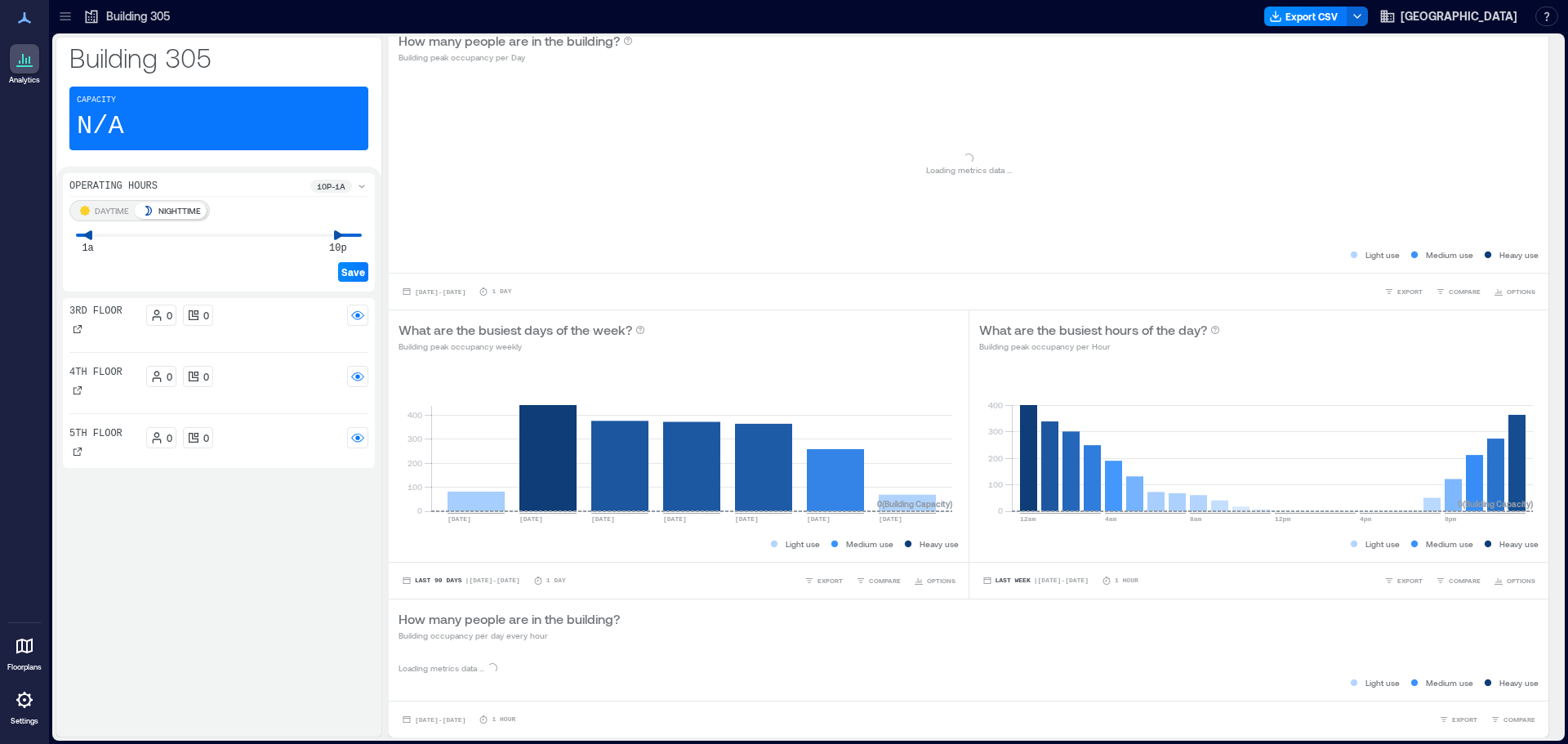
scroll to position [138, 0]
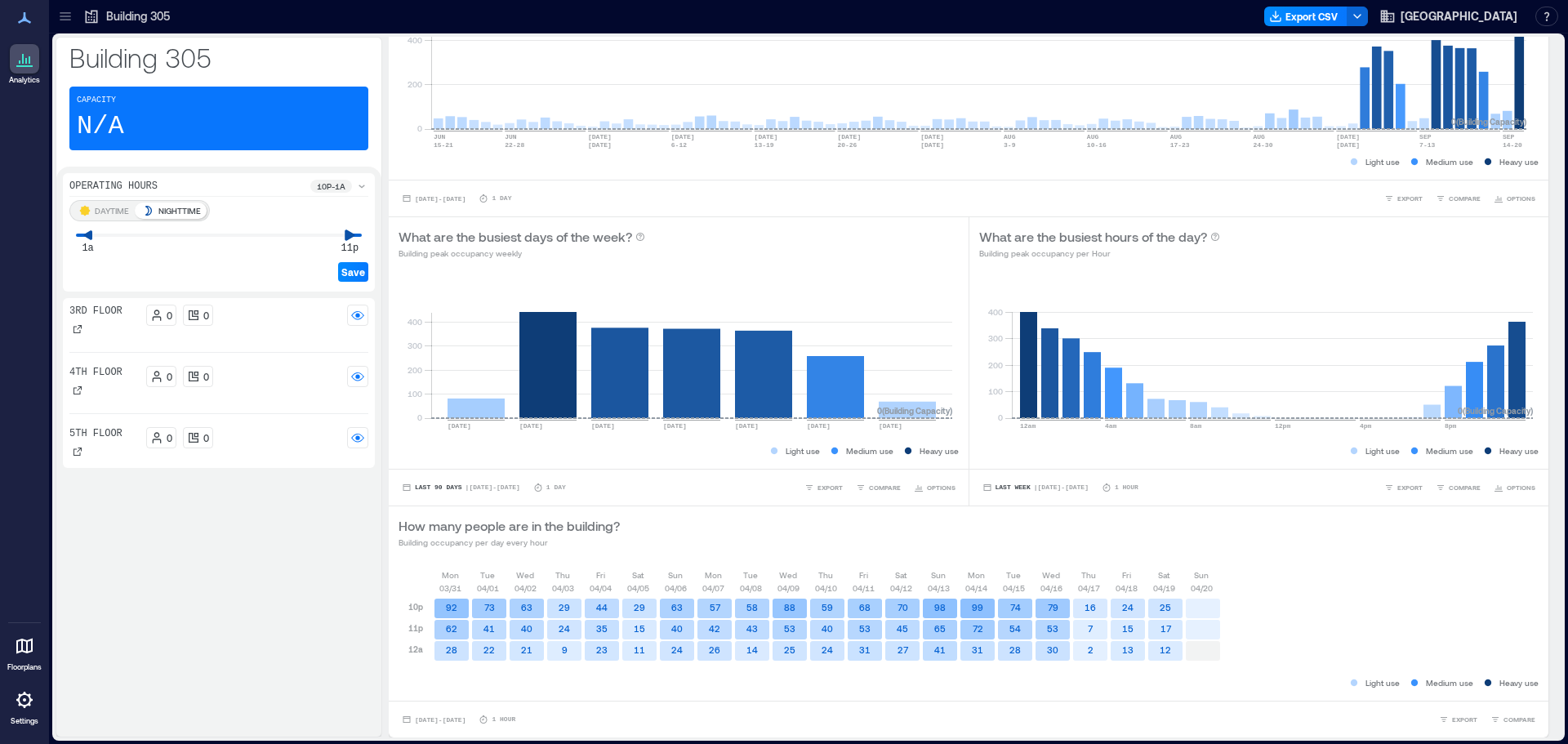
click at [348, 234] on icon at bounding box center [350, 235] width 11 height 11
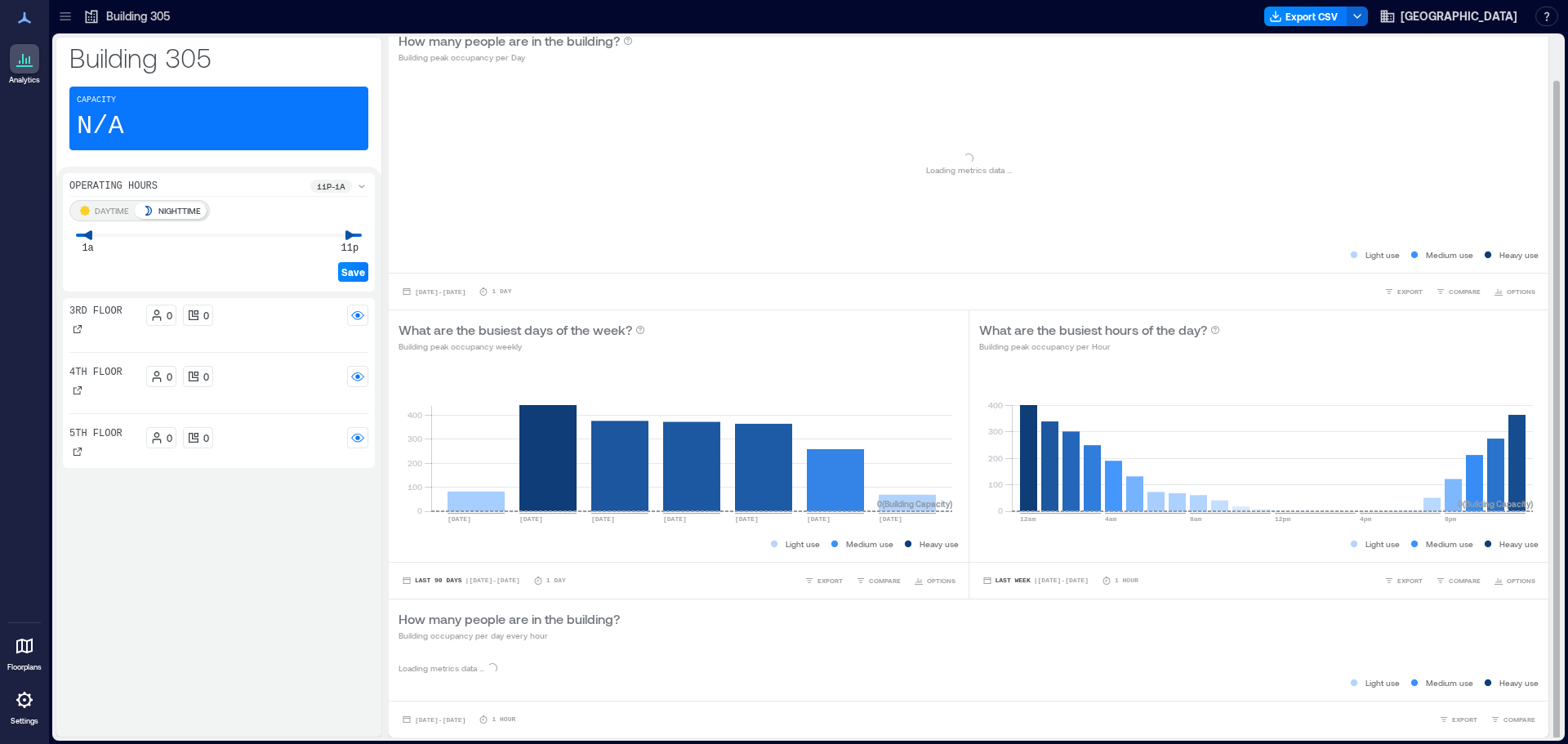
scroll to position [117, 0]
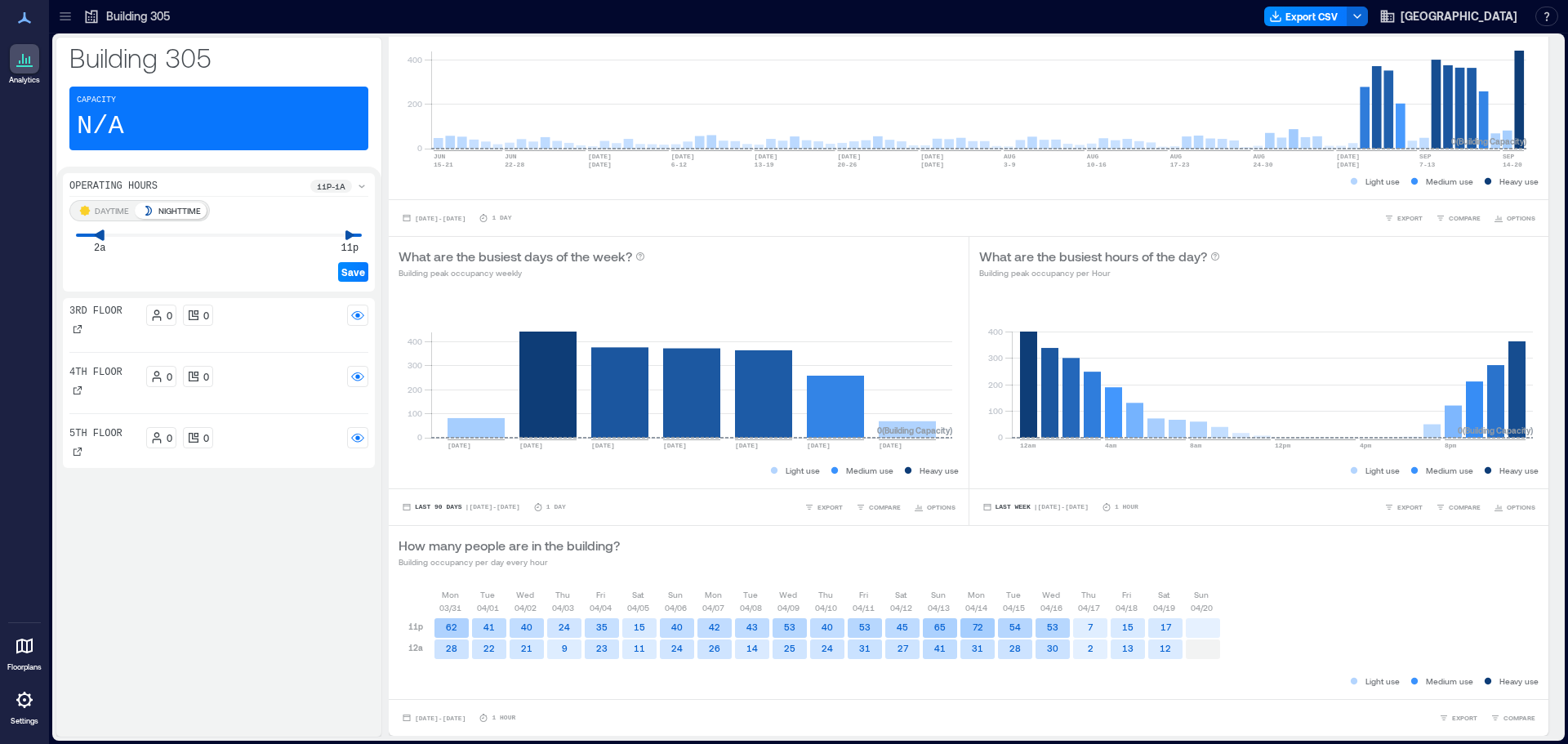
click at [97, 235] on icon at bounding box center [99, 235] width 9 height 10
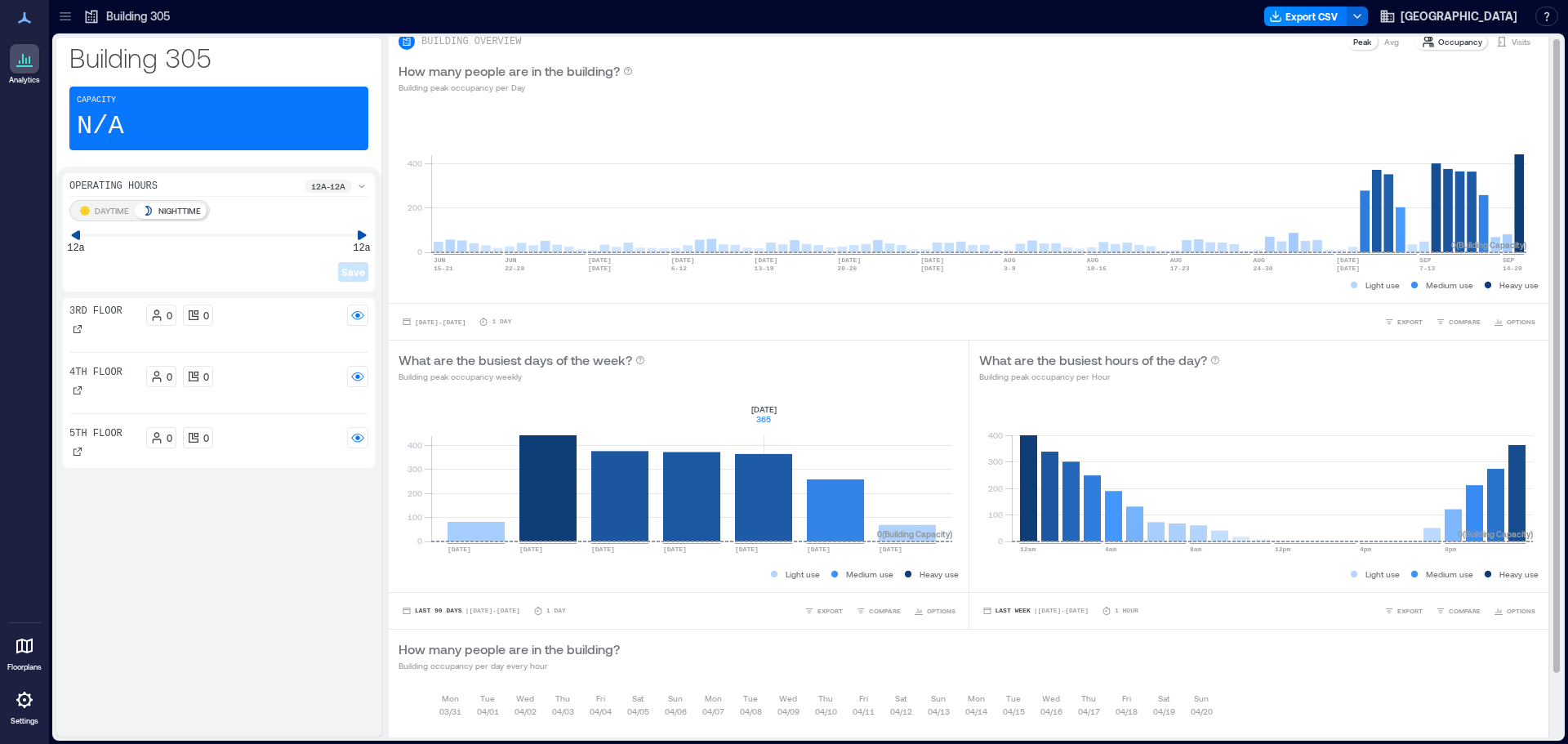
scroll to position [0, 0]
